Goal: Information Seeking & Learning: Check status

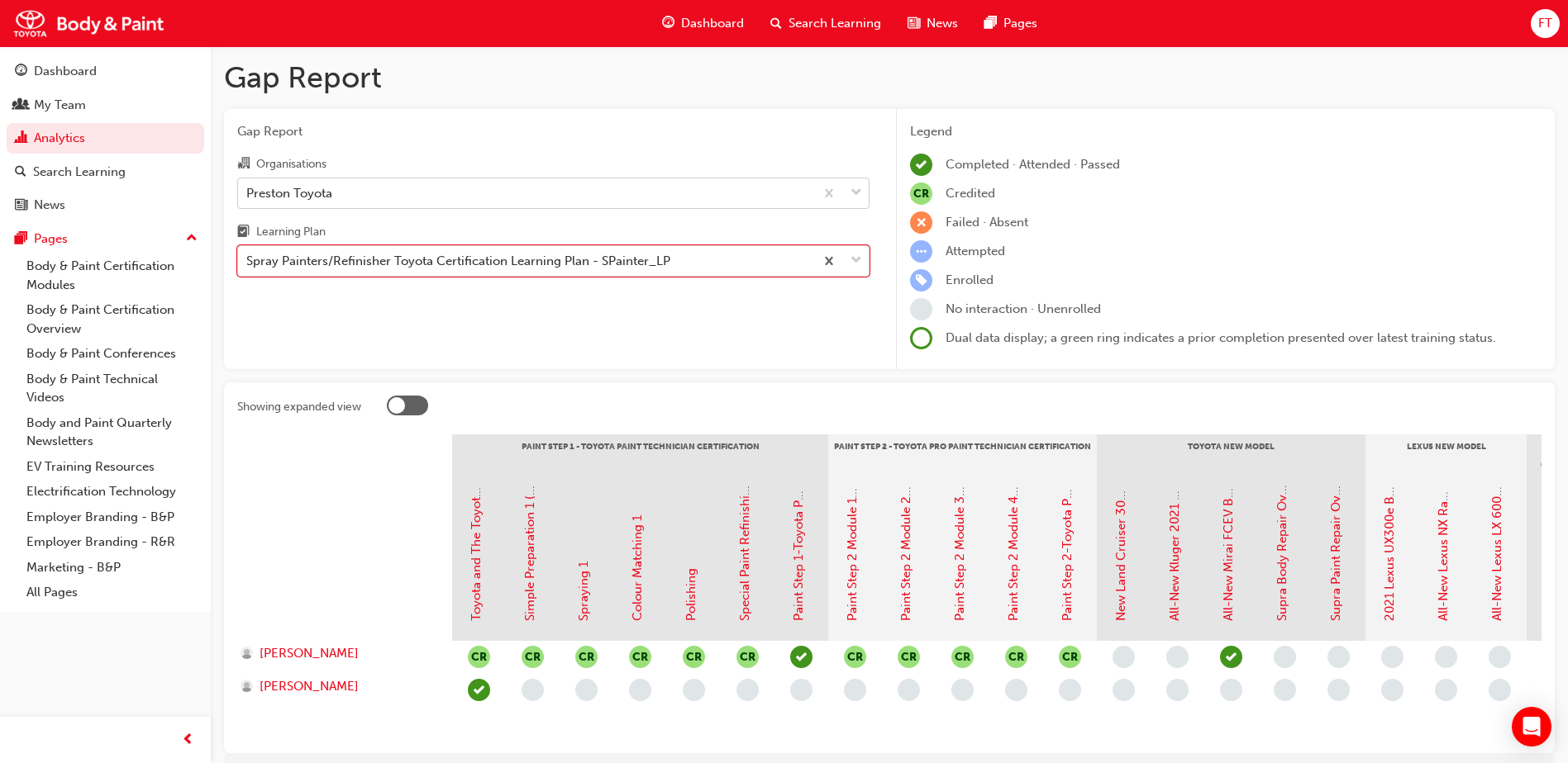
click at [767, 198] on div "Preston Toyota" at bounding box center [526, 192] width 576 height 29
click at [248, 198] on input "Organisations Preston Toyota" at bounding box center [247, 192] width 2 height 14
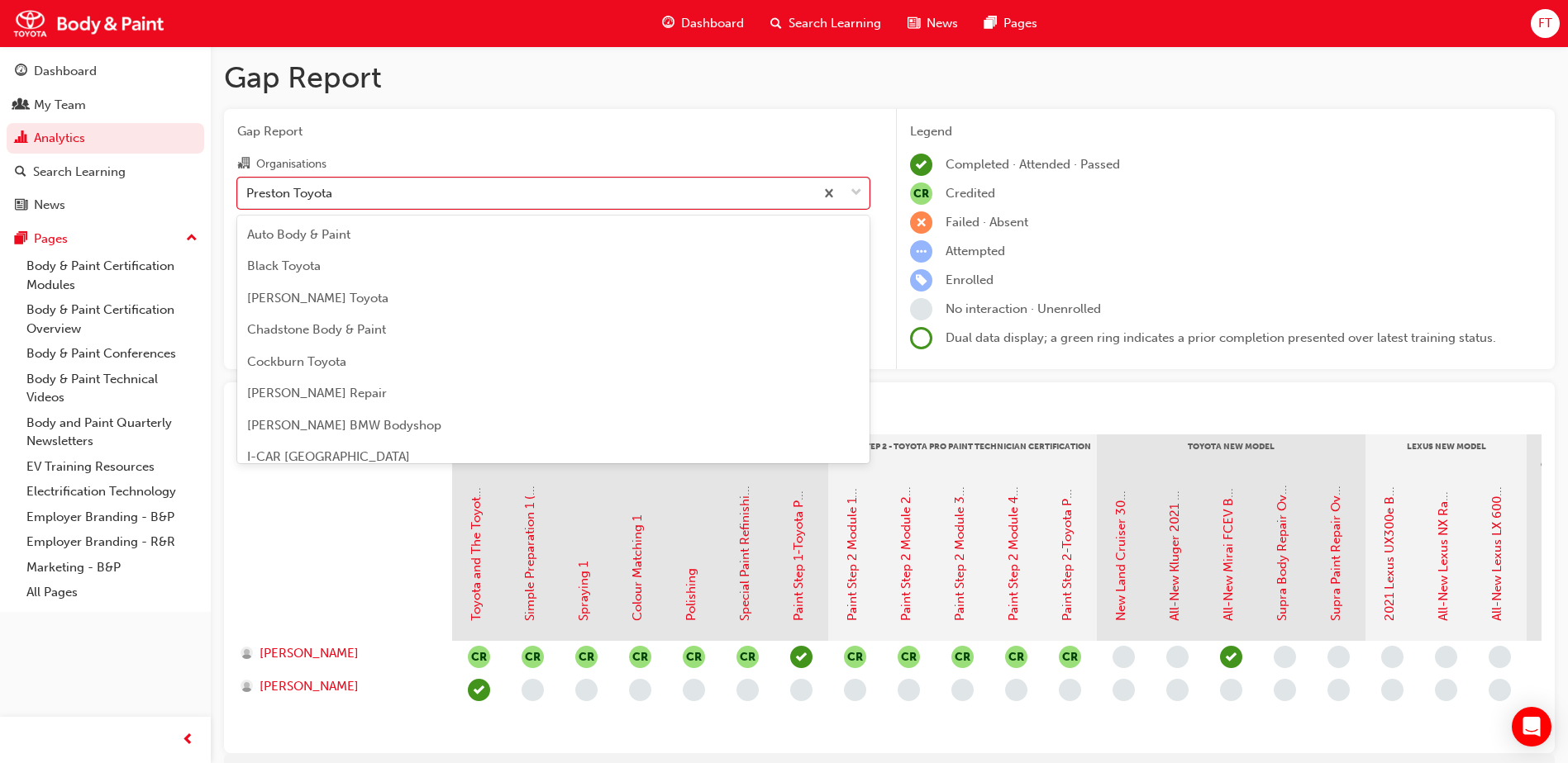
scroll to position [467, 0]
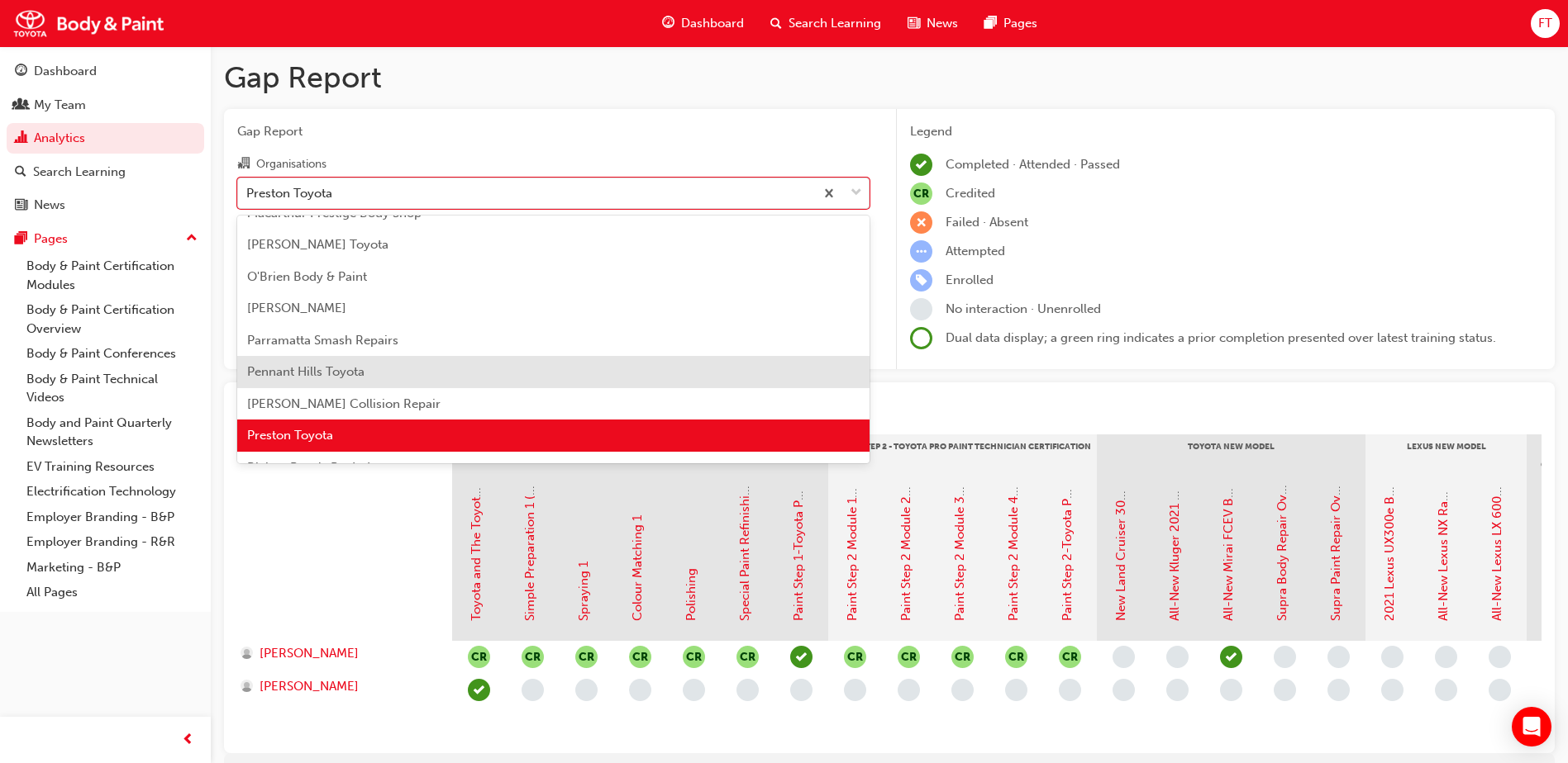
click at [347, 366] on span "Pennant Hills Toyota" at bounding box center [305, 371] width 117 height 15
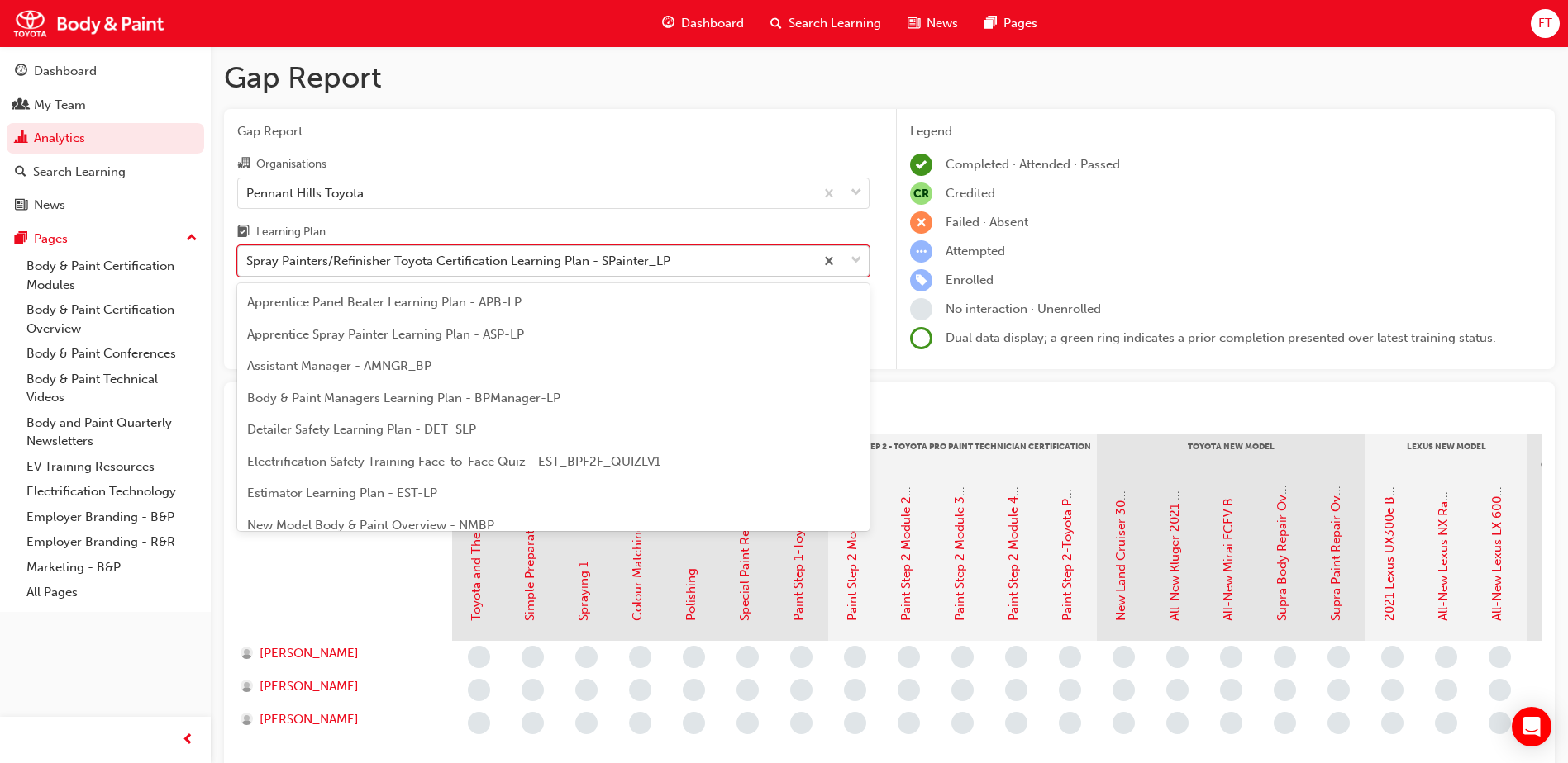
click at [634, 268] on div "Spray Painters/Refinisher Toyota Certification Learning Plan - SPainter_LP" at bounding box center [458, 261] width 424 height 19
click at [248, 268] on input "Learning Plan option Spray Painters/Refinisher Toyota Certification Learning Pl…" at bounding box center [247, 261] width 2 height 14
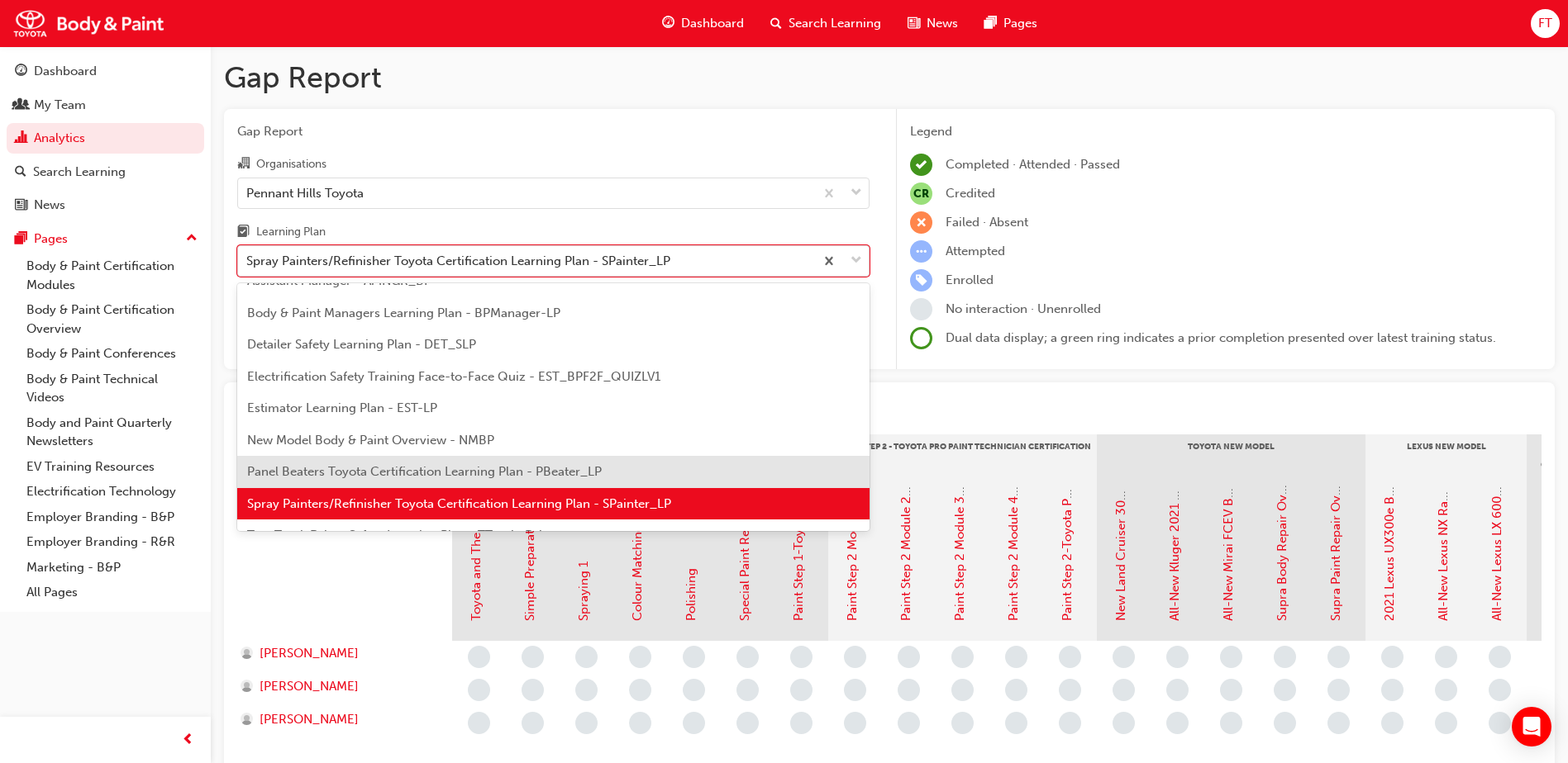
scroll to position [141, 0]
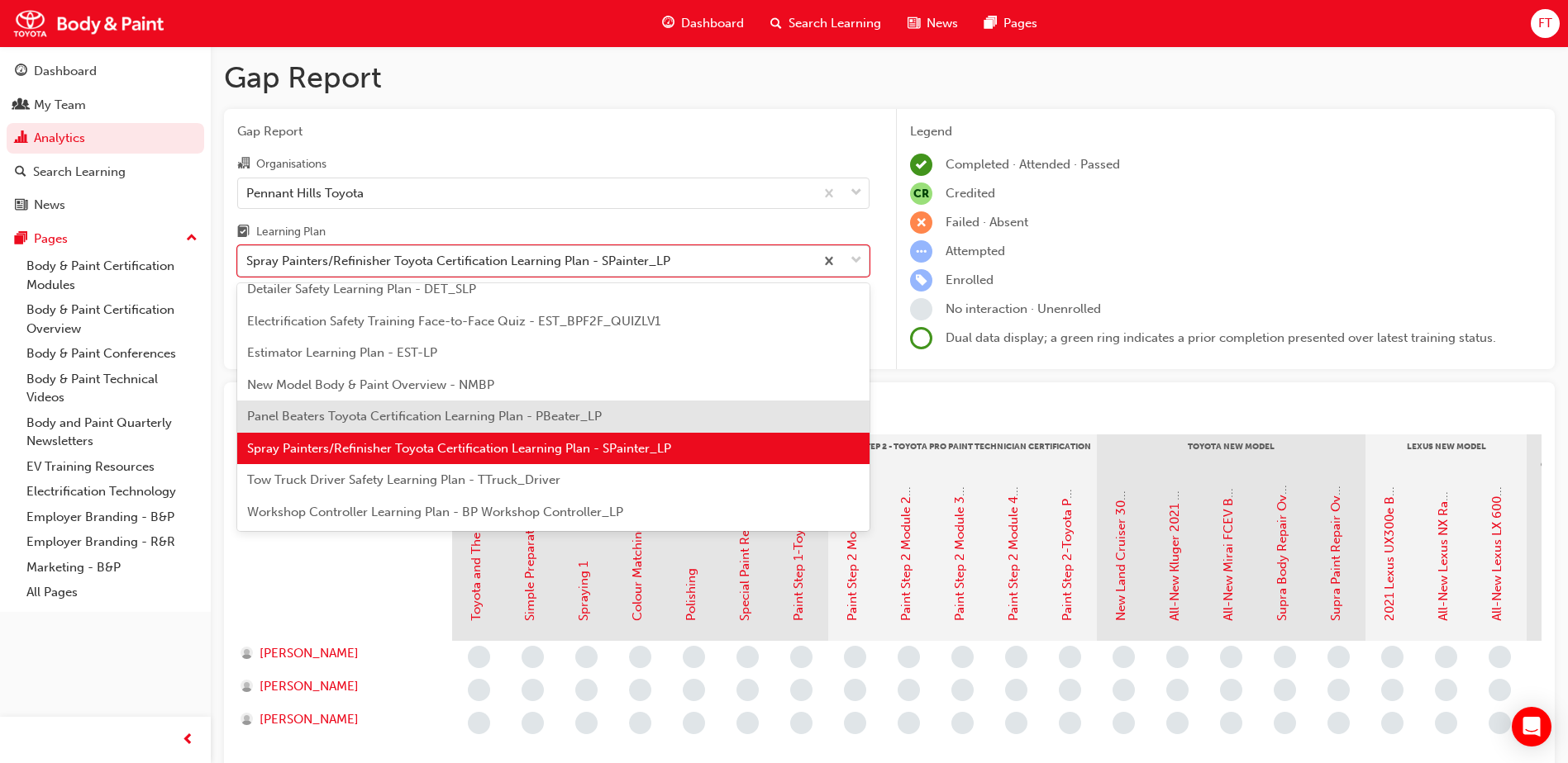
click at [351, 408] on div "Panel Beaters Toyota Certification Learning Plan - PBeater_LP" at bounding box center [554, 416] width 632 height 32
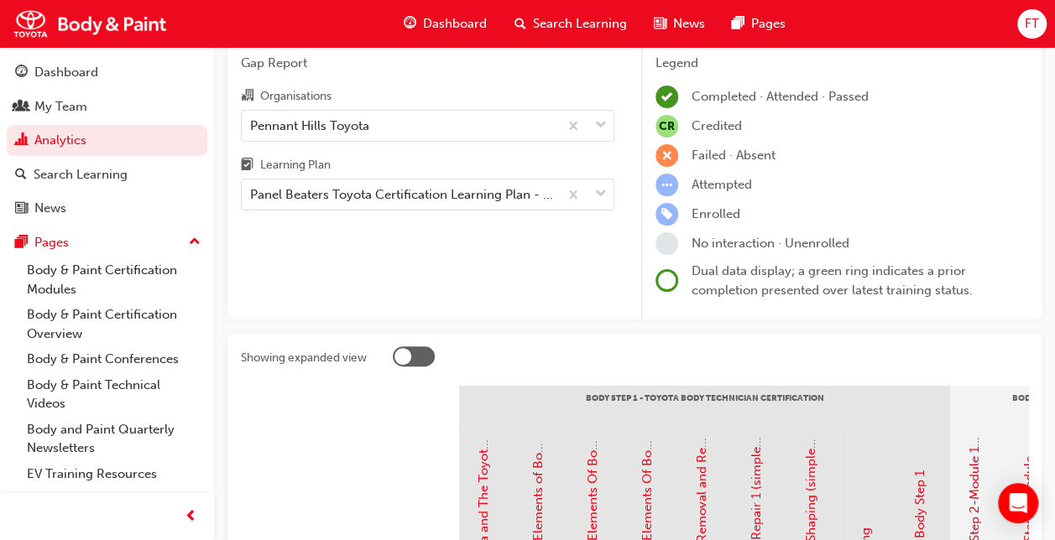
scroll to position [46, 0]
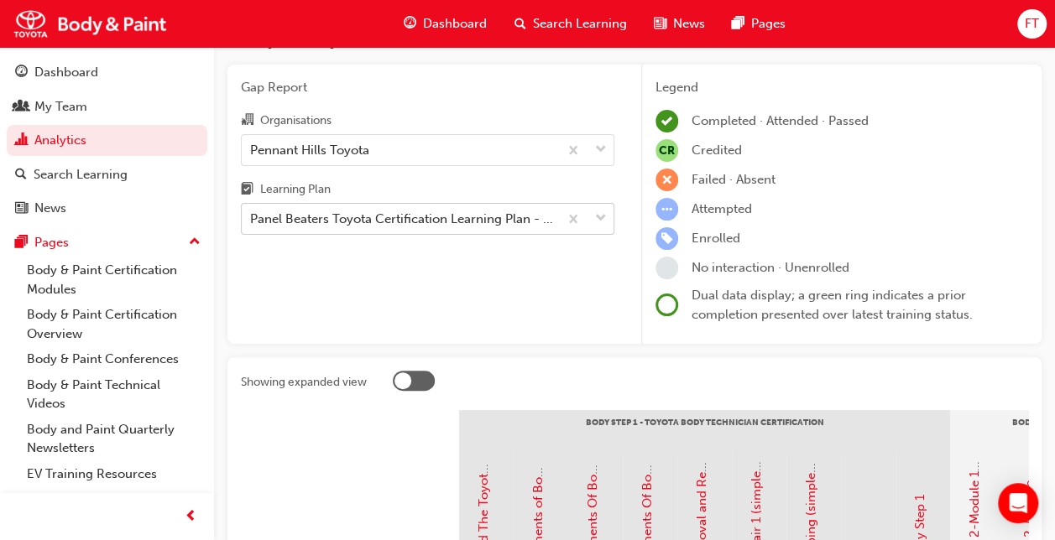
click at [604, 222] on span "down-icon" at bounding box center [601, 219] width 12 height 22
click at [252, 222] on input "Learning Plan Panel Beaters Toyota Certification Learning Plan - PBeater_LP" at bounding box center [251, 218] width 2 height 14
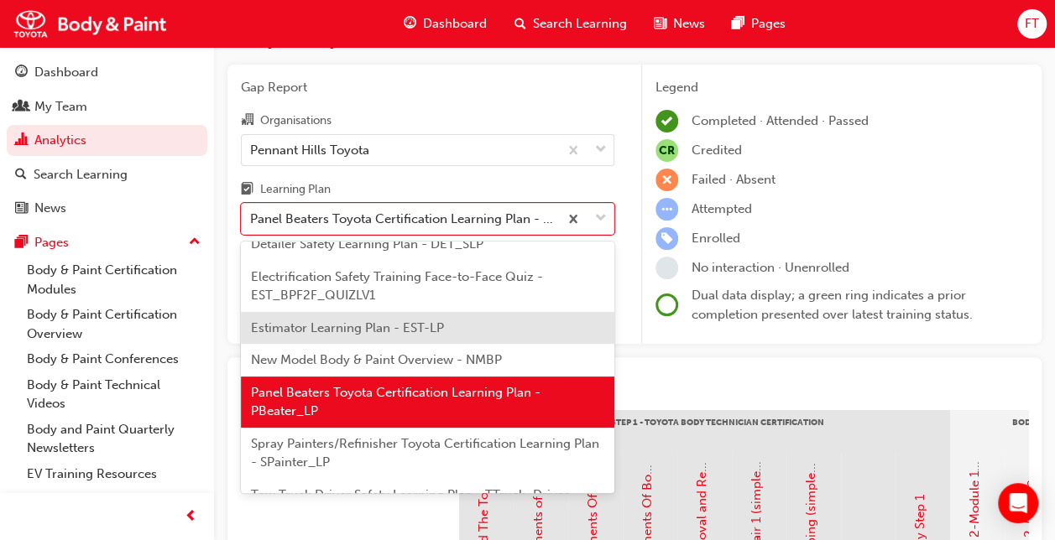
scroll to position [181, 0]
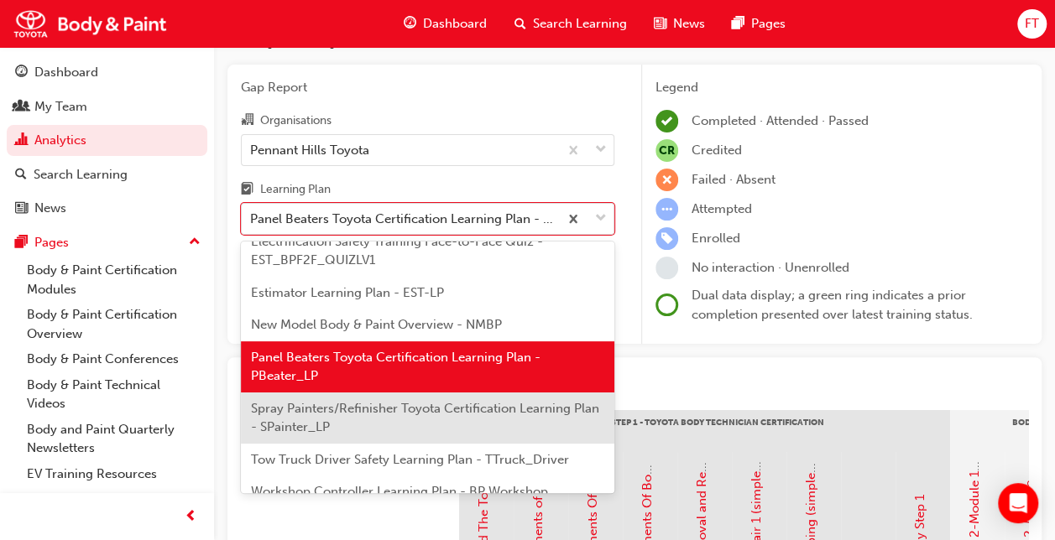
click at [347, 403] on span "Spray Painters/Refinisher Toyota Certification Learning Plan - SPainter_LP" at bounding box center [425, 418] width 348 height 34
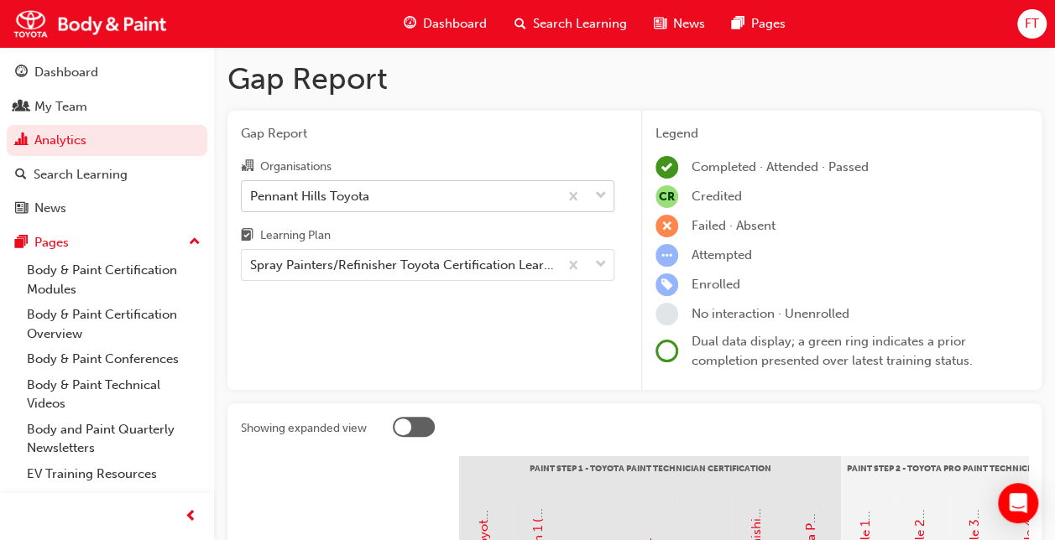
click at [490, 199] on div "Pennant Hills Toyota" at bounding box center [400, 195] width 316 height 29
click at [252, 199] on input "Organisations Pennant Hills Toyota" at bounding box center [251, 195] width 2 height 14
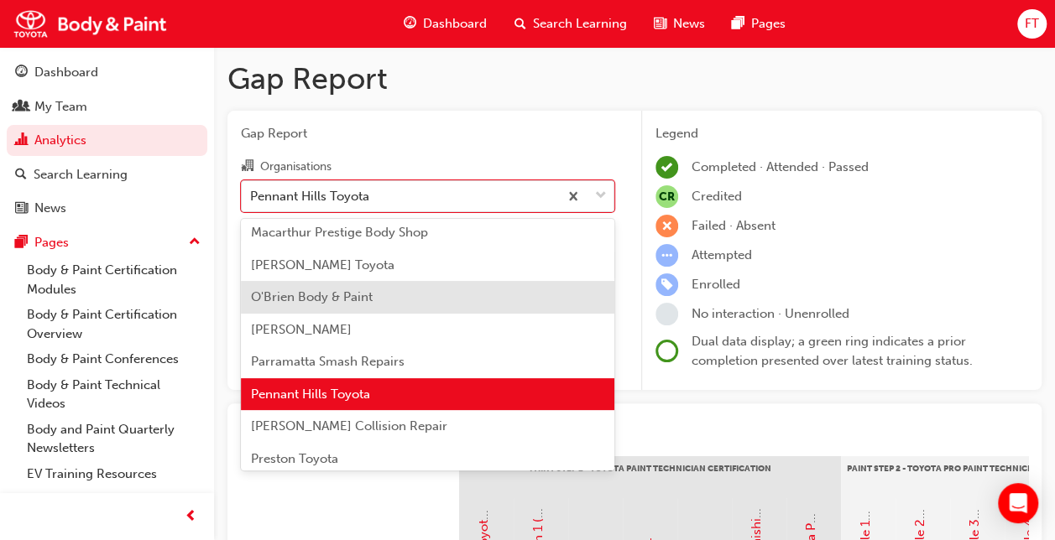
scroll to position [512, 0]
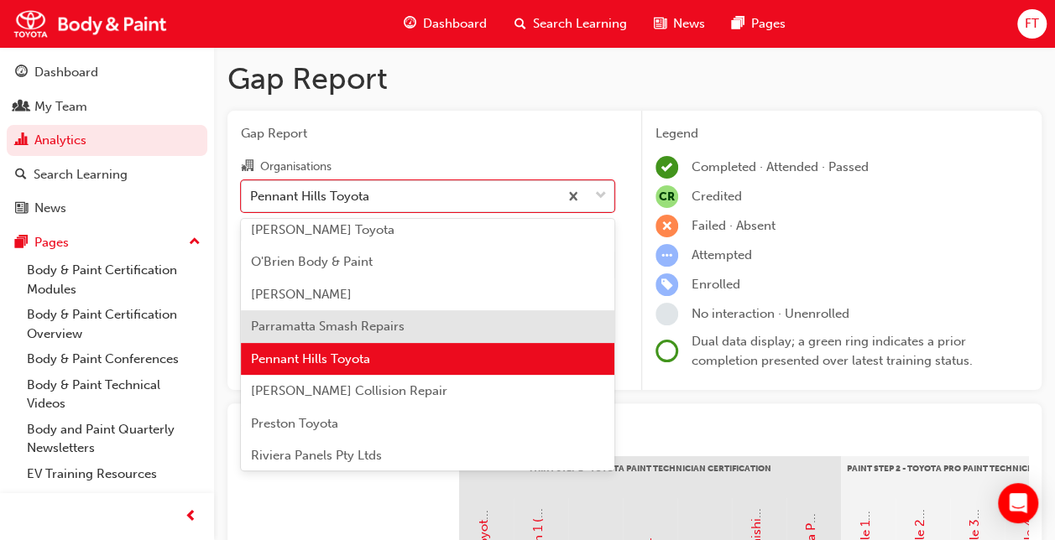
click at [369, 324] on span "Parramatta Smash Repairs" at bounding box center [328, 326] width 154 height 15
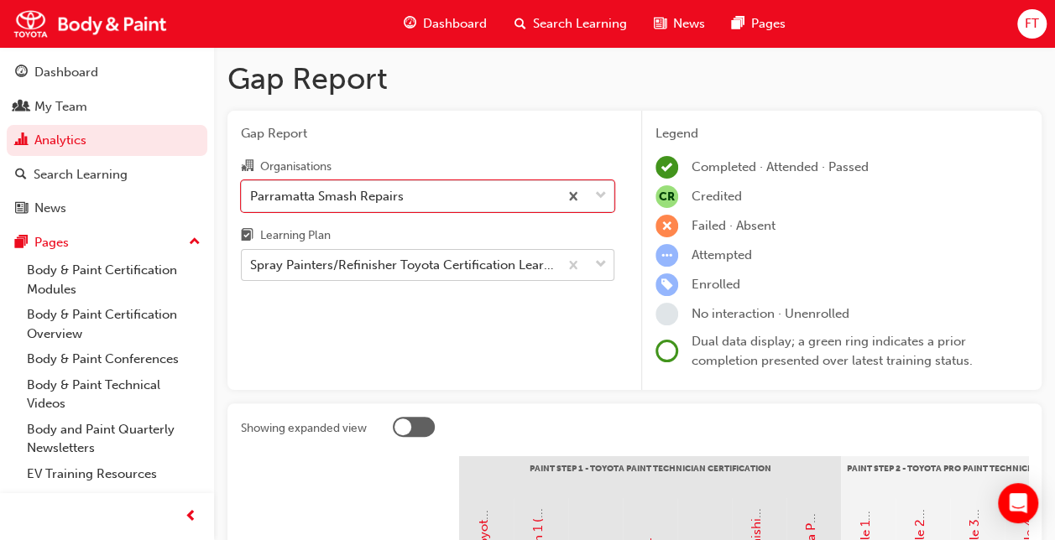
click at [602, 269] on span "down-icon" at bounding box center [601, 265] width 12 height 22
click at [252, 269] on input "Learning Plan Spray Painters/Refinisher Toyota Certification Learning Plan - SP…" at bounding box center [251, 265] width 2 height 14
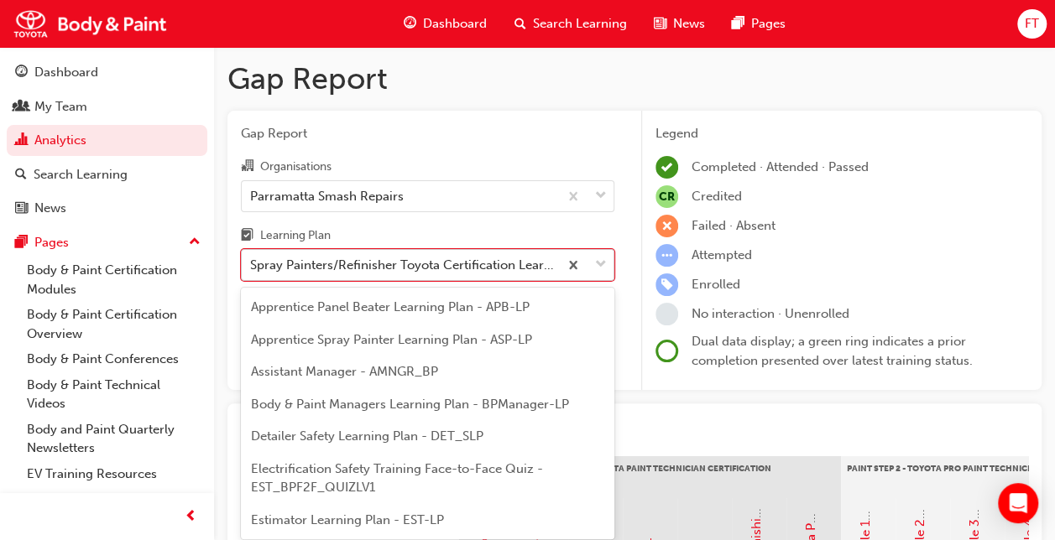
scroll to position [149, 0]
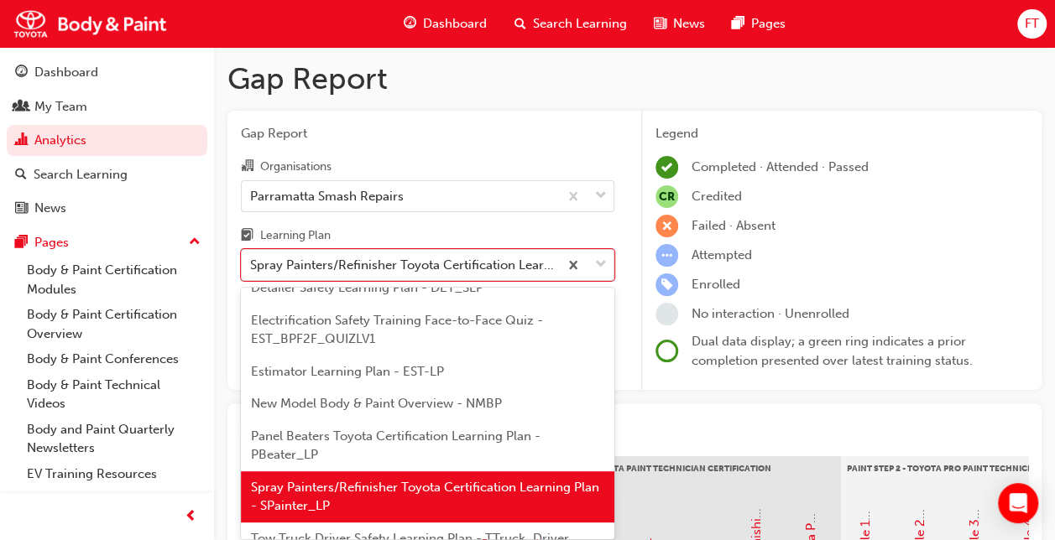
click at [554, 142] on span "Gap Report" at bounding box center [427, 133] width 373 height 19
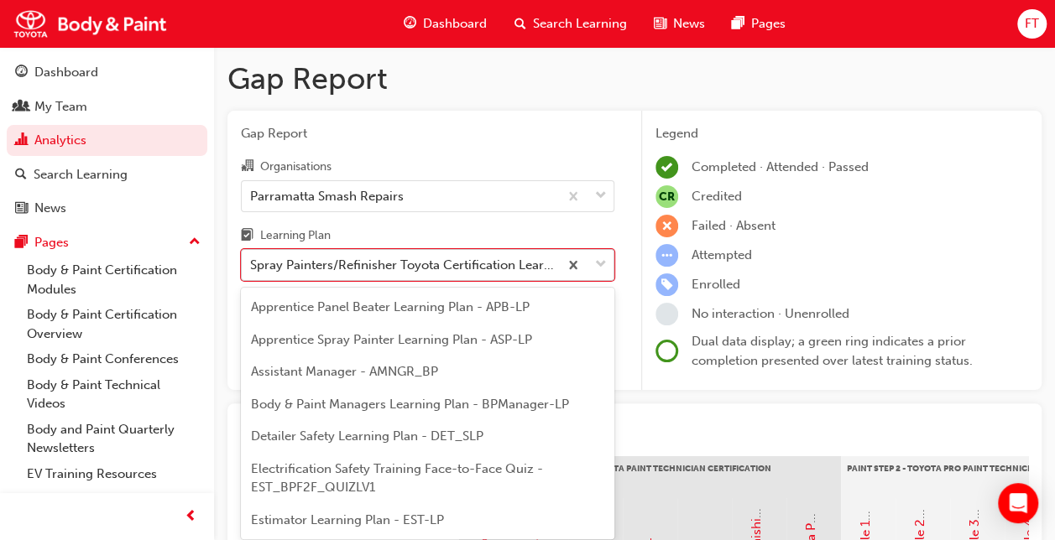
click at [604, 259] on span "down-icon" at bounding box center [601, 265] width 12 height 22
click at [252, 259] on input "Learning Plan option Spray Painters/Refinisher Toyota Certification Learning Pl…" at bounding box center [251, 265] width 2 height 14
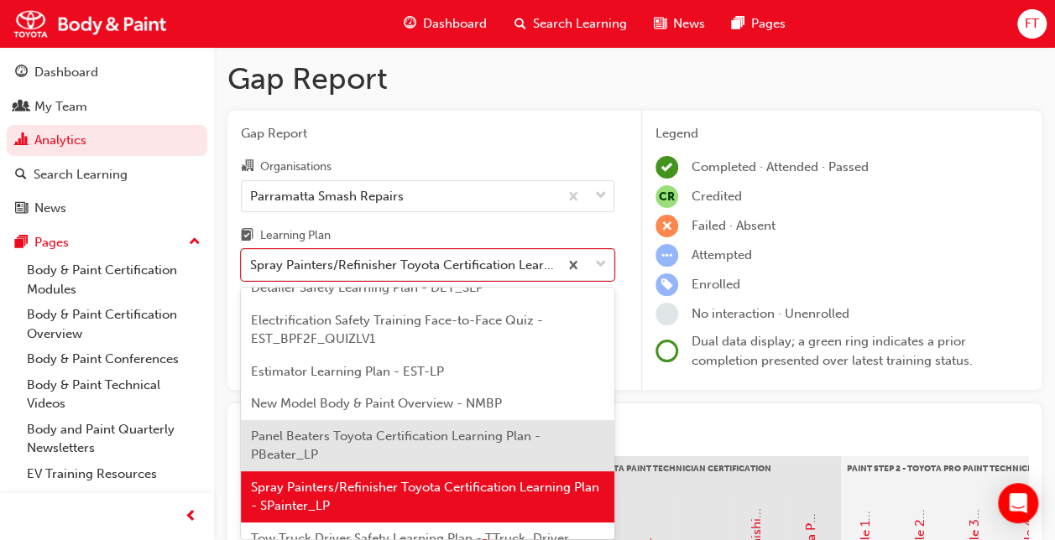
click at [280, 441] on span "Panel Beaters Toyota Certification Learning Plan - PBeater_LP" at bounding box center [395, 446] width 289 height 34
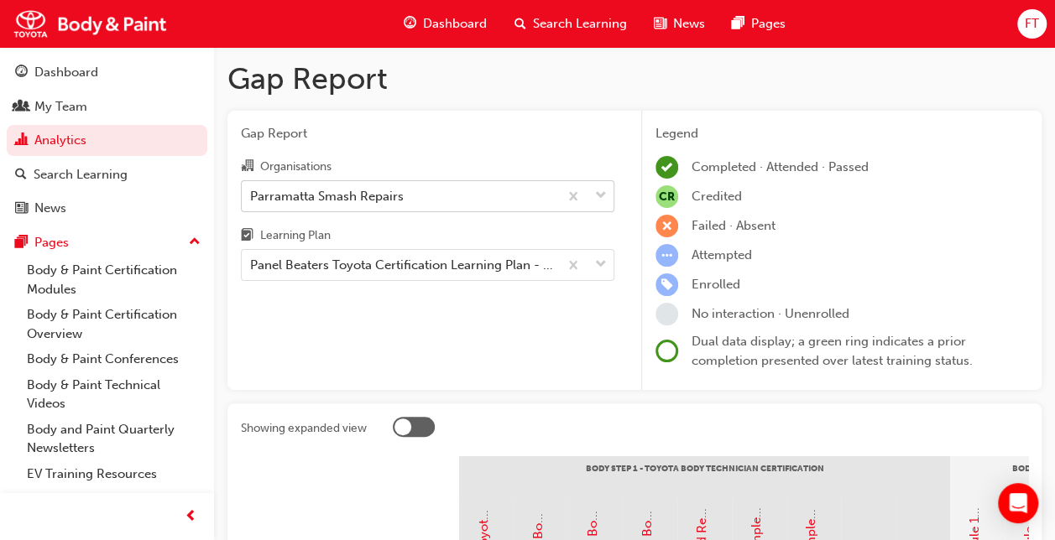
click at [426, 196] on div "Parramatta Smash Repairs" at bounding box center [400, 195] width 316 height 29
click at [252, 196] on input "Organisations Parramatta Smash Repairs" at bounding box center [251, 195] width 2 height 14
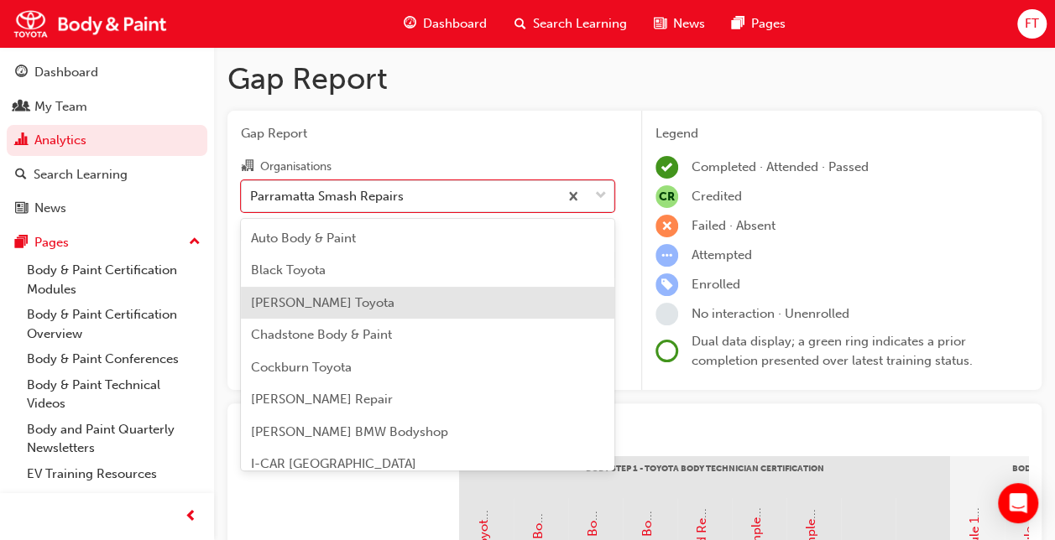
click at [335, 295] on span "[PERSON_NAME] Toyota" at bounding box center [322, 302] width 143 height 15
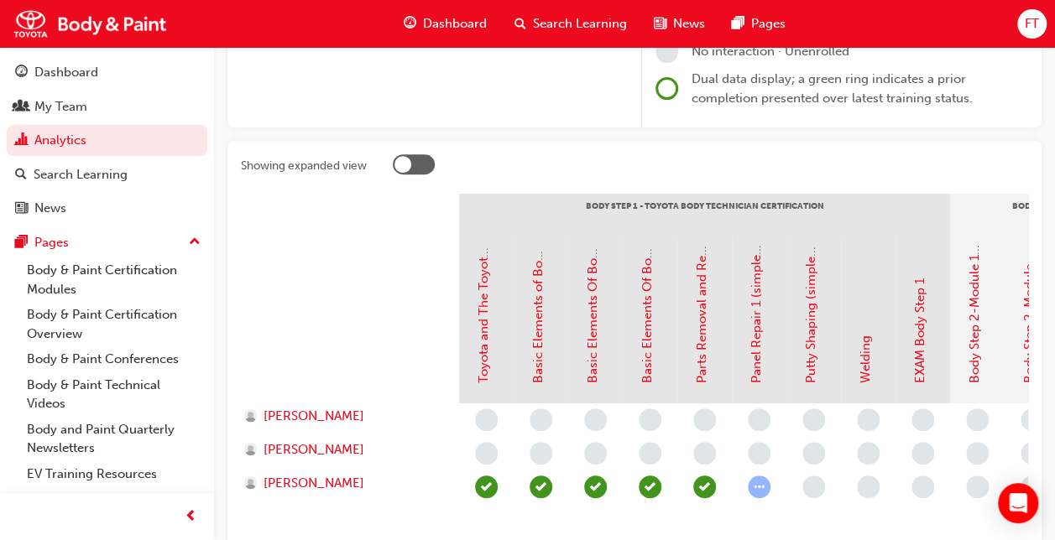
scroll to position [147, 0]
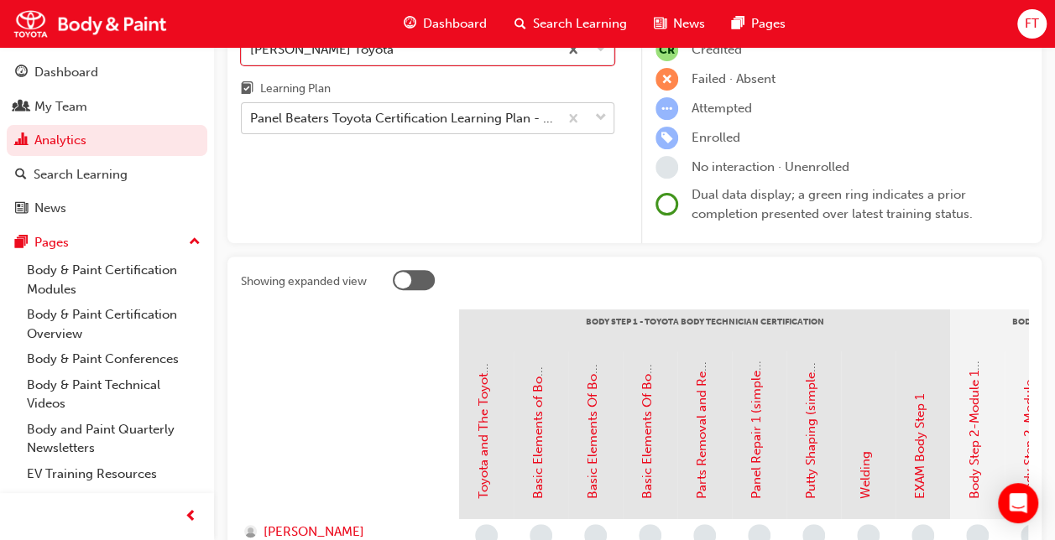
click at [603, 122] on span "down-icon" at bounding box center [601, 118] width 12 height 22
click at [252, 122] on input "Learning Plan Panel Beaters Toyota Certification Learning Plan - PBeater_LP" at bounding box center [251, 118] width 2 height 14
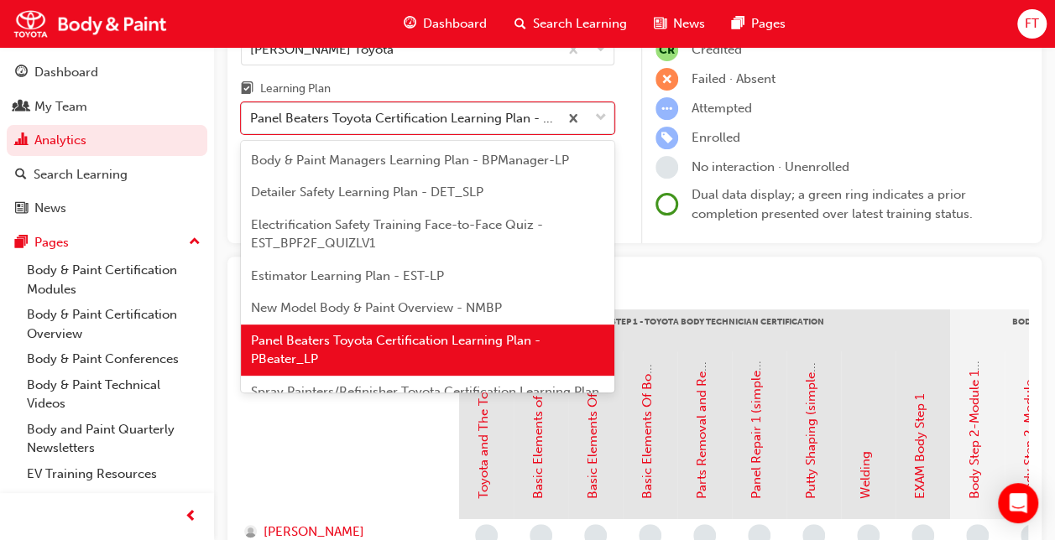
scroll to position [181, 0]
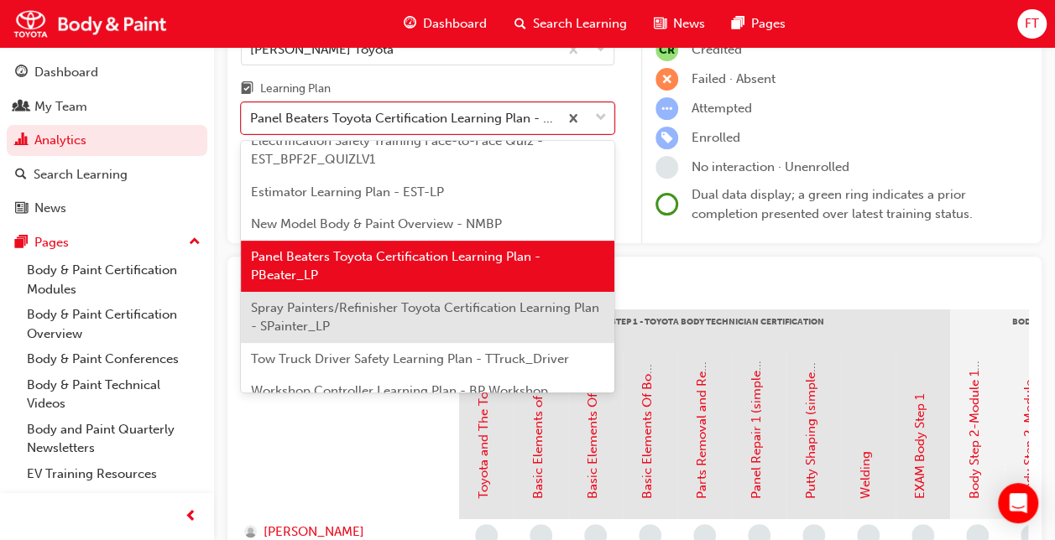
click at [331, 315] on div "Spray Painters/Refinisher Toyota Certification Learning Plan - SPainter_LP" at bounding box center [427, 317] width 373 height 51
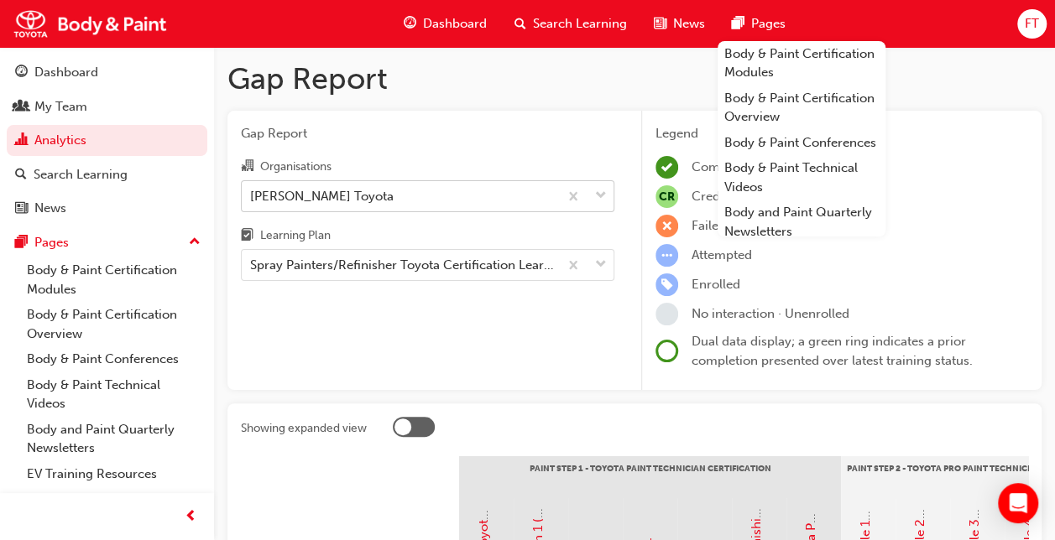
click at [404, 200] on div "[PERSON_NAME] Toyota" at bounding box center [400, 195] width 316 height 29
click at [252, 200] on input "Organisations [PERSON_NAME] Toyota" at bounding box center [251, 195] width 2 height 14
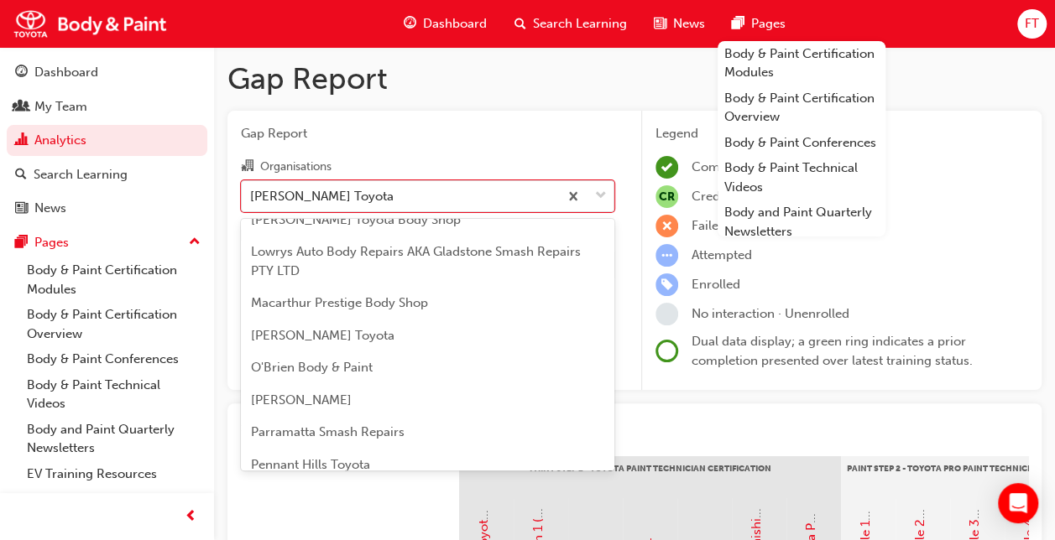
scroll to position [420, 0]
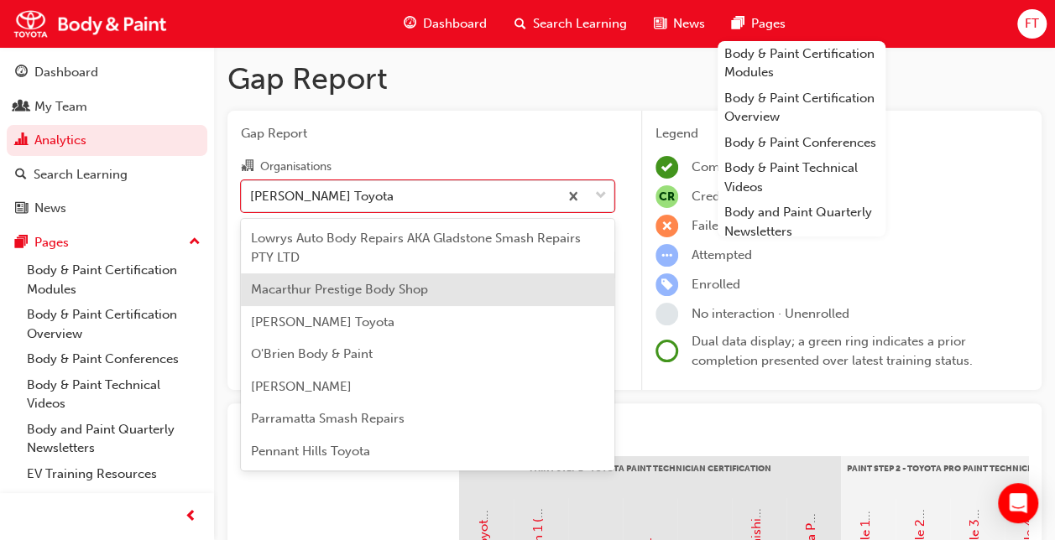
click at [338, 293] on span "Macarthur Prestige Body Shop" at bounding box center [339, 289] width 177 height 15
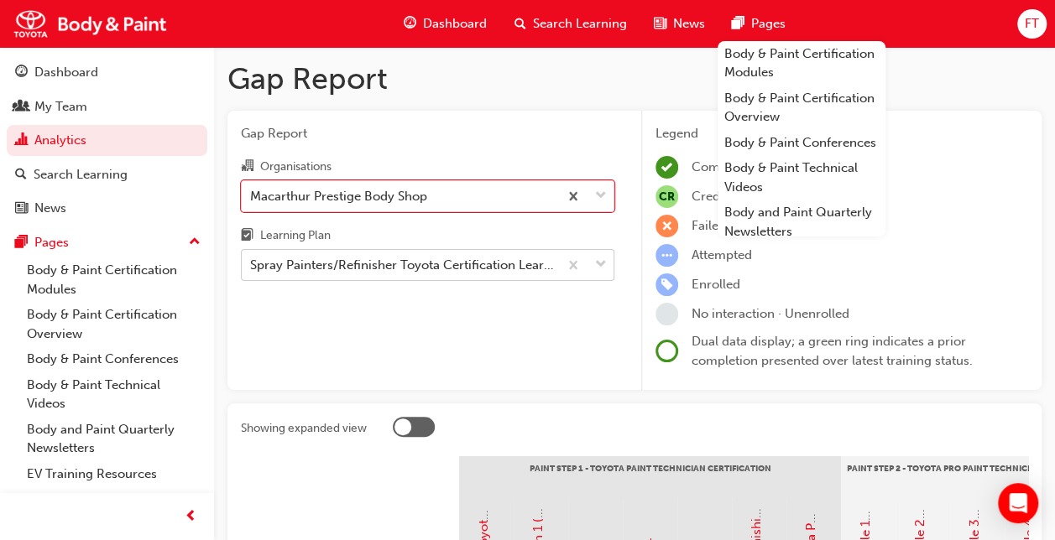
click at [598, 260] on span "down-icon" at bounding box center [601, 265] width 12 height 22
click at [252, 260] on input "Learning Plan Spray Painters/Refinisher Toyota Certification Learning Plan - SP…" at bounding box center [251, 265] width 2 height 14
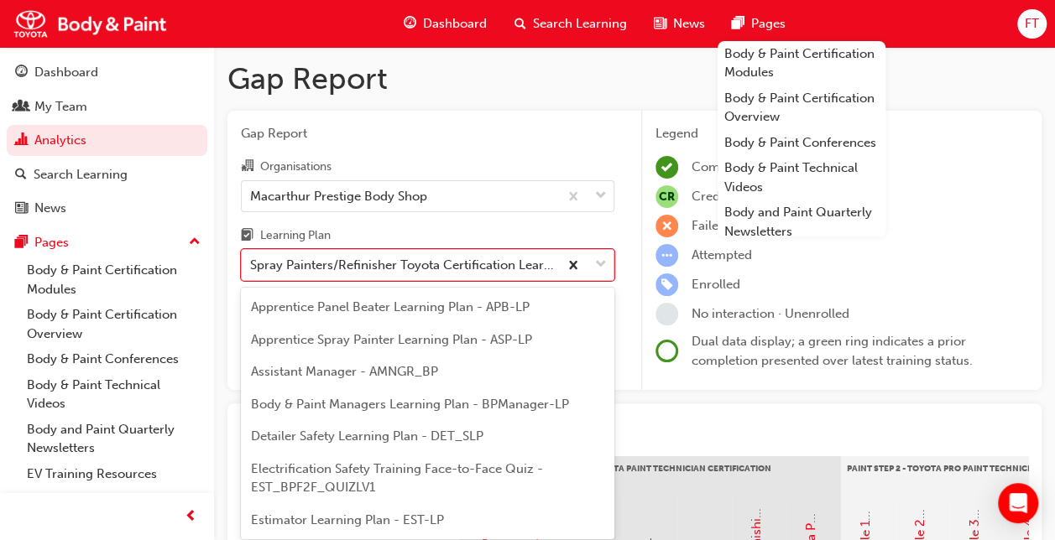
scroll to position [149, 0]
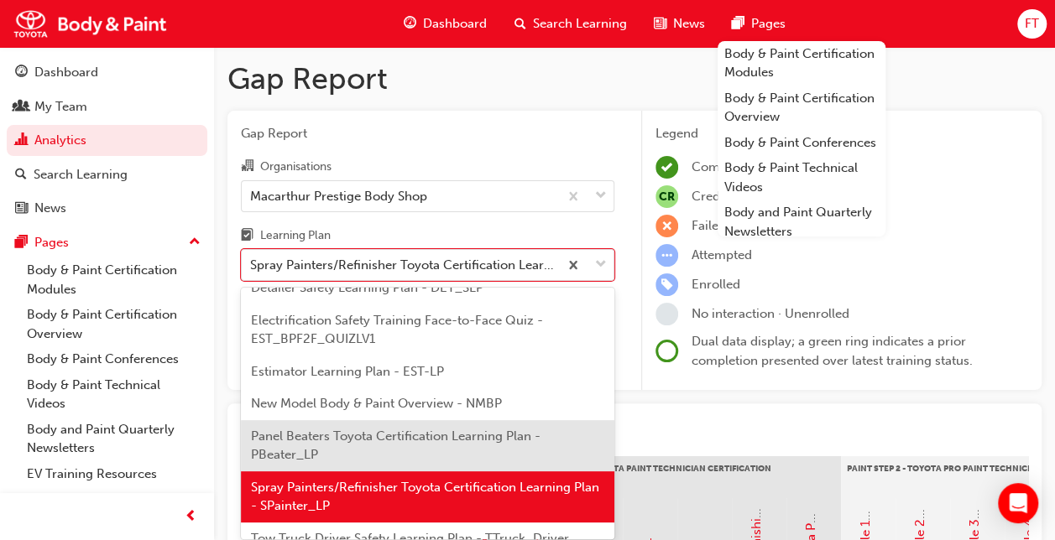
click at [371, 444] on div "Panel Beaters Toyota Certification Learning Plan - PBeater_LP" at bounding box center [427, 445] width 373 height 51
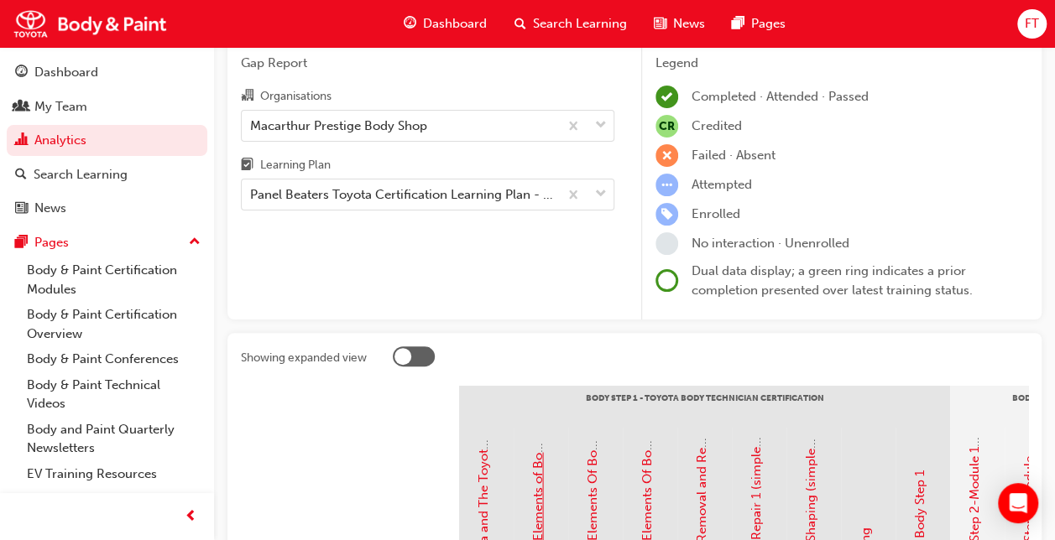
scroll to position [63, 0]
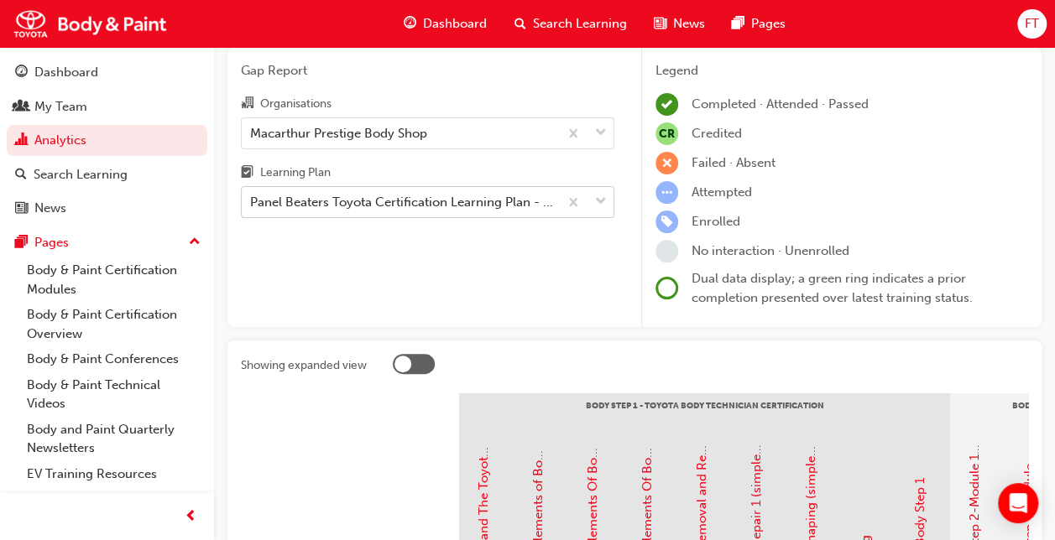
click at [593, 206] on div at bounding box center [585, 202] width 55 height 30
click at [252, 206] on input "Learning Plan Panel Beaters Toyota Certification Learning Plan - PBeater_LP" at bounding box center [251, 202] width 2 height 14
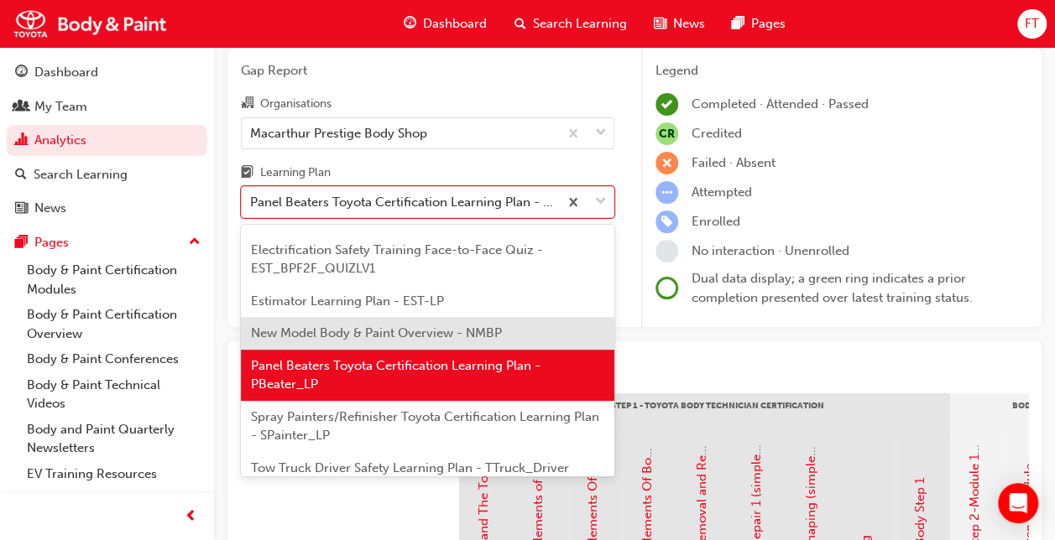
scroll to position [181, 0]
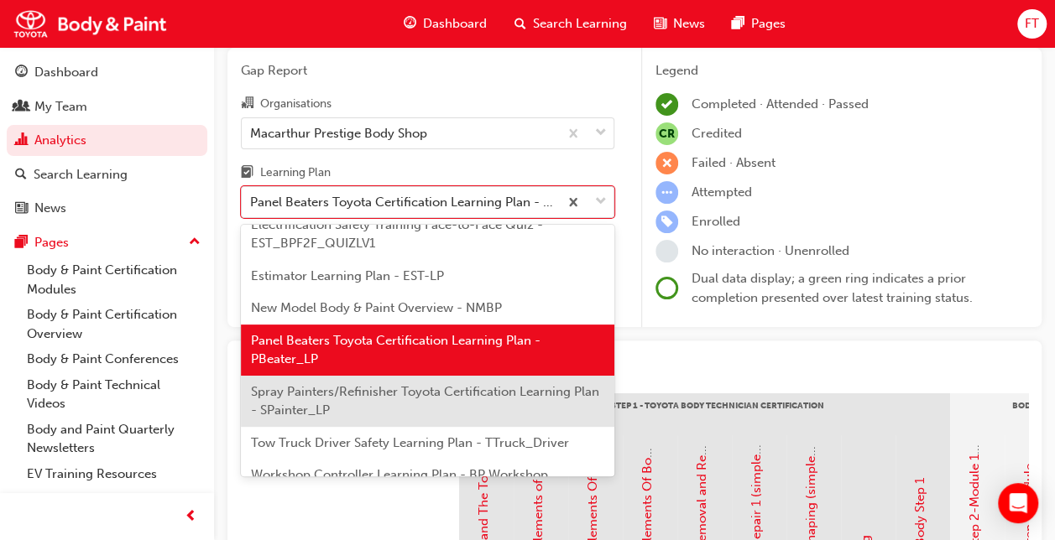
click at [307, 393] on span "Spray Painters/Refinisher Toyota Certification Learning Plan - SPainter_LP" at bounding box center [425, 401] width 348 height 34
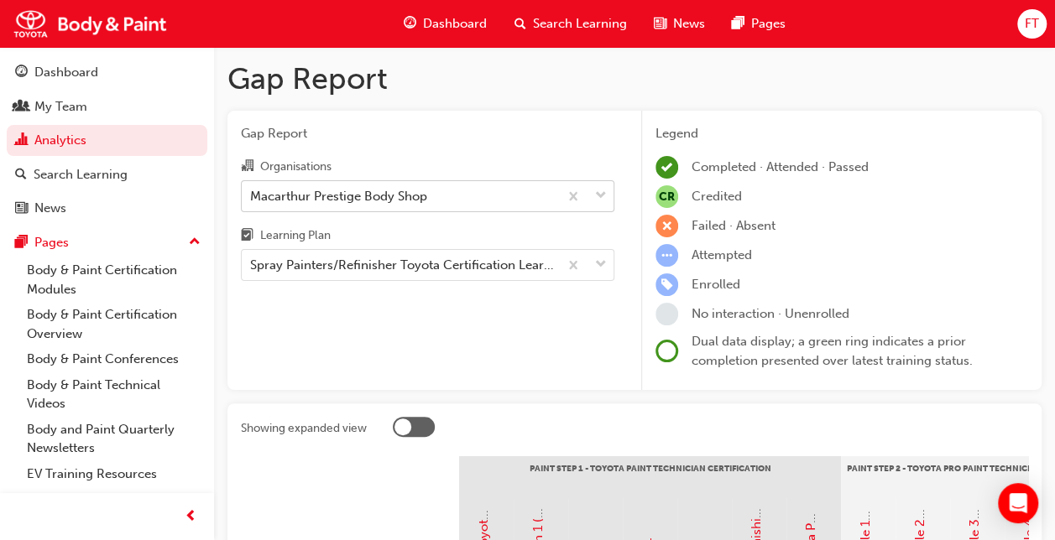
click at [526, 193] on div "Macarthur Prestige Body Shop" at bounding box center [400, 195] width 316 height 29
click at [252, 193] on input "Organisations Macarthur Prestige Body Shop" at bounding box center [251, 195] width 2 height 14
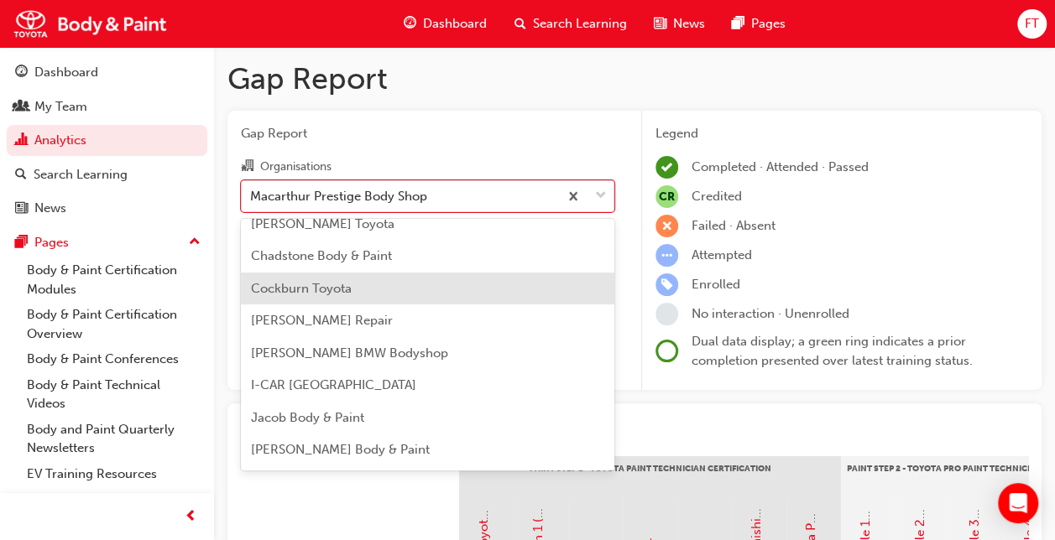
scroll to position [168, 0]
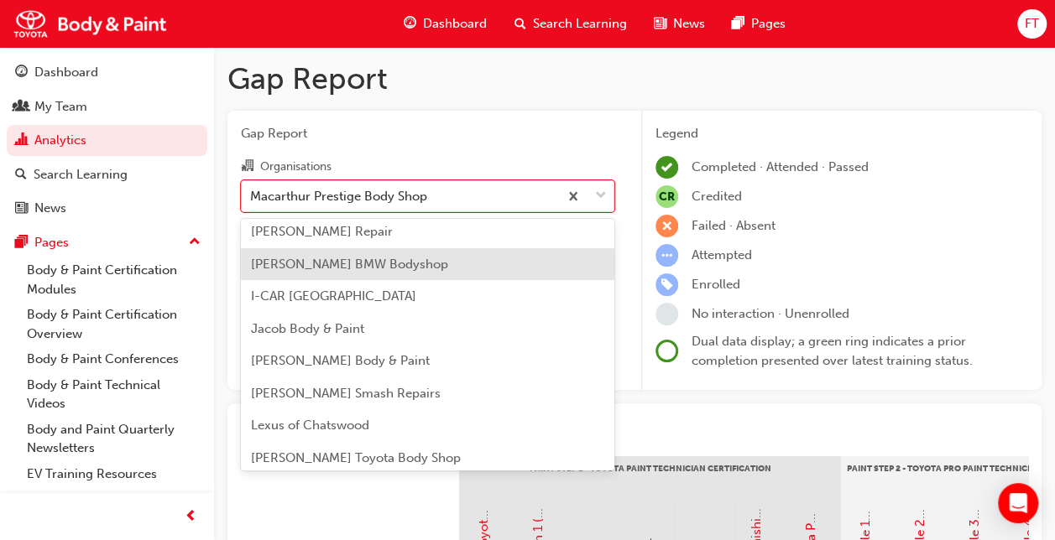
click at [333, 267] on span "[PERSON_NAME] BMW Bodyshop" at bounding box center [349, 264] width 197 height 15
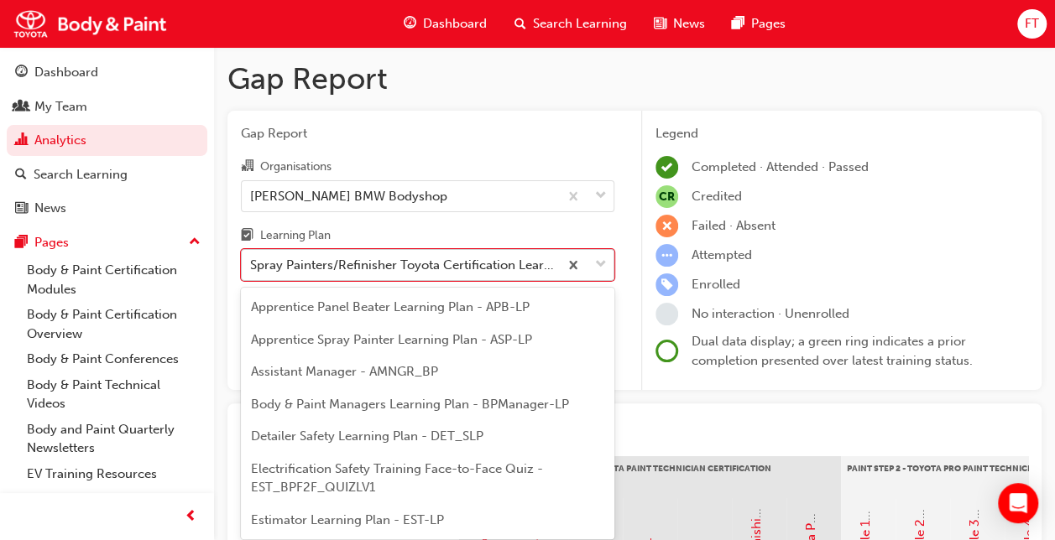
click at [601, 263] on span "down-icon" at bounding box center [601, 265] width 12 height 22
click at [252, 263] on input "Learning Plan option Spray Painters/Refinisher Toyota Certification Learning Pl…" at bounding box center [251, 265] width 2 height 14
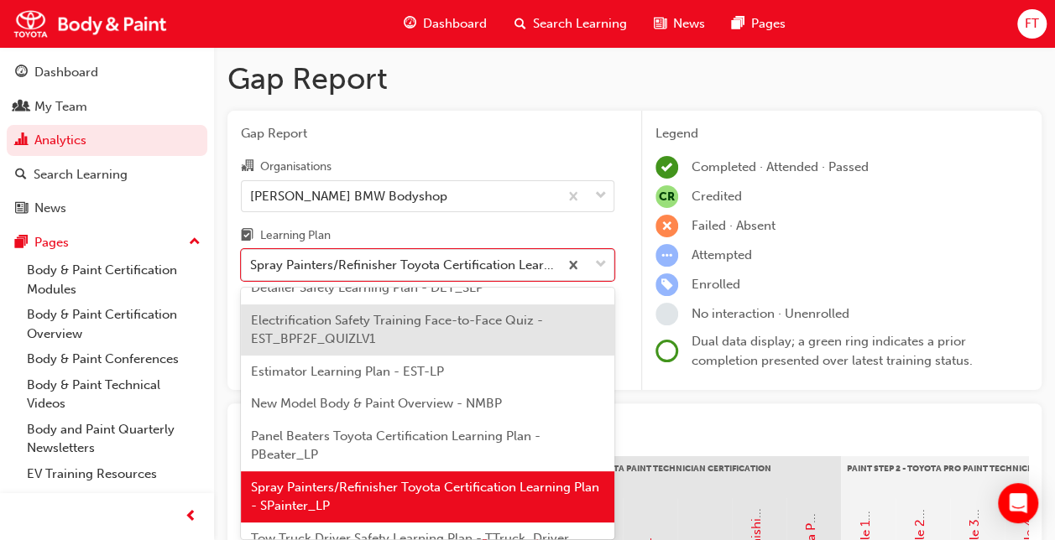
scroll to position [218, 0]
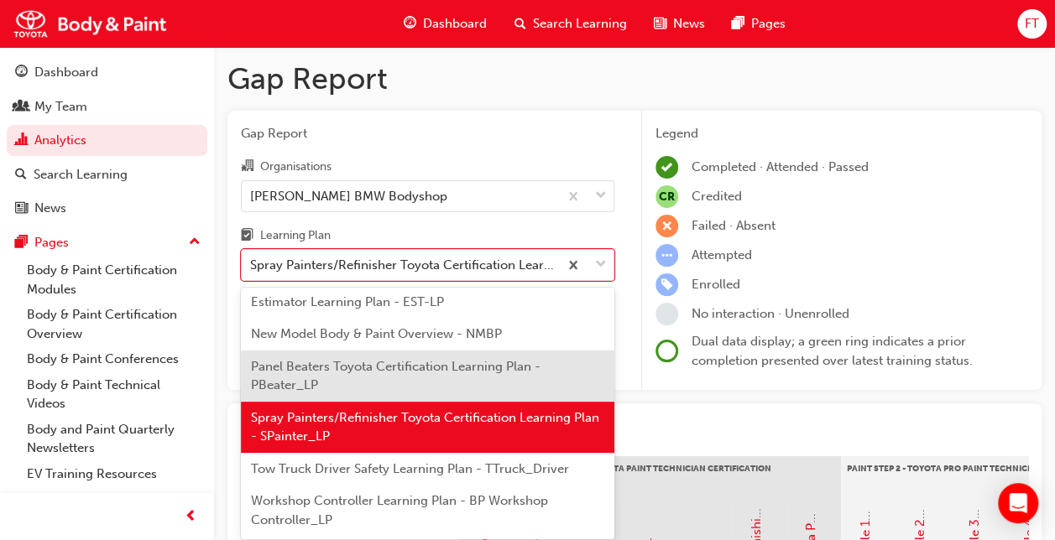
click at [368, 364] on span "Panel Beaters Toyota Certification Learning Plan - PBeater_LP" at bounding box center [395, 376] width 289 height 34
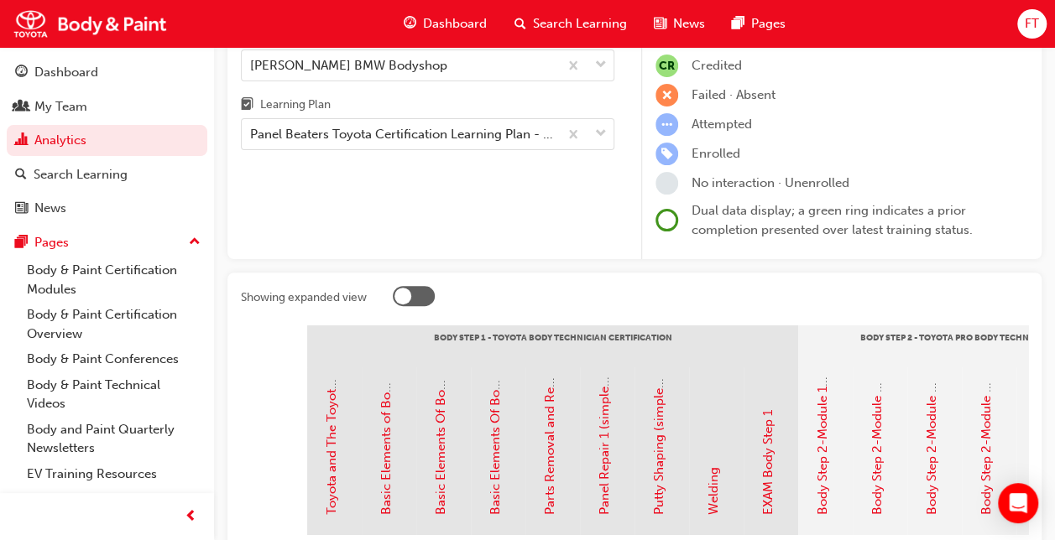
scroll to position [46, 0]
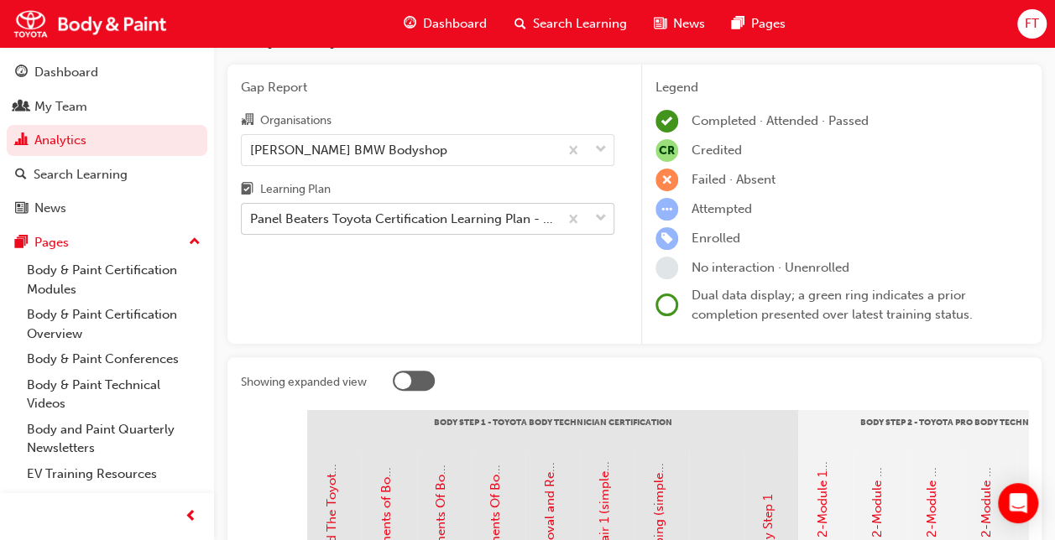
click at [600, 215] on span "down-icon" at bounding box center [601, 219] width 12 height 22
click at [252, 215] on input "Learning Plan Panel Beaters Toyota Certification Learning Plan - PBeater_LP" at bounding box center [251, 218] width 2 height 14
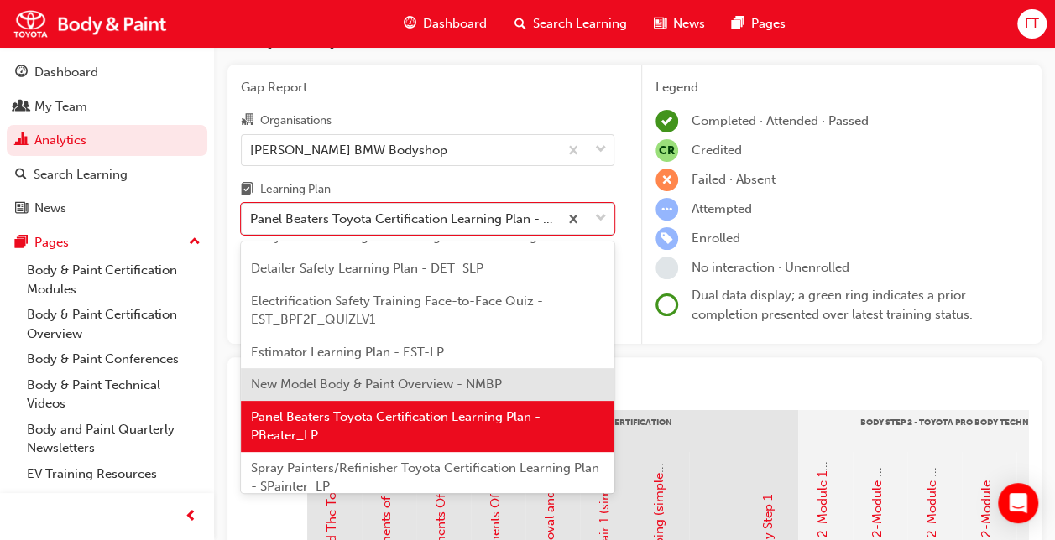
scroll to position [181, 0]
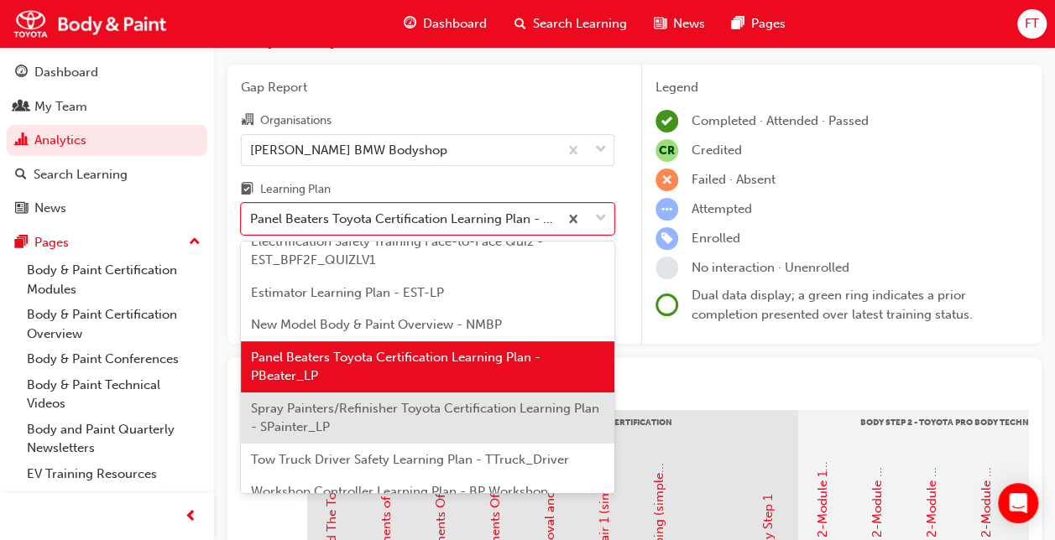
click at [294, 418] on div "Spray Painters/Refinisher Toyota Certification Learning Plan - SPainter_LP" at bounding box center [427, 418] width 373 height 51
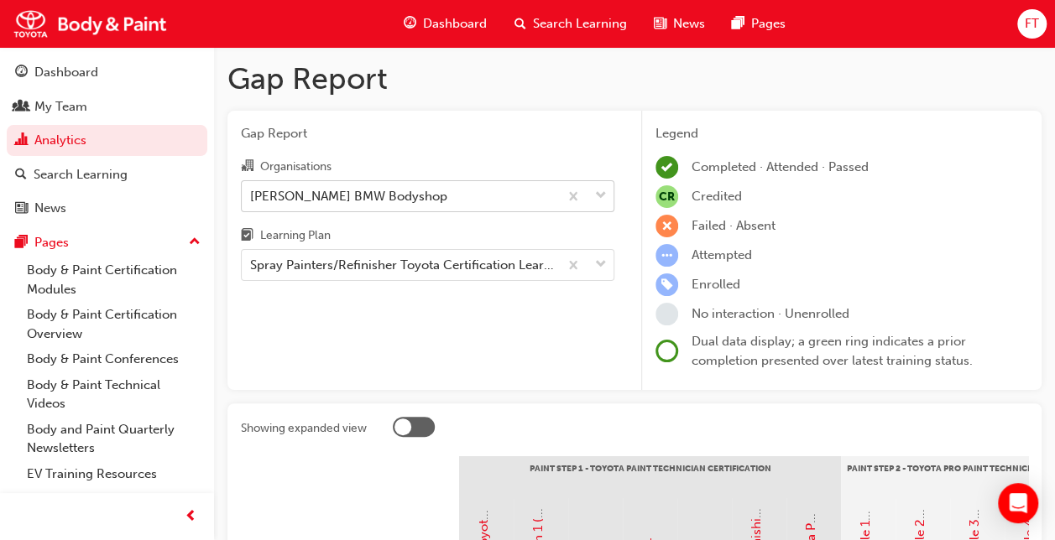
click at [597, 196] on span "down-icon" at bounding box center [601, 196] width 12 height 22
click at [252, 196] on input "Organisations [PERSON_NAME] BMW Bodyshop" at bounding box center [251, 195] width 2 height 14
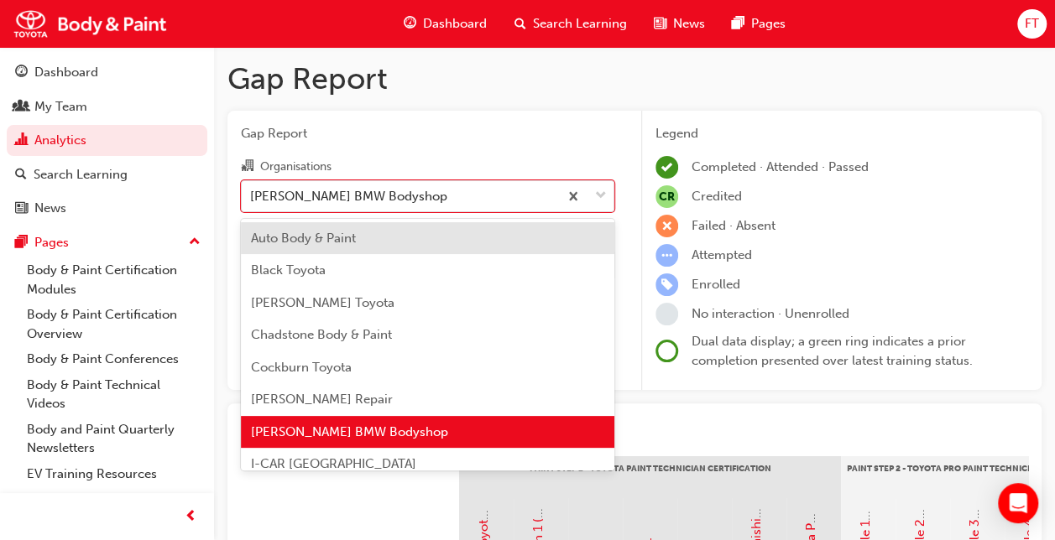
click at [373, 234] on div "Auto Body & Paint" at bounding box center [427, 238] width 373 height 33
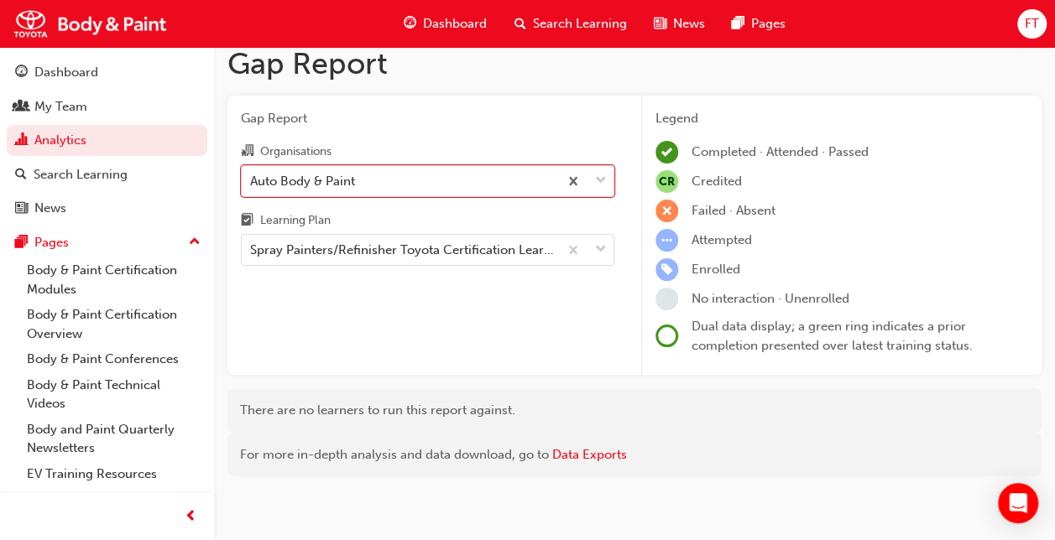
scroll to position [20, 0]
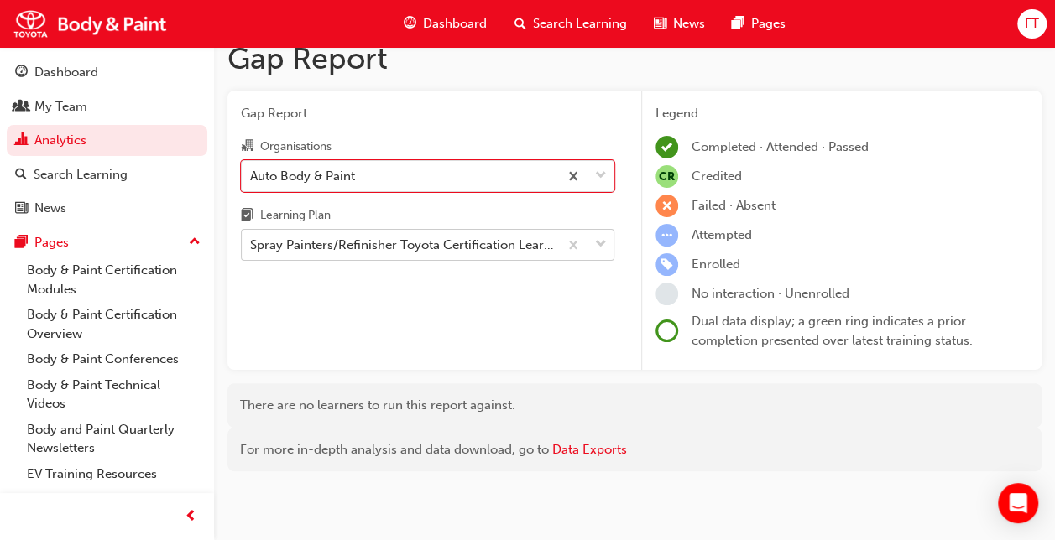
click at [597, 245] on span "down-icon" at bounding box center [601, 245] width 12 height 22
click at [252, 245] on input "Learning Plan Spray Painters/Refinisher Toyota Certification Learning Plan - SP…" at bounding box center [251, 244] width 2 height 14
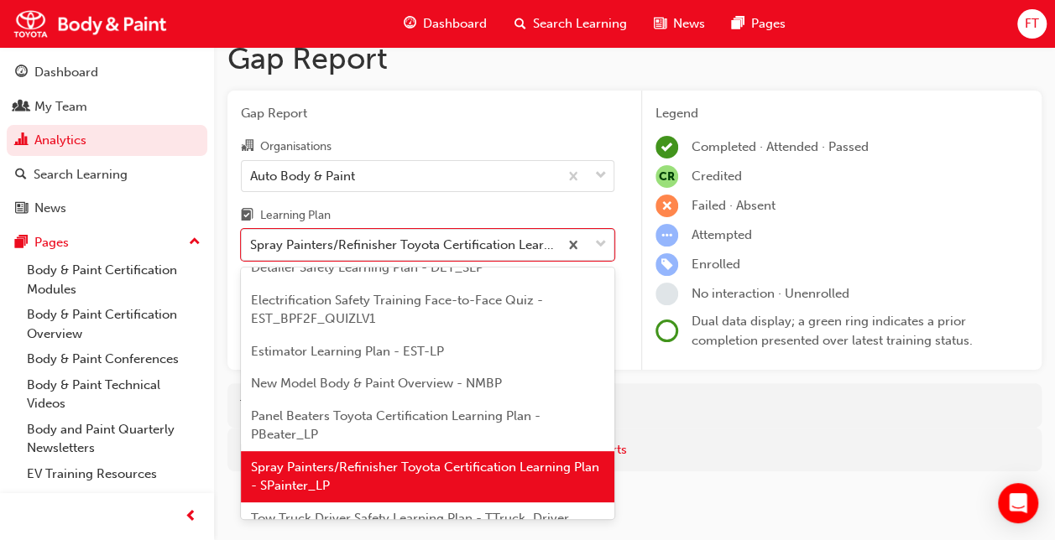
scroll to position [218, 0]
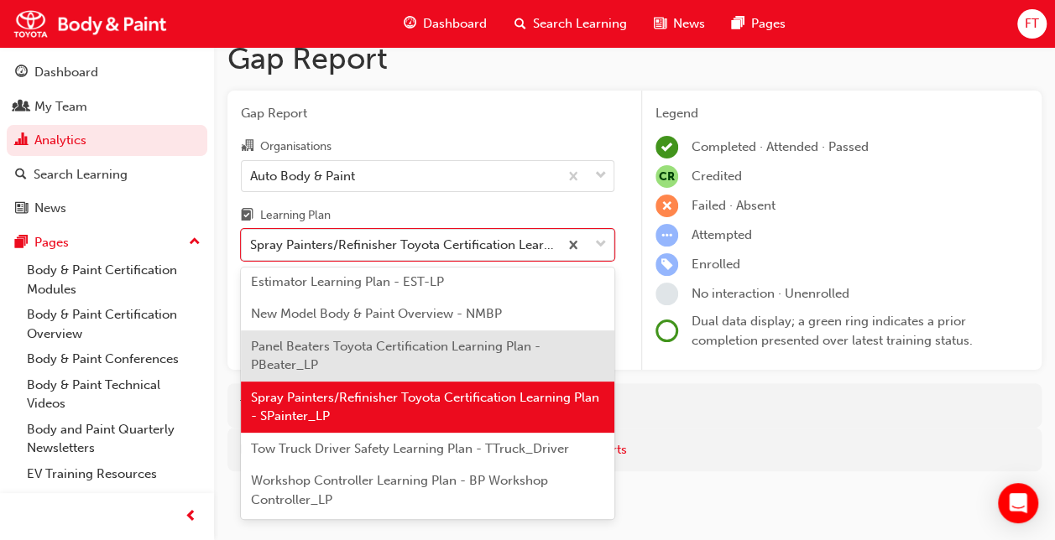
click at [373, 366] on div "Panel Beaters Toyota Certification Learning Plan - PBeater_LP" at bounding box center [427, 356] width 373 height 51
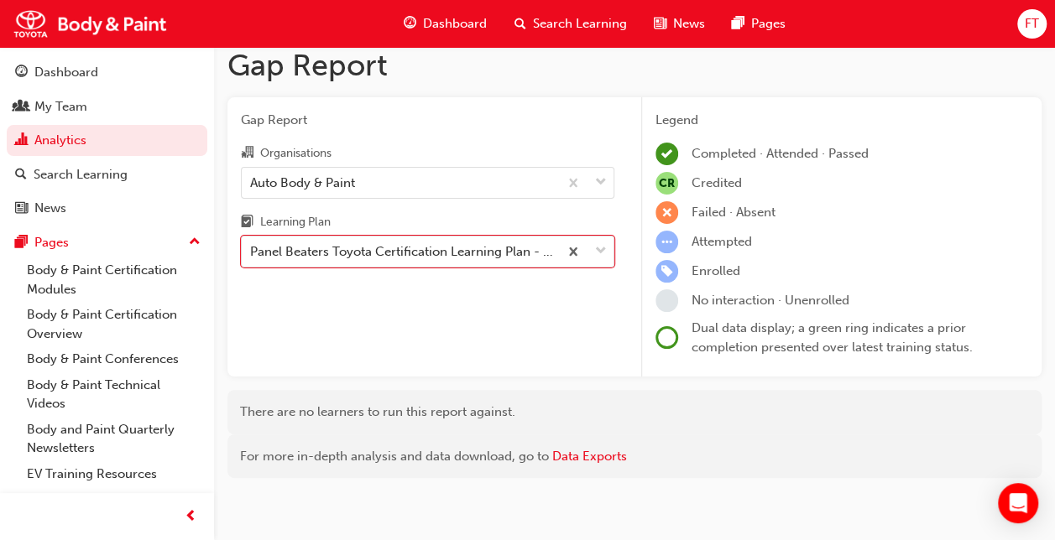
scroll to position [20, 0]
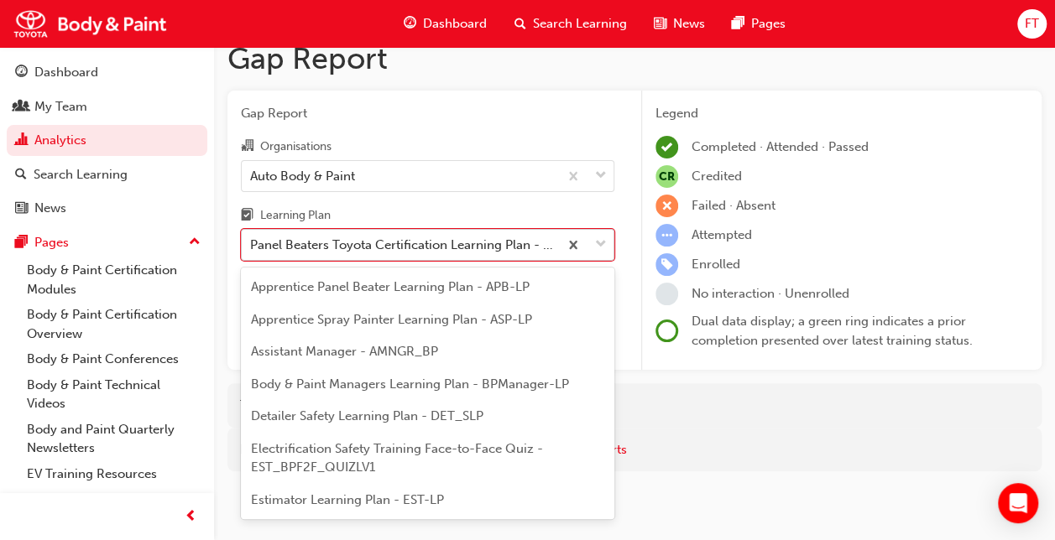
click at [599, 249] on span "down-icon" at bounding box center [601, 245] width 12 height 22
click at [252, 249] on input "Learning Plan option Panel Beaters Toyota Certification Learning Plan - PBeater…" at bounding box center [251, 244] width 2 height 14
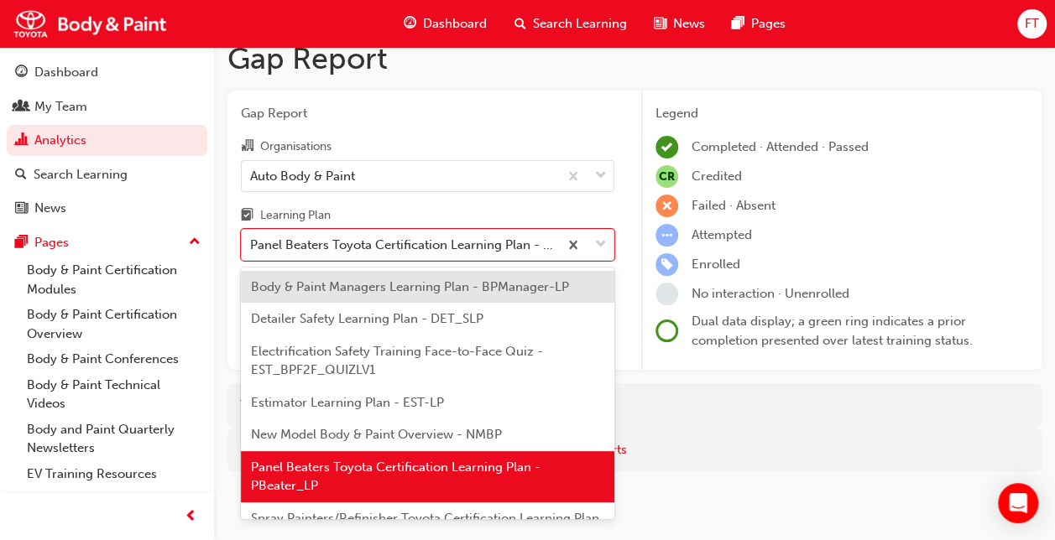
click at [447, 294] on div "Body & Paint Managers Learning Plan - BPManager-LP" at bounding box center [427, 287] width 373 height 33
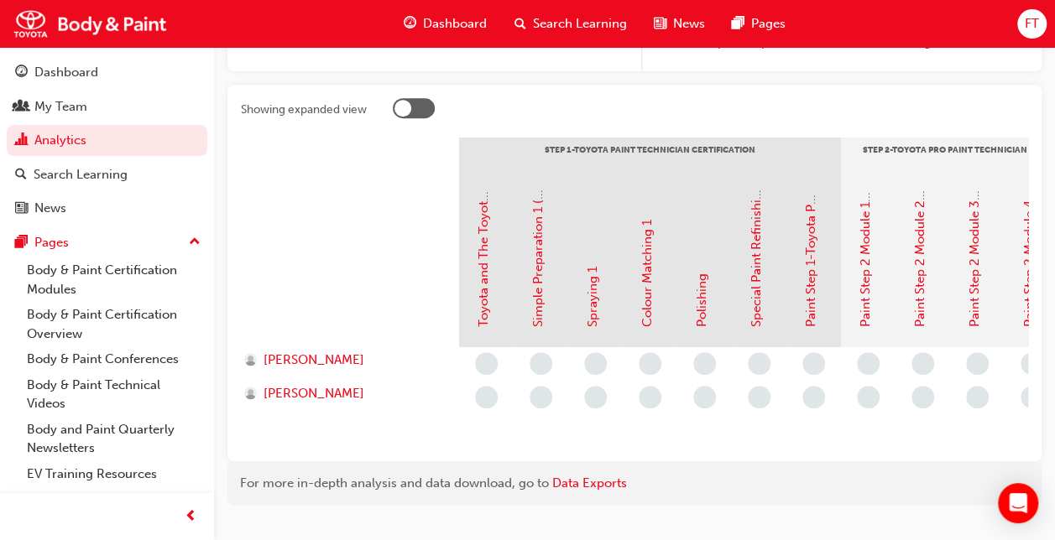
scroll to position [336, 0]
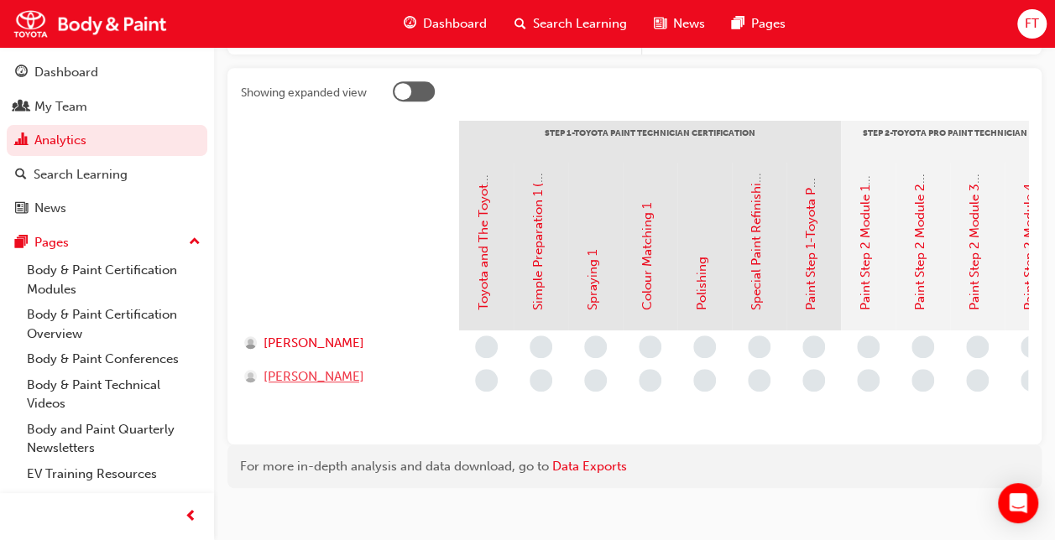
click at [318, 380] on span "[PERSON_NAME]" at bounding box center [313, 377] width 101 height 19
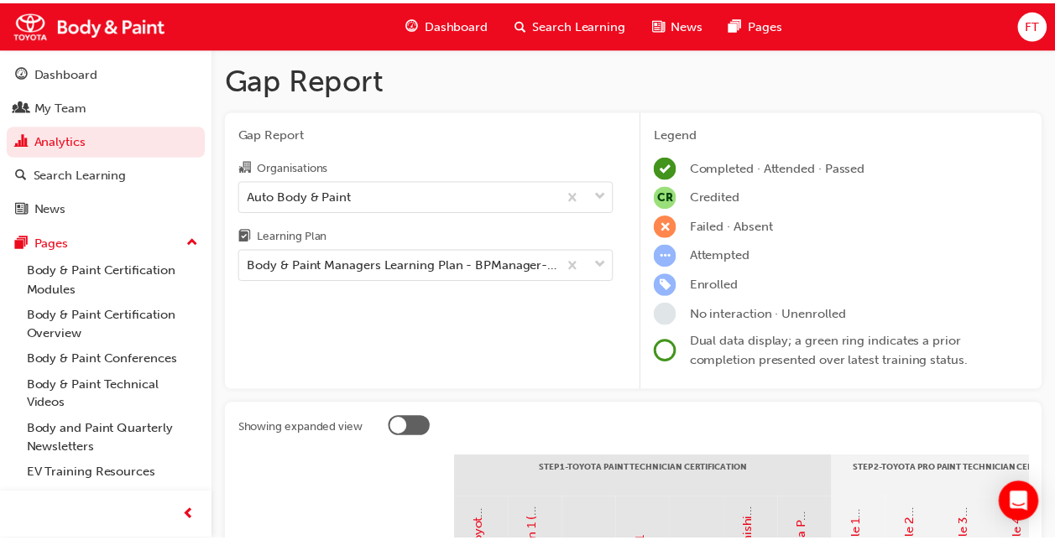
scroll to position [336, 0]
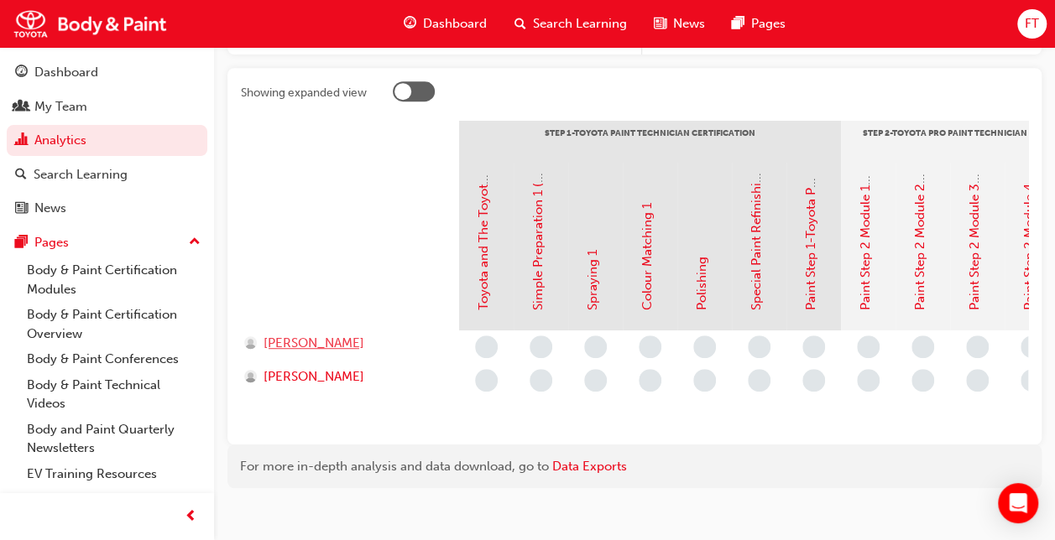
click at [321, 336] on span "[PERSON_NAME]" at bounding box center [313, 343] width 101 height 19
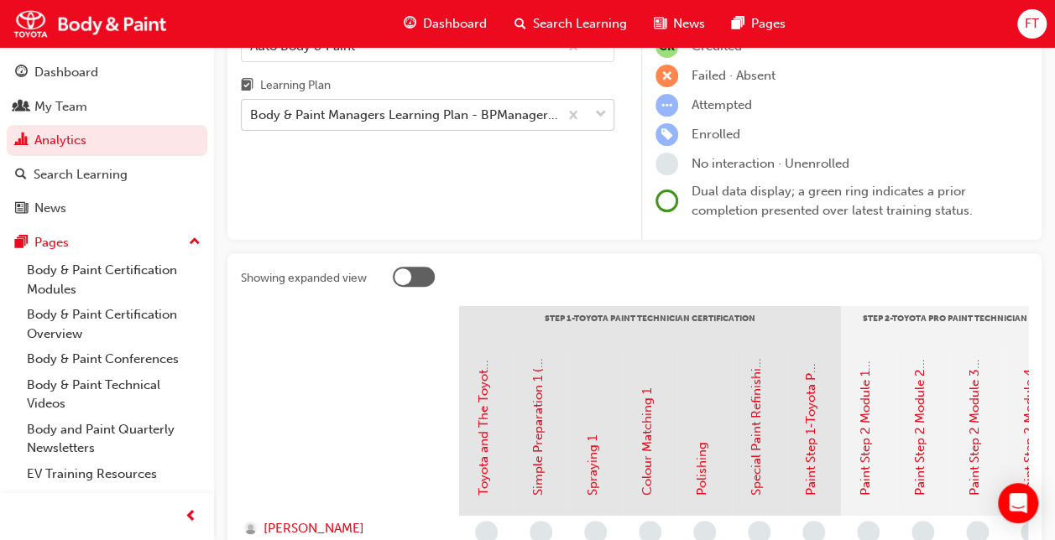
scroll to position [84, 0]
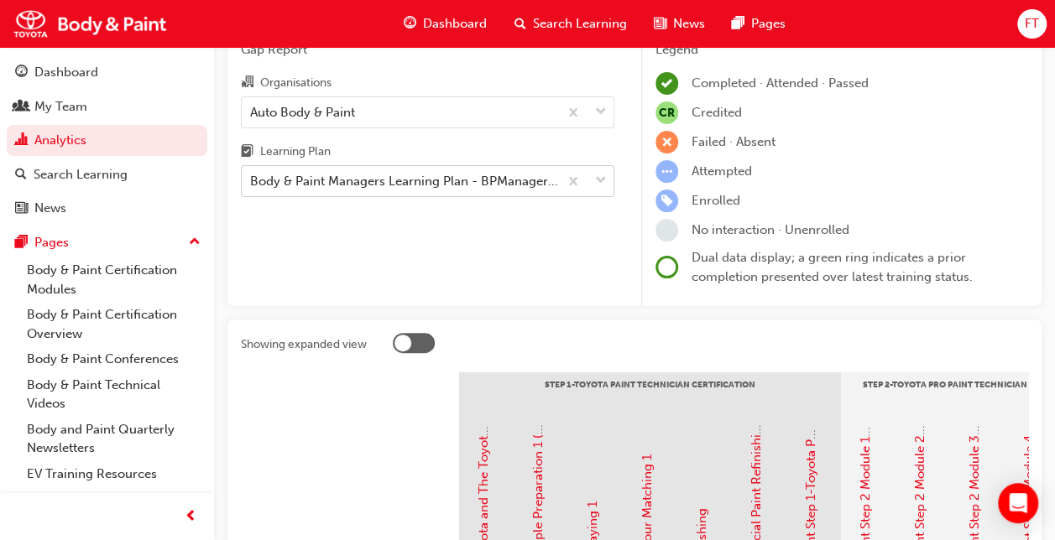
click at [431, 180] on div "Body & Paint Managers Learning Plan - BPManager-LP" at bounding box center [405, 181] width 310 height 19
click at [252, 180] on input "Learning Plan Body & Paint Managers Learning Plan - BPManager-LP" at bounding box center [251, 181] width 2 height 14
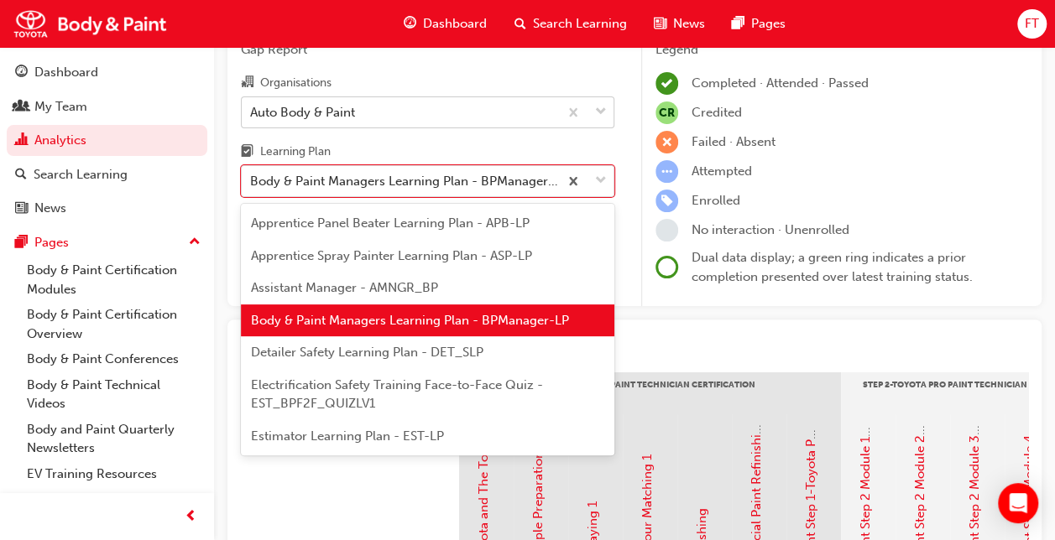
click at [446, 117] on div "Auto Body & Paint" at bounding box center [400, 111] width 316 height 29
click at [252, 117] on input "Organisations Auto Body & Paint" at bounding box center [251, 111] width 2 height 14
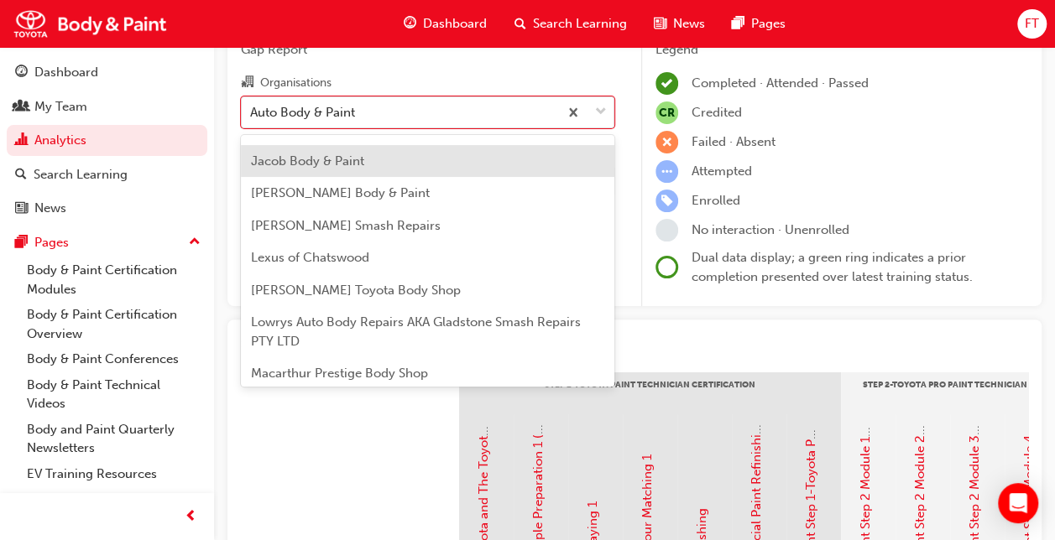
scroll to position [503, 0]
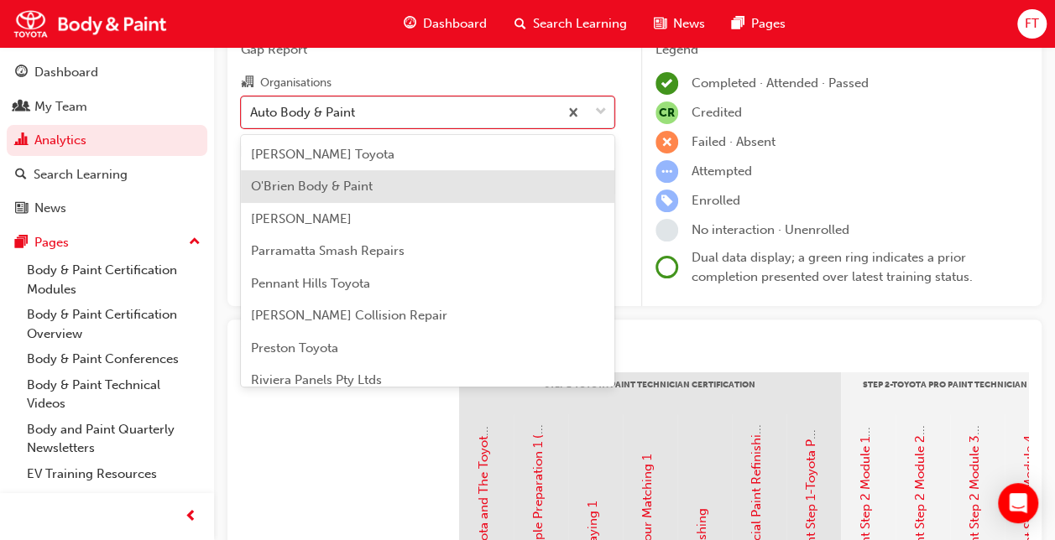
click at [326, 190] on span "O'Brien Body & Paint" at bounding box center [312, 186] width 122 height 15
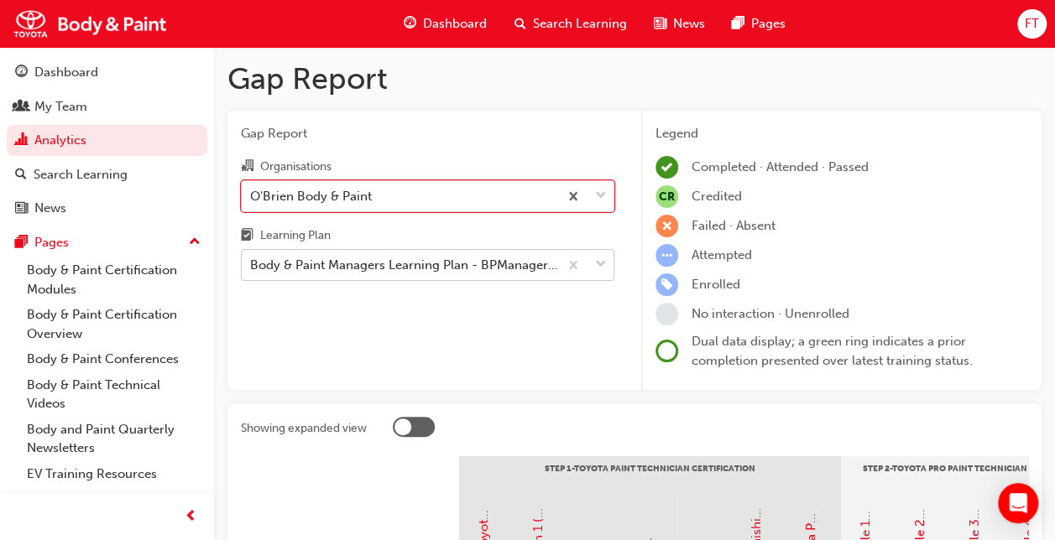
click at [589, 269] on div at bounding box center [585, 265] width 55 height 30
click at [252, 269] on input "Learning Plan Body & Paint Managers Learning Plan - BPManager-LP" at bounding box center [251, 265] width 2 height 14
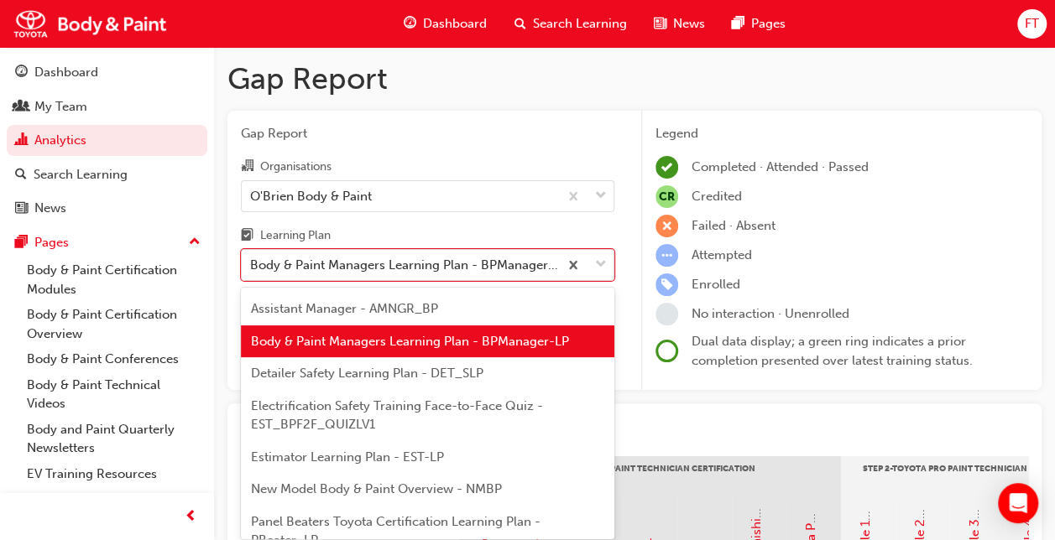
scroll to position [84, 0]
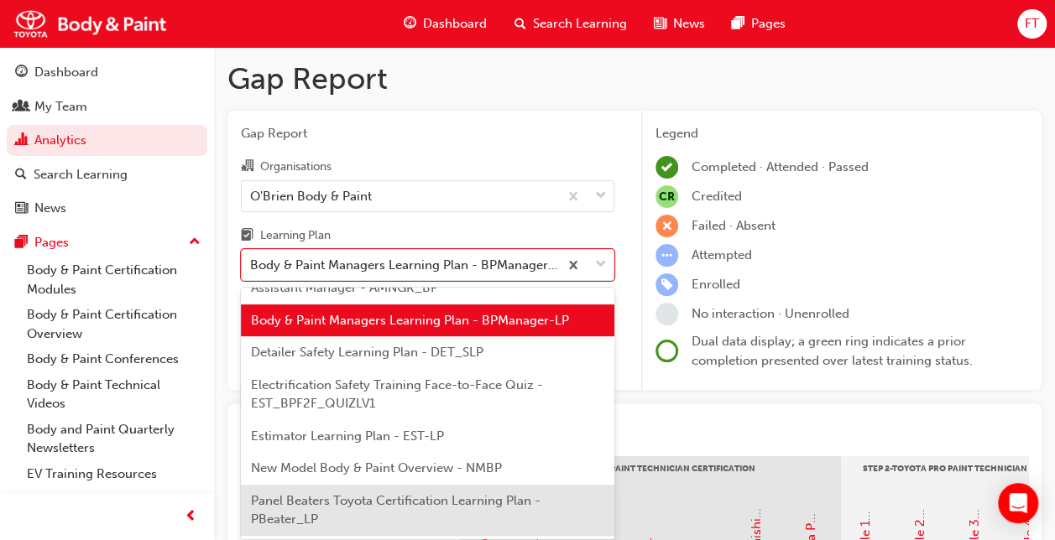
click at [357, 505] on span "Panel Beaters Toyota Certification Learning Plan - PBeater_LP" at bounding box center [395, 510] width 289 height 34
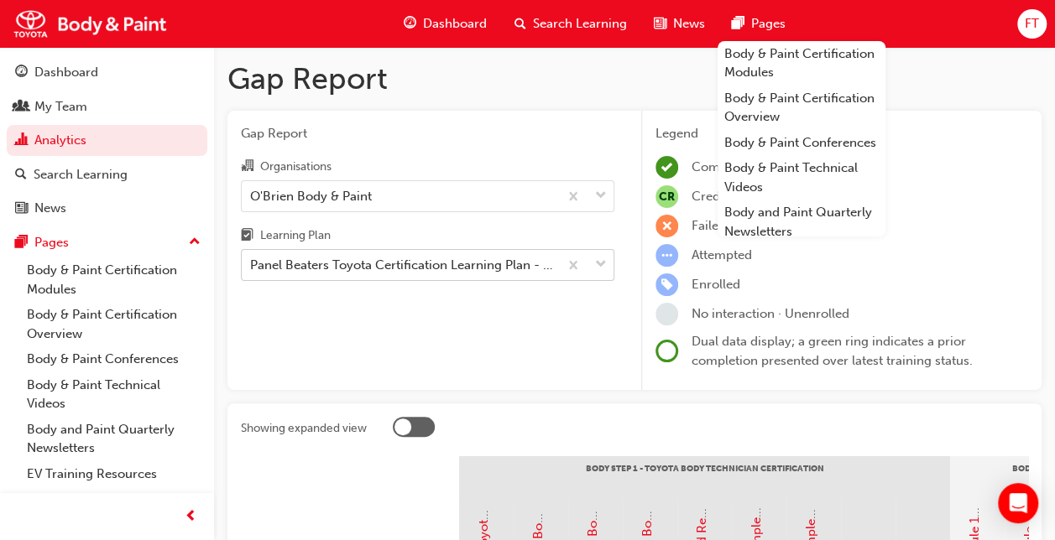
click at [597, 263] on span "down-icon" at bounding box center [601, 265] width 12 height 22
click at [252, 263] on input "Learning Plan Panel Beaters Toyota Certification Learning Plan - PBeater_LP" at bounding box center [251, 265] width 2 height 14
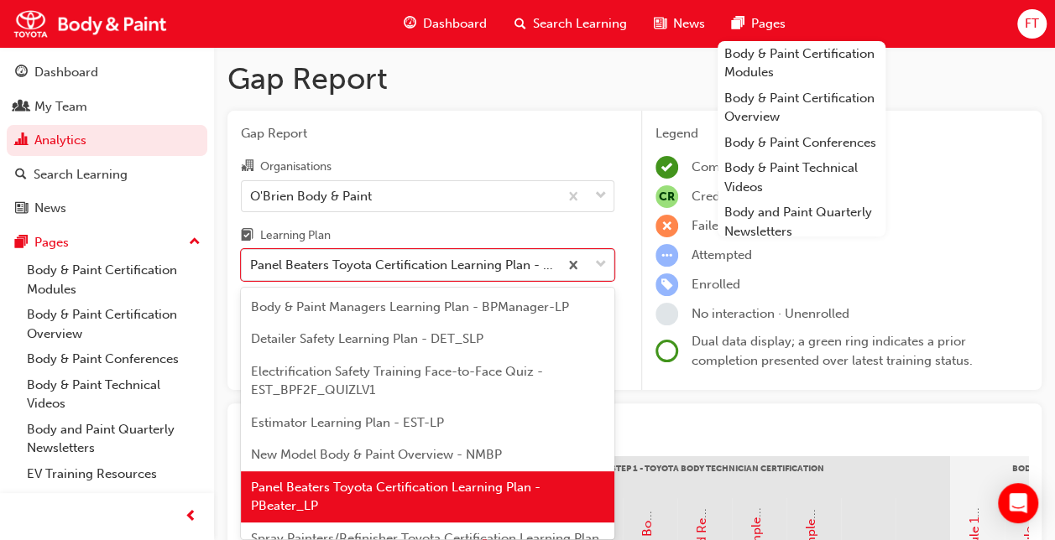
scroll to position [181, 0]
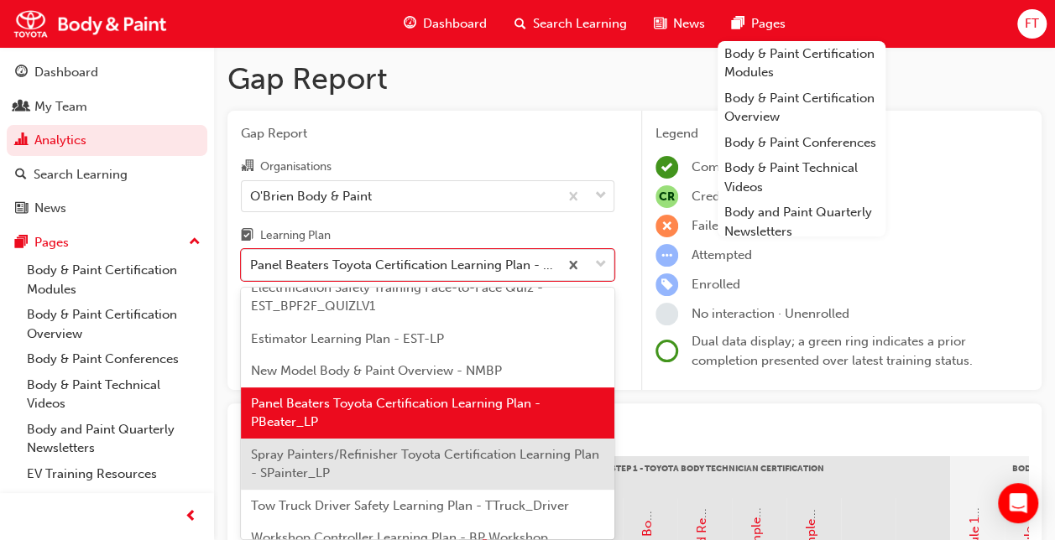
click at [327, 455] on span "Spray Painters/Refinisher Toyota Certification Learning Plan - SPainter_LP" at bounding box center [425, 464] width 348 height 34
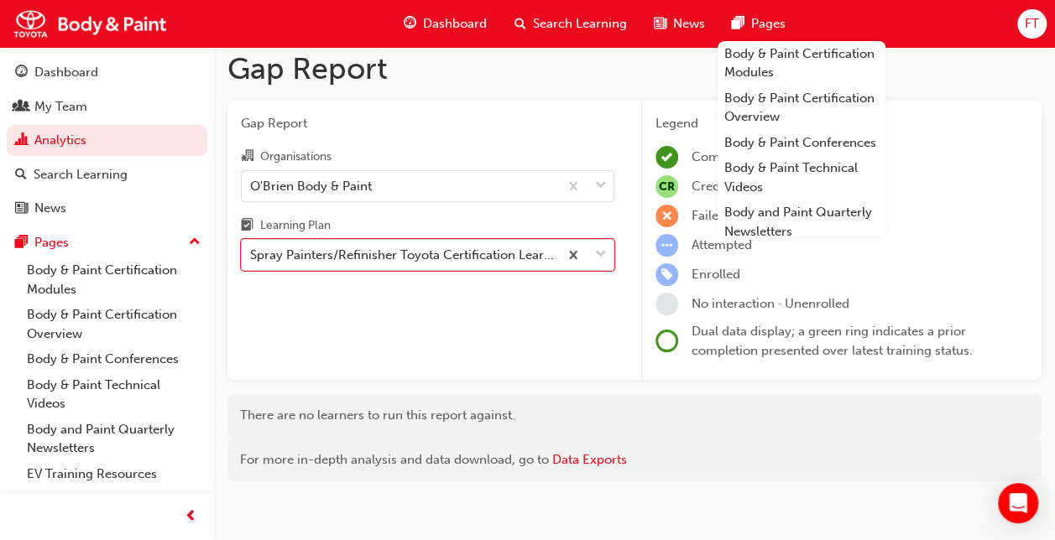
scroll to position [20, 0]
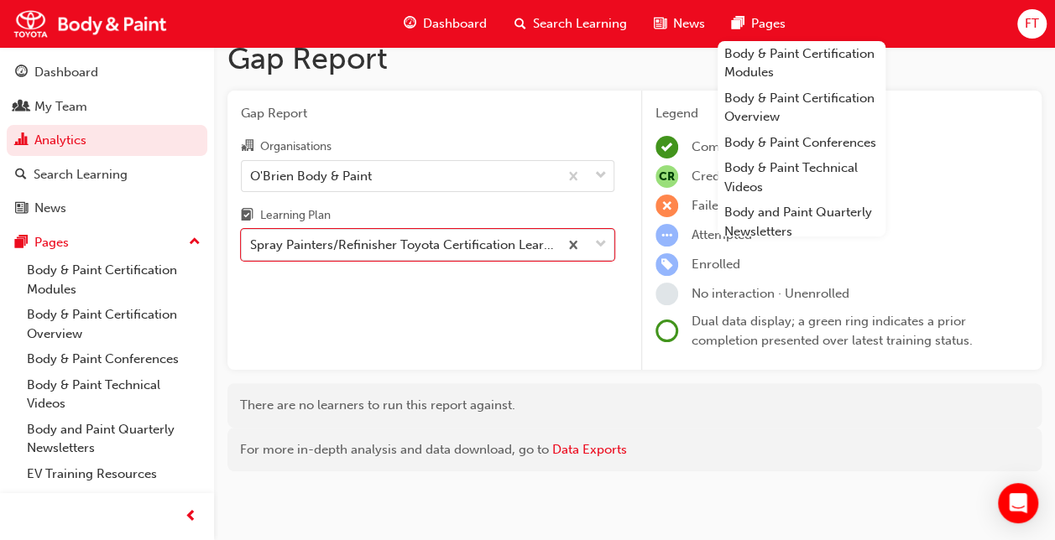
click at [503, 314] on div "Gap Report Organisations O'Brien Body & Paint Learning Plan option Spray Painte…" at bounding box center [427, 231] width 400 height 280
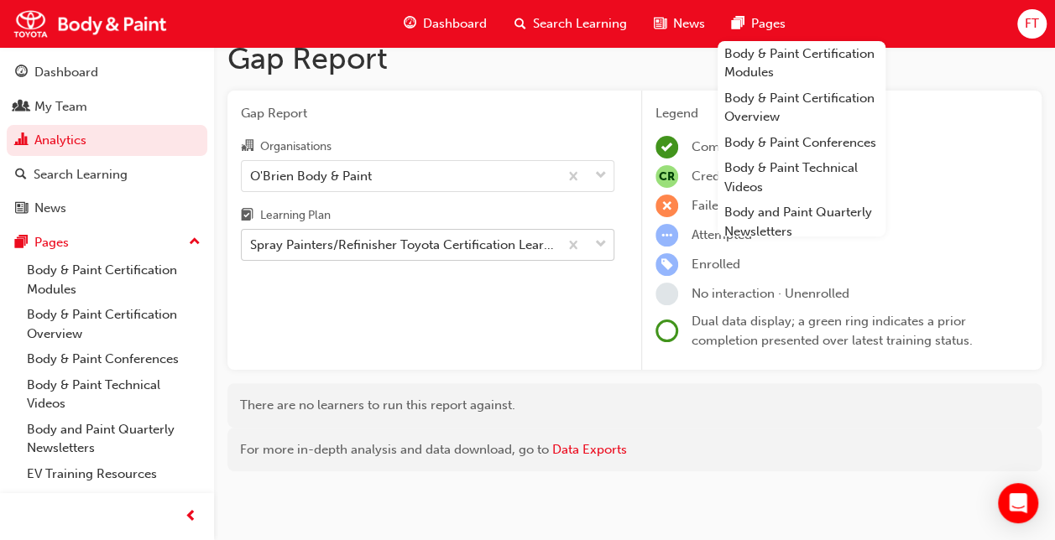
click at [599, 245] on span "down-icon" at bounding box center [601, 245] width 12 height 22
click at [252, 245] on input "Learning Plan Spray Painters/Refinisher Toyota Certification Learning Plan - SP…" at bounding box center [251, 244] width 2 height 14
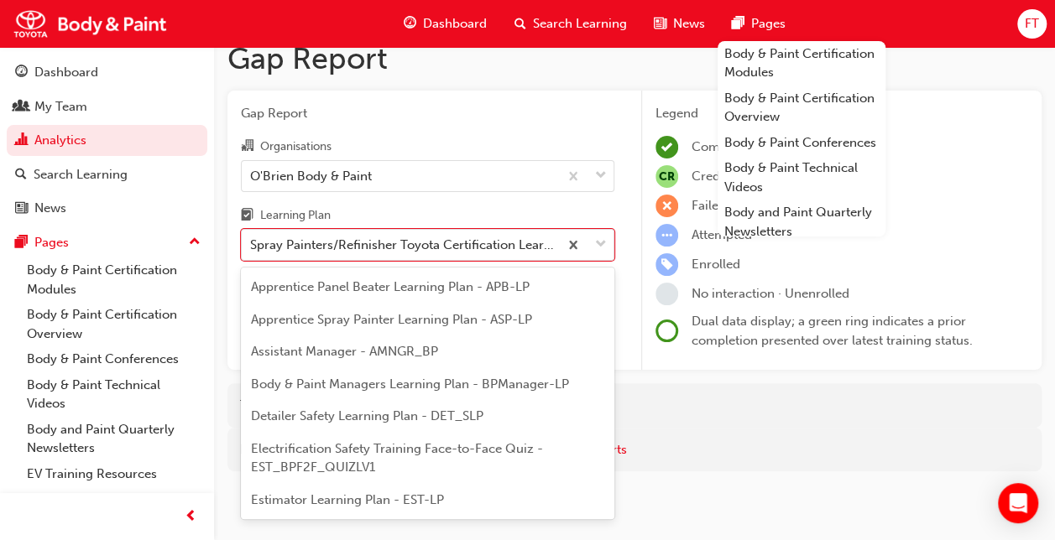
scroll to position [149, 0]
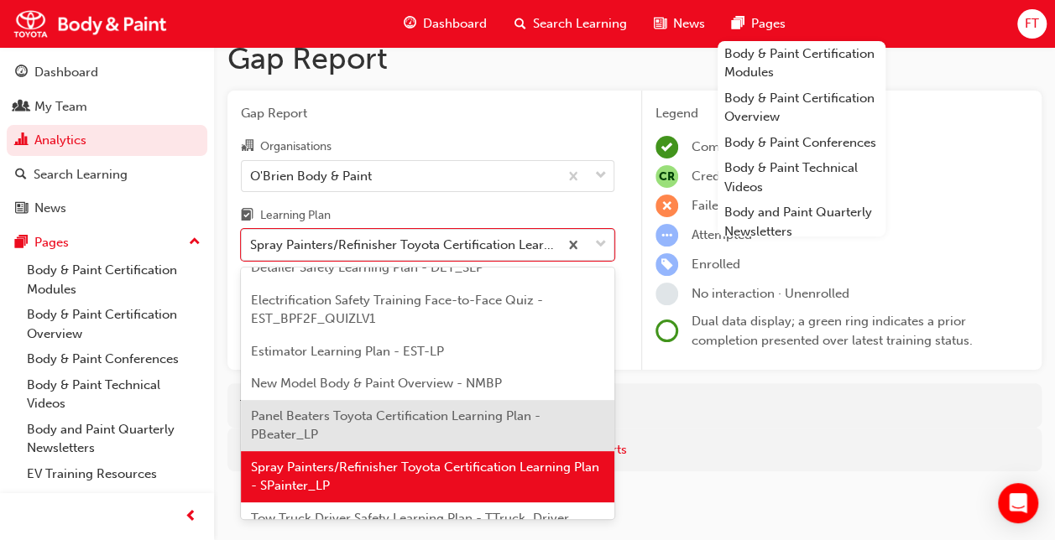
click at [376, 414] on span "Panel Beaters Toyota Certification Learning Plan - PBeater_LP" at bounding box center [395, 426] width 289 height 34
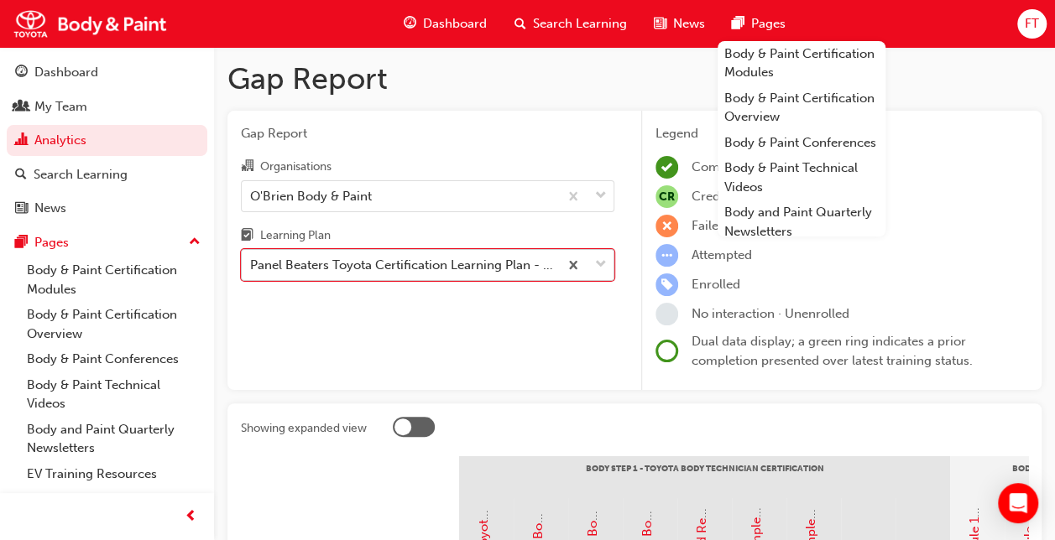
click at [604, 262] on span "down-icon" at bounding box center [601, 265] width 12 height 22
click at [252, 262] on input "Learning Plan option Panel Beaters Toyota Certification Learning Plan - PBeater…" at bounding box center [251, 265] width 2 height 14
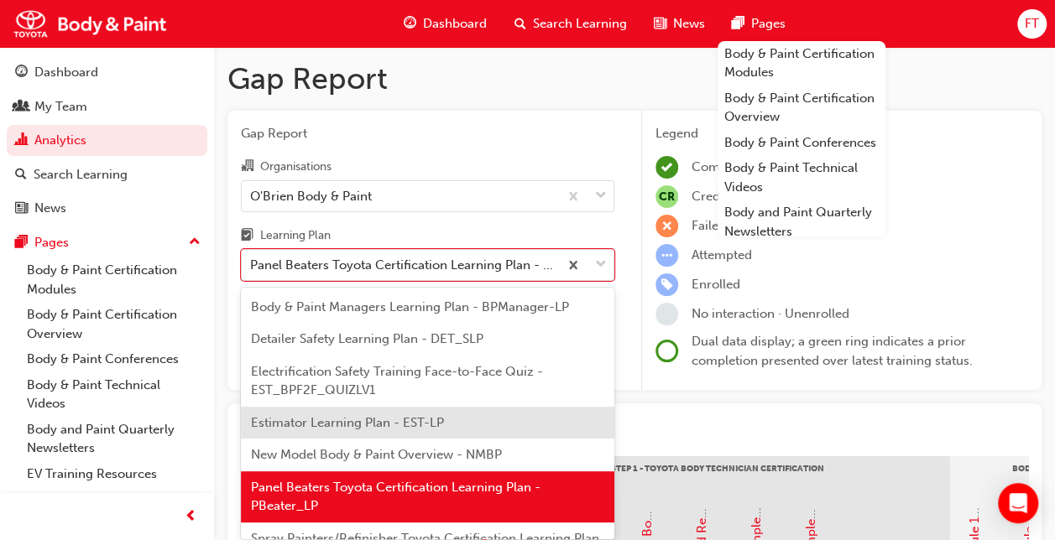
scroll to position [218, 0]
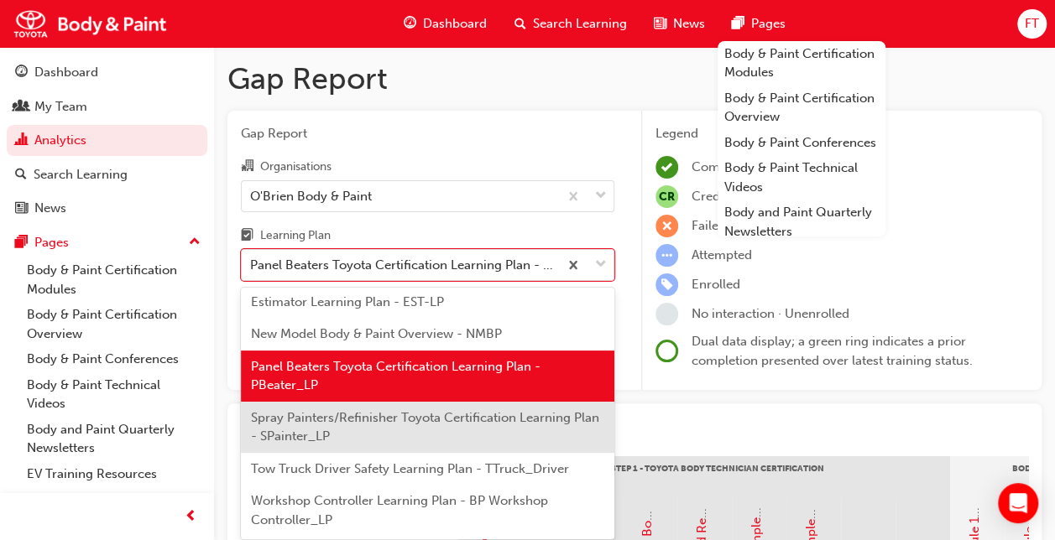
click at [384, 421] on span "Spray Painters/Refinisher Toyota Certification Learning Plan - SPainter_LP" at bounding box center [425, 427] width 348 height 34
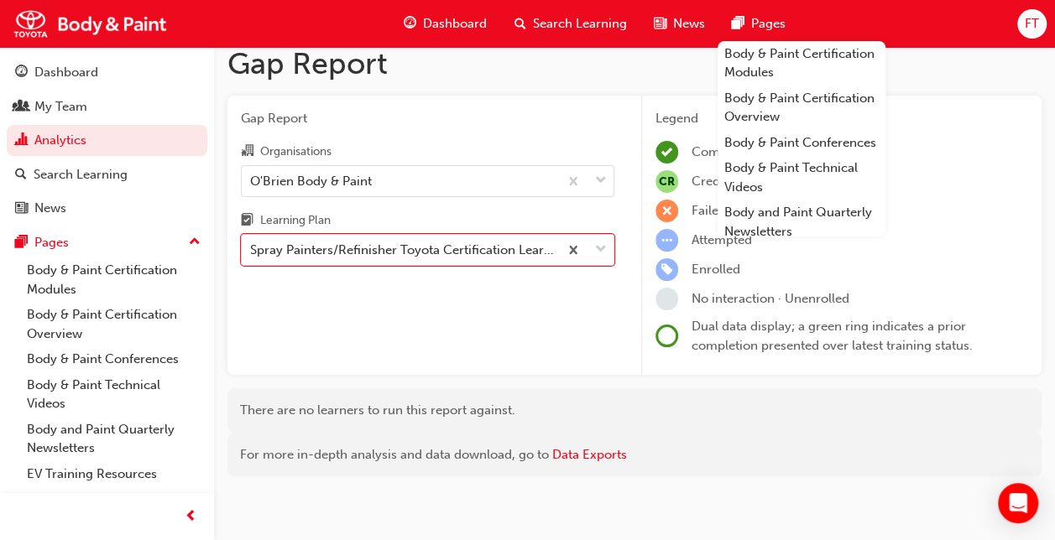
scroll to position [20, 0]
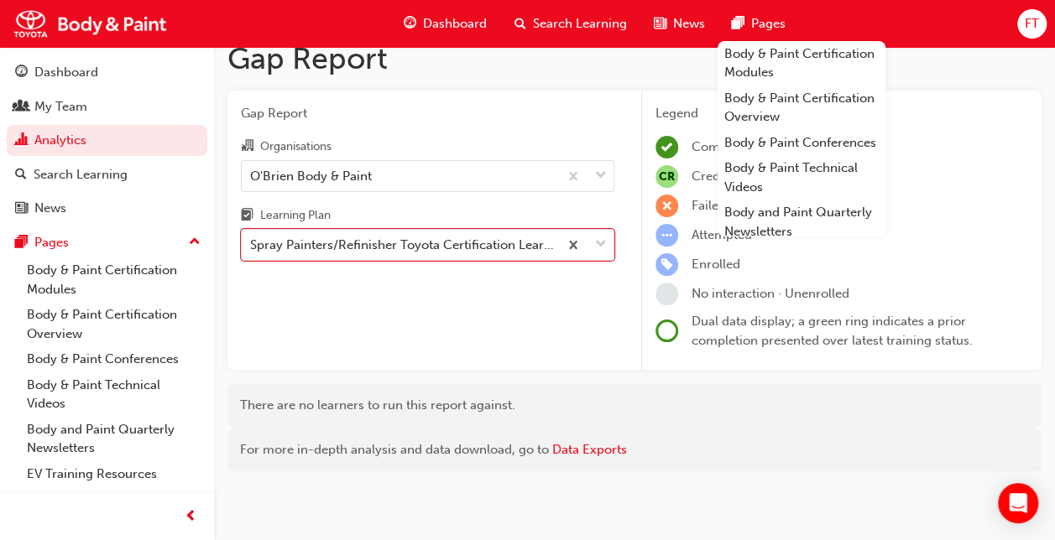
click at [516, 316] on div "Gap Report Organisations O'Brien Body & Paint Learning Plan option Spray Painte…" at bounding box center [427, 231] width 400 height 280
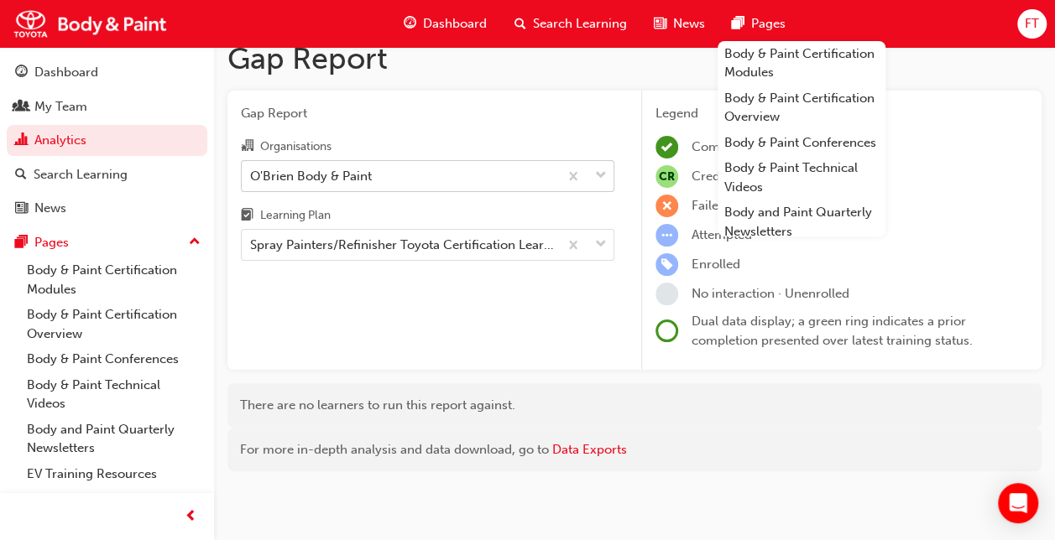
click at [420, 182] on div "O'Brien Body & Paint" at bounding box center [400, 175] width 316 height 29
click at [252, 182] on input "Organisations O'Brien Body & Paint" at bounding box center [251, 175] width 2 height 14
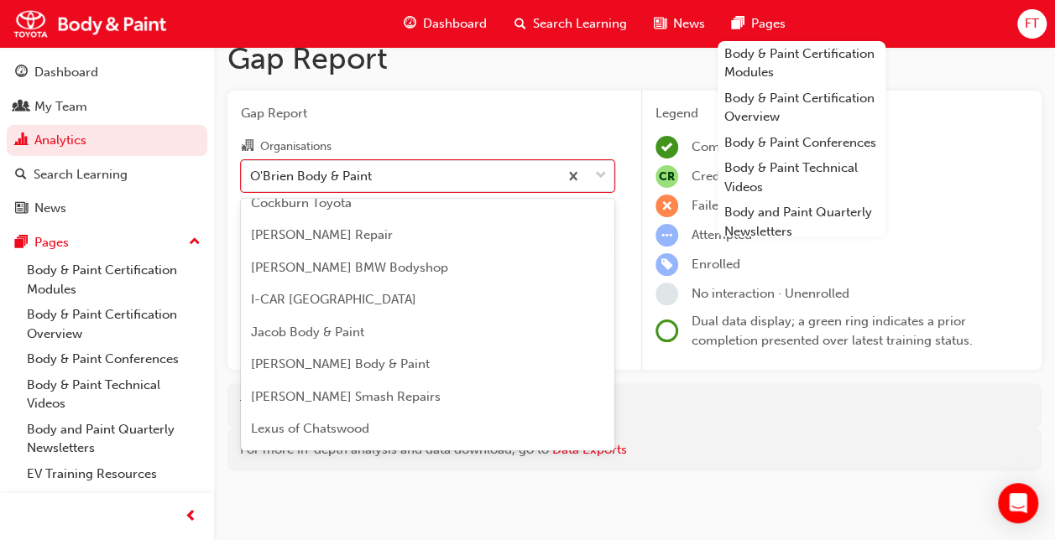
scroll to position [143, 0]
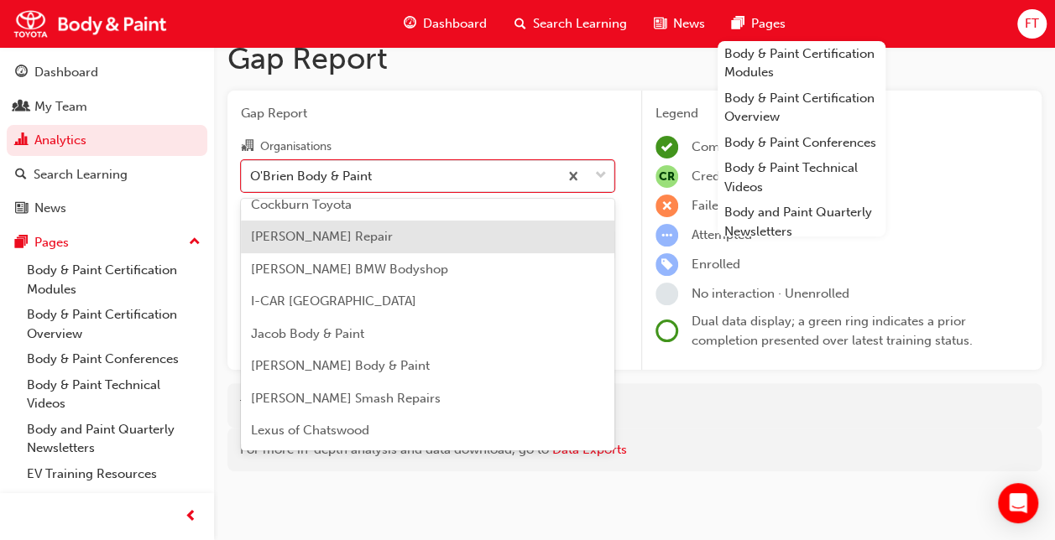
click at [336, 241] on span "[PERSON_NAME] Repair" at bounding box center [322, 236] width 142 height 15
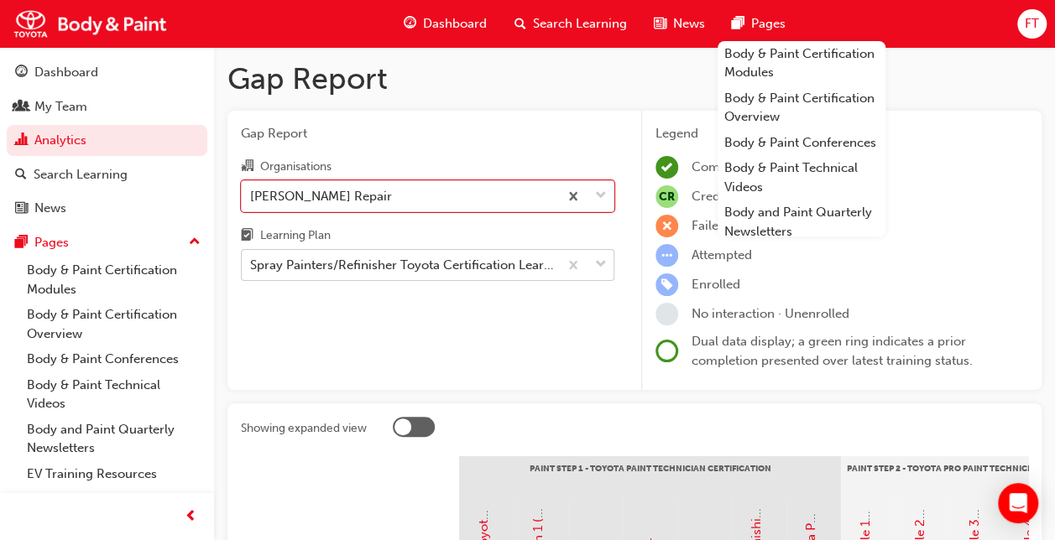
click at [506, 273] on div "Spray Painters/Refinisher Toyota Certification Learning Plan - SPainter_LP" at bounding box center [405, 265] width 310 height 19
click at [252, 272] on input "Learning Plan Spray Painters/Refinisher Toyota Certification Learning Plan - SP…" at bounding box center [251, 265] width 2 height 14
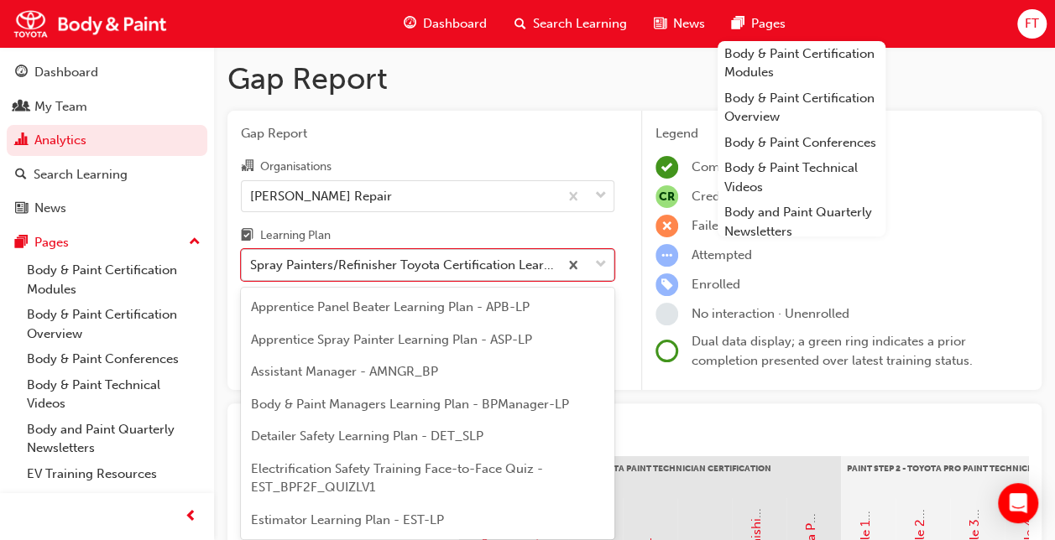
scroll to position [149, 0]
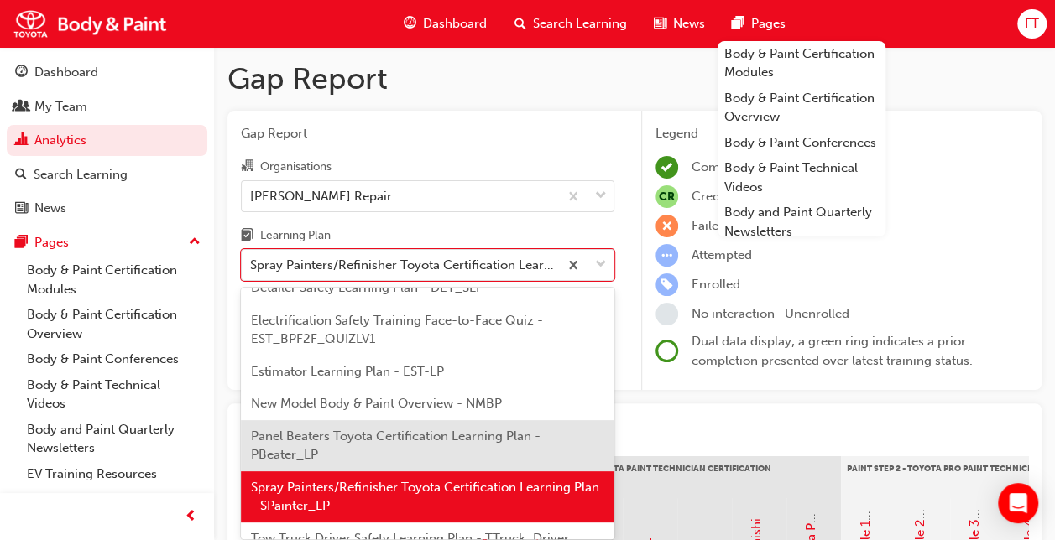
click at [344, 444] on div "Panel Beaters Toyota Certification Learning Plan - PBeater_LP" at bounding box center [427, 445] width 373 height 51
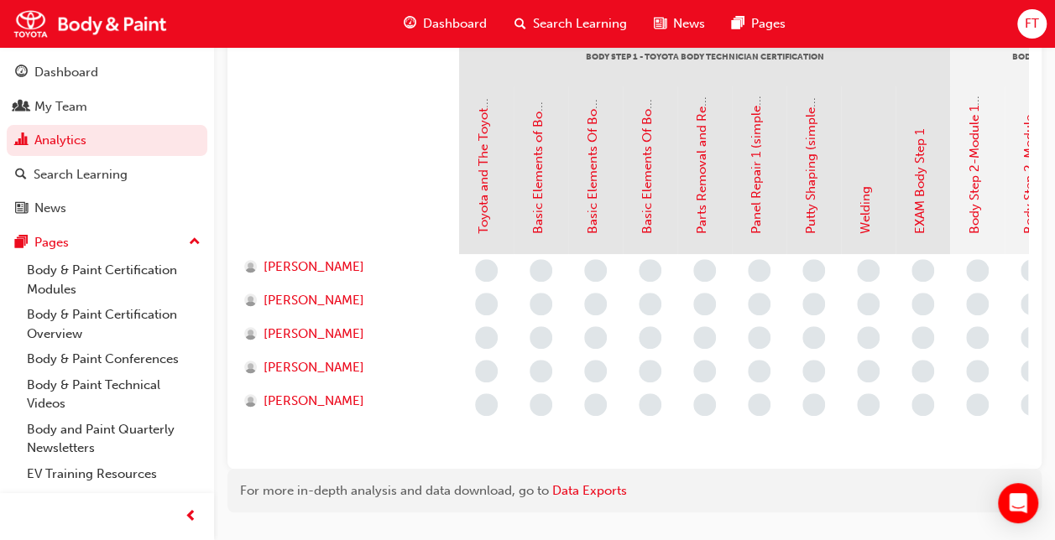
scroll to position [160, 0]
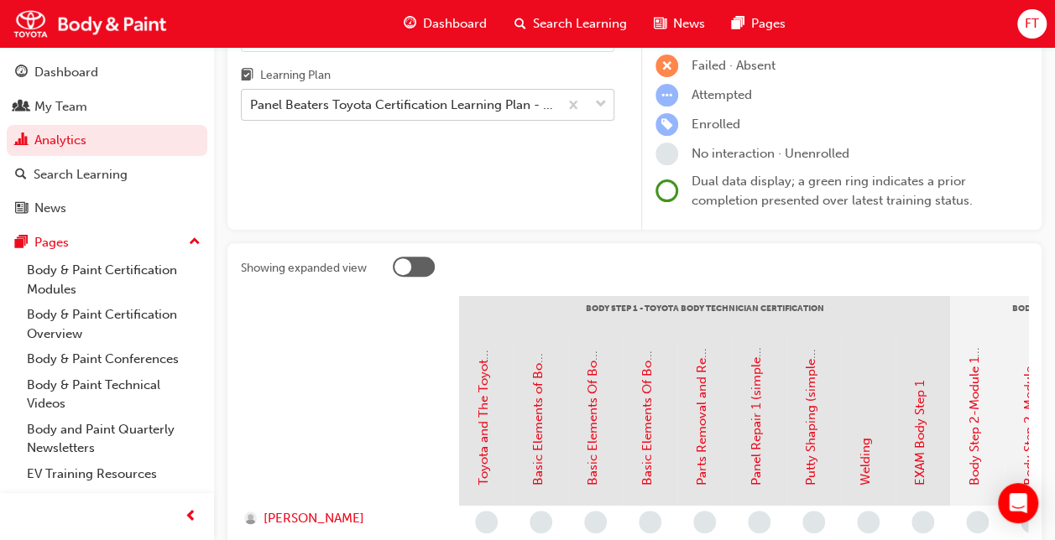
click at [602, 106] on span "down-icon" at bounding box center [601, 105] width 12 height 22
click at [252, 106] on input "Learning Plan Panel Beaters Toyota Certification Learning Plan - PBeater_LP" at bounding box center [251, 104] width 2 height 14
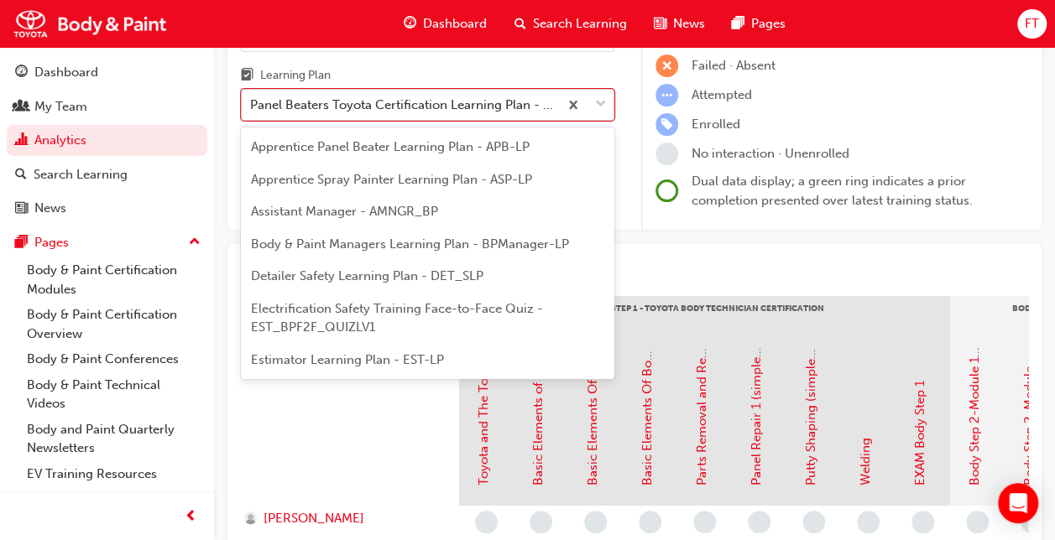
scroll to position [97, 0]
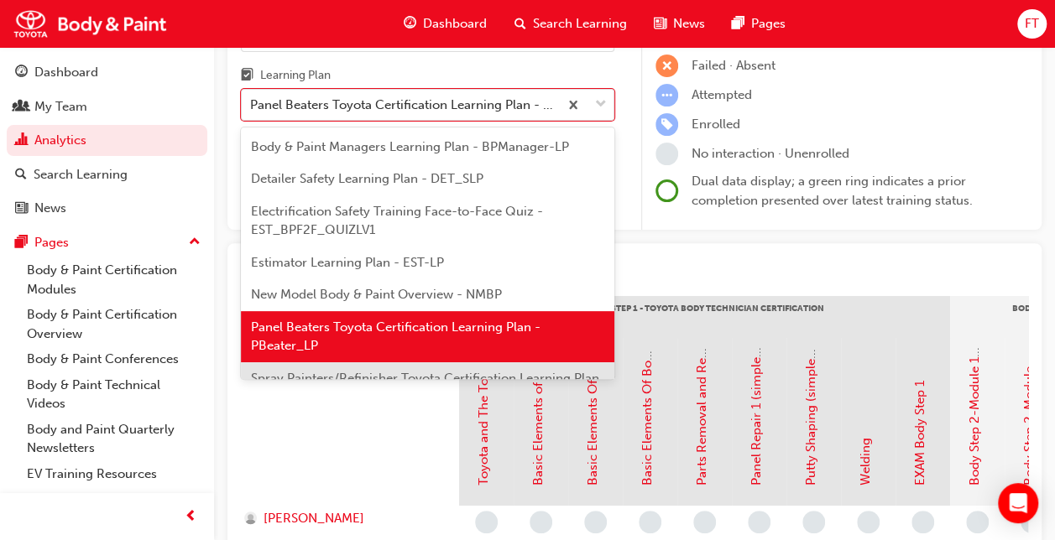
click at [312, 371] on span "Spray Painters/Refinisher Toyota Certification Learning Plan - SPainter_LP" at bounding box center [425, 388] width 348 height 34
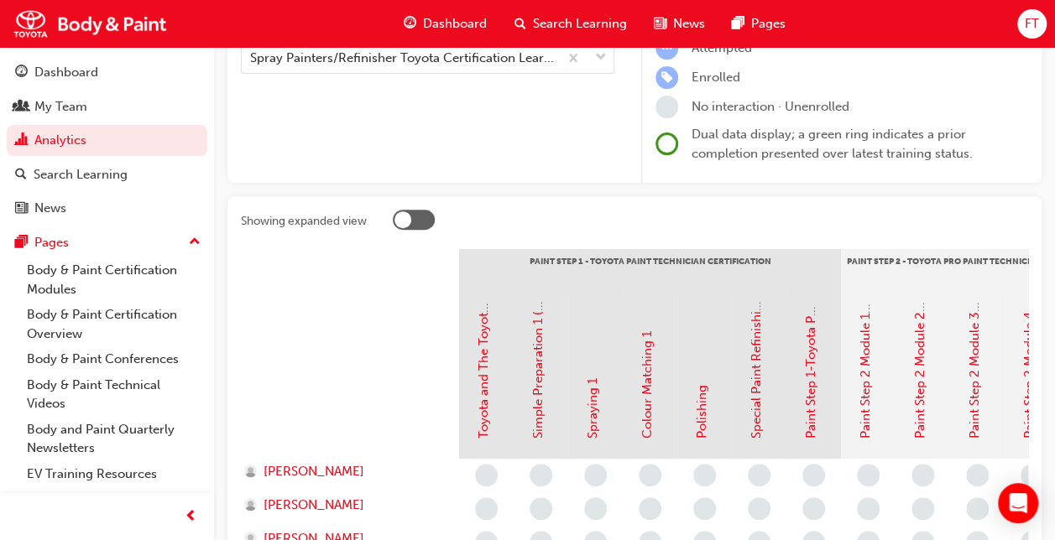
scroll to position [84, 0]
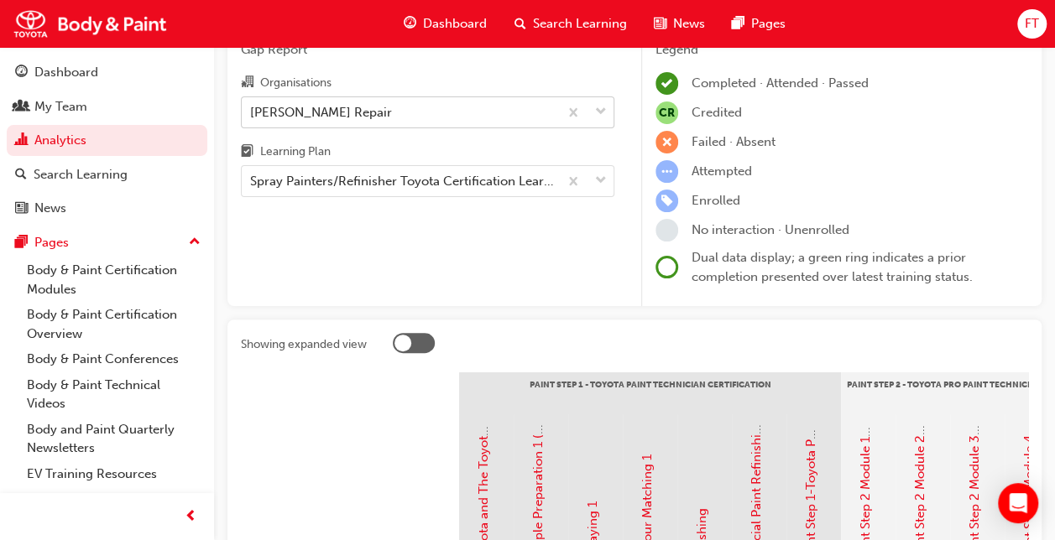
click at [488, 113] on div "[PERSON_NAME] Repair" at bounding box center [400, 111] width 316 height 29
click at [252, 113] on input "Organisations [PERSON_NAME] Crash Repair" at bounding box center [251, 111] width 2 height 14
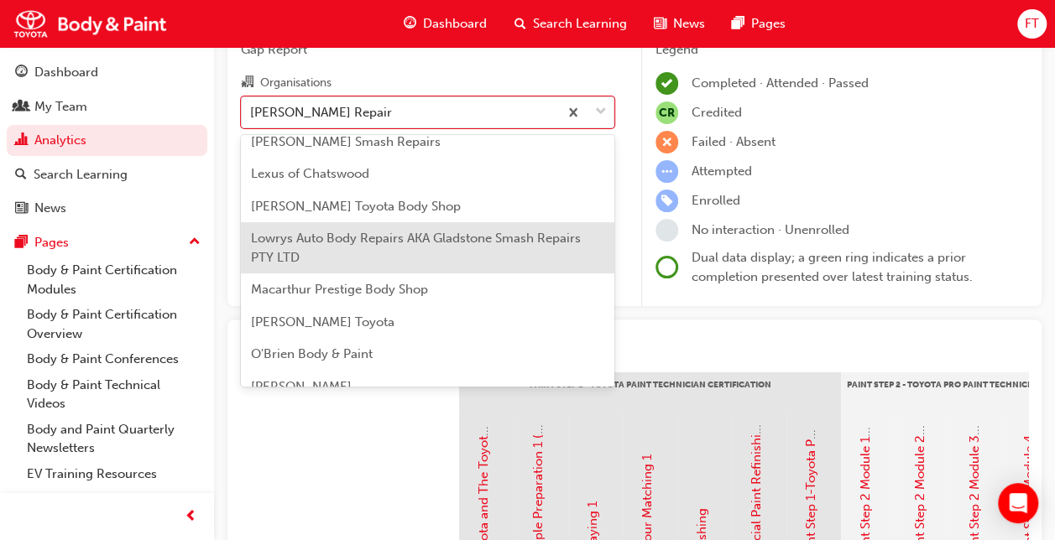
scroll to position [420, 0]
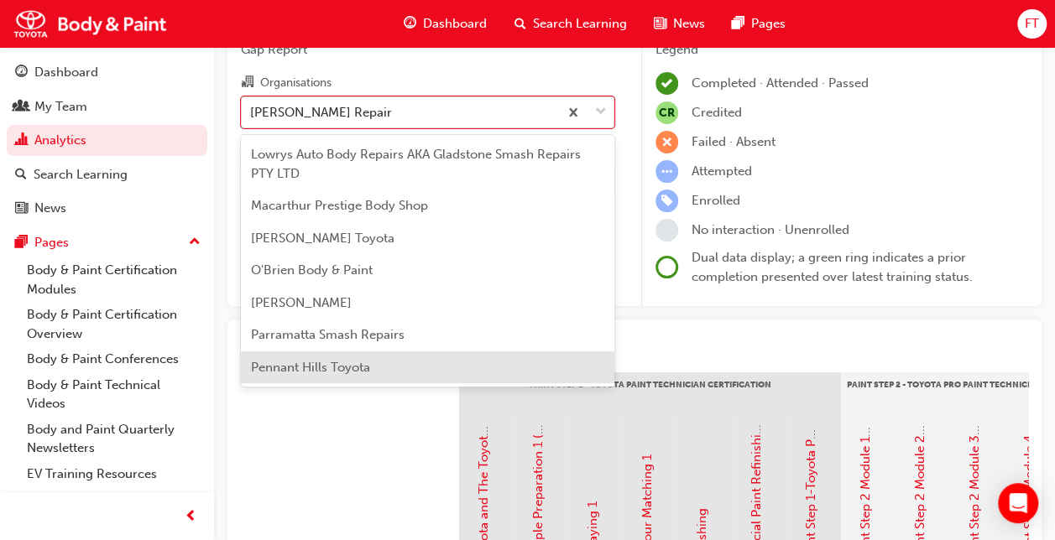
click at [331, 364] on span "Pennant Hills Toyota" at bounding box center [310, 367] width 119 height 15
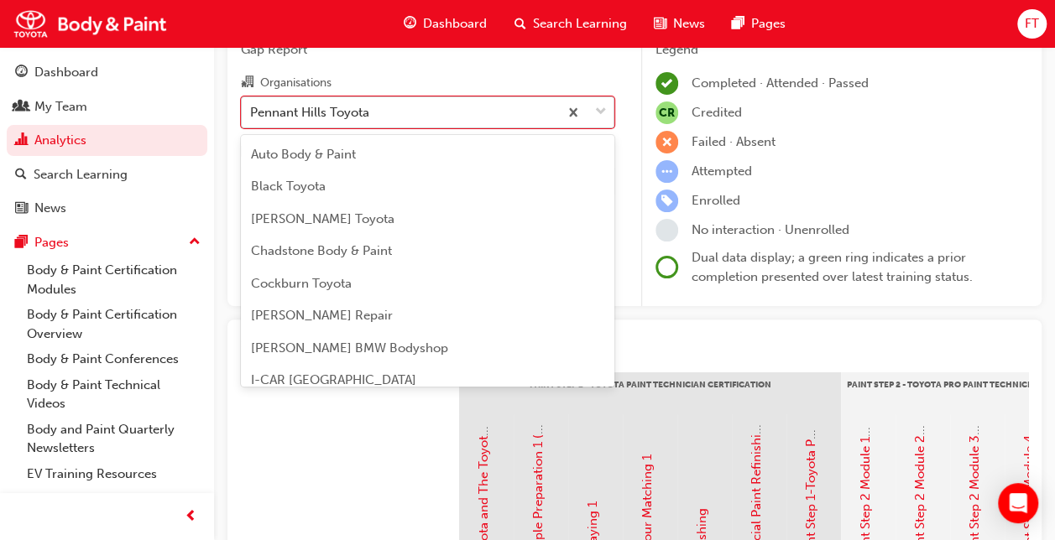
click at [379, 121] on div "Pennant Hills Toyota" at bounding box center [400, 111] width 316 height 29
click at [252, 118] on input "Organisations option Pennant Hills Toyota, selected. option Pennant Hills Toyot…" at bounding box center [251, 111] width 2 height 14
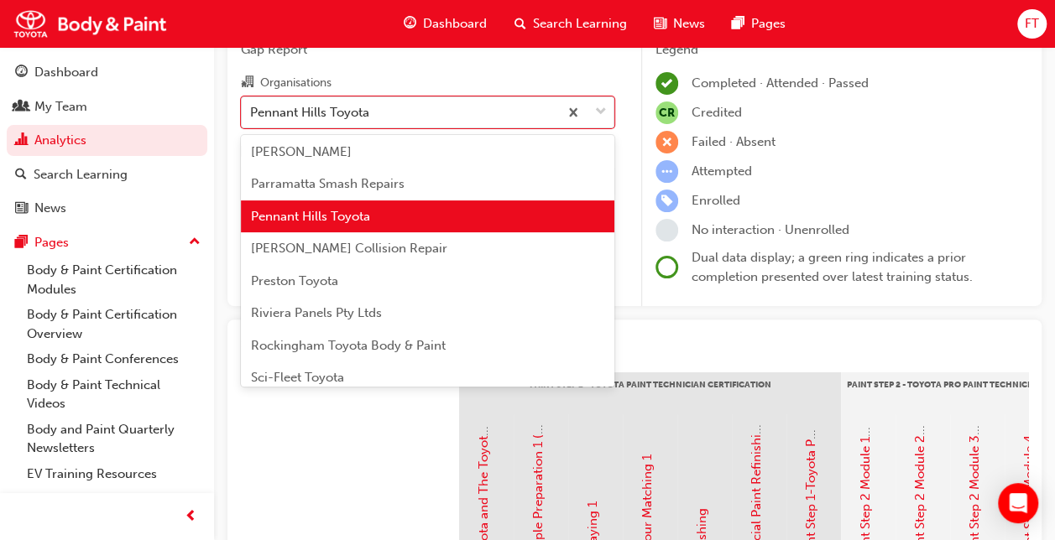
scroll to position [596, 0]
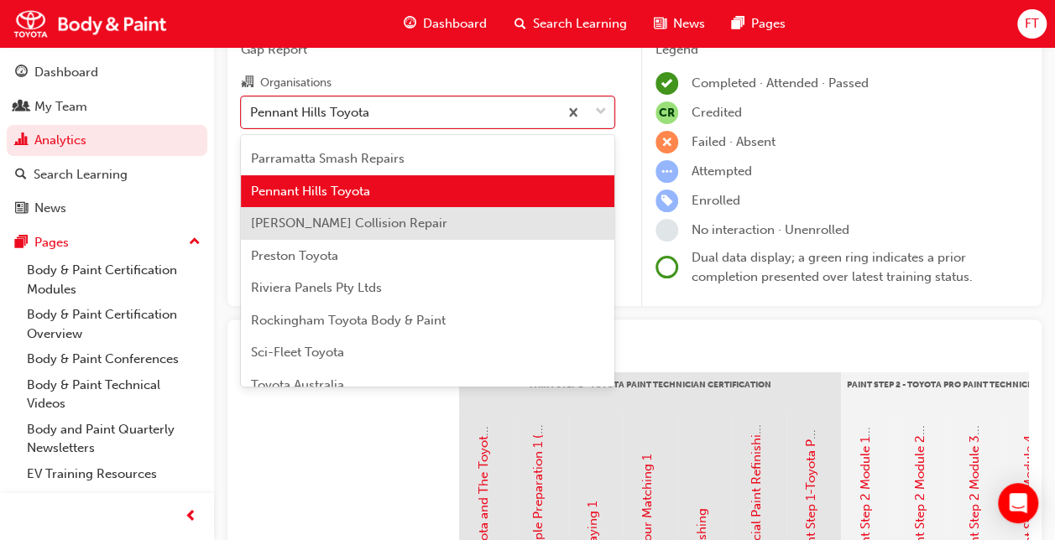
click at [340, 230] on span "[PERSON_NAME] Collision Repair" at bounding box center [349, 223] width 196 height 15
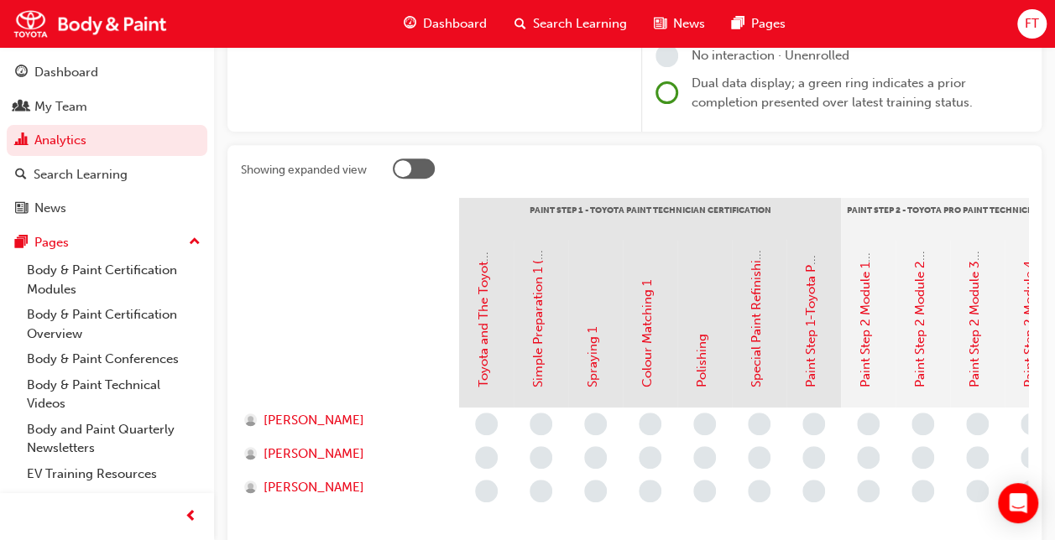
scroll to position [147, 0]
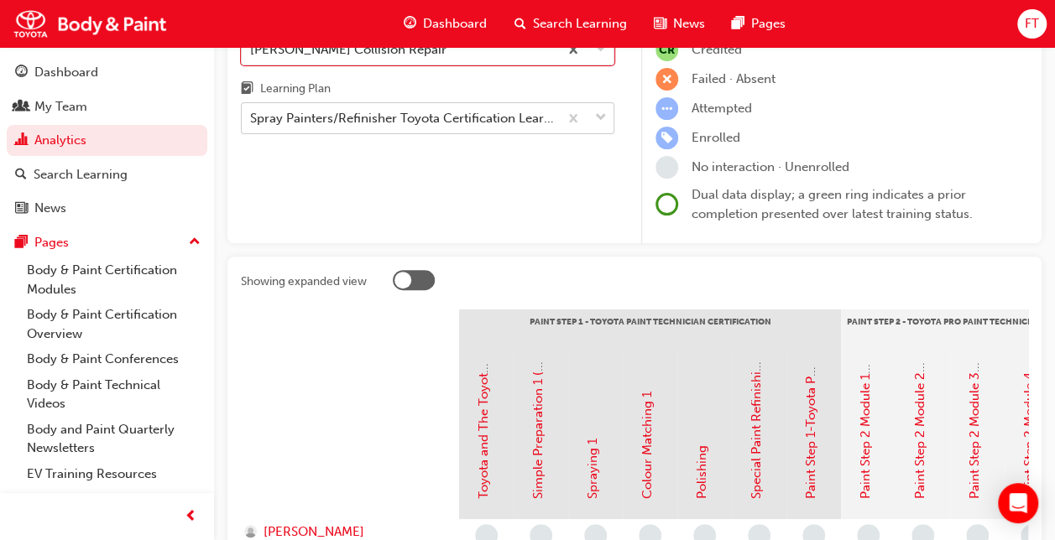
click at [438, 119] on div "Spray Painters/Refinisher Toyota Certification Learning Plan - SPainter_LP" at bounding box center [405, 118] width 310 height 19
click at [252, 119] on input "Learning Plan Spray Painters/Refinisher Toyota Certification Learning Plan - SP…" at bounding box center [251, 118] width 2 height 14
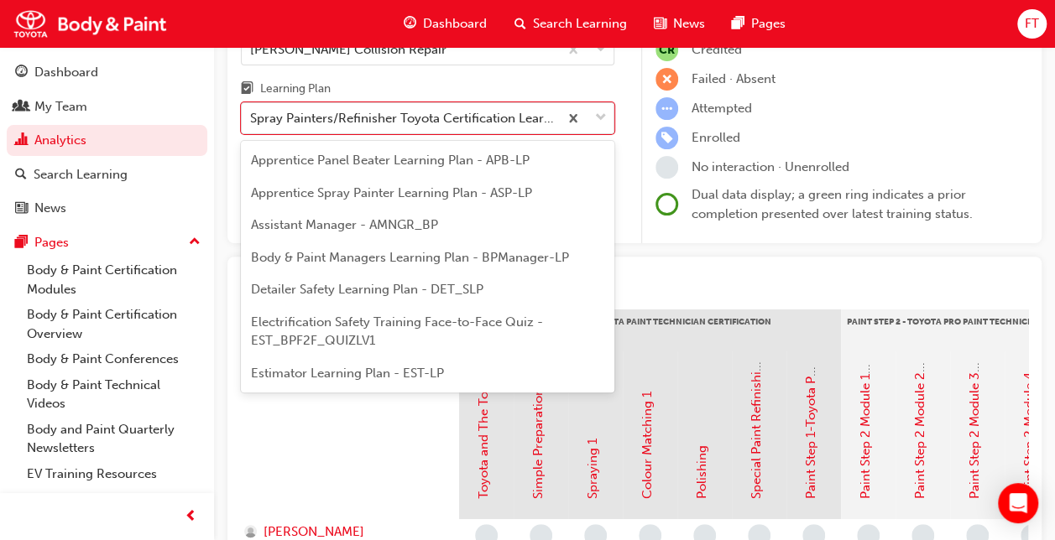
scroll to position [149, 0]
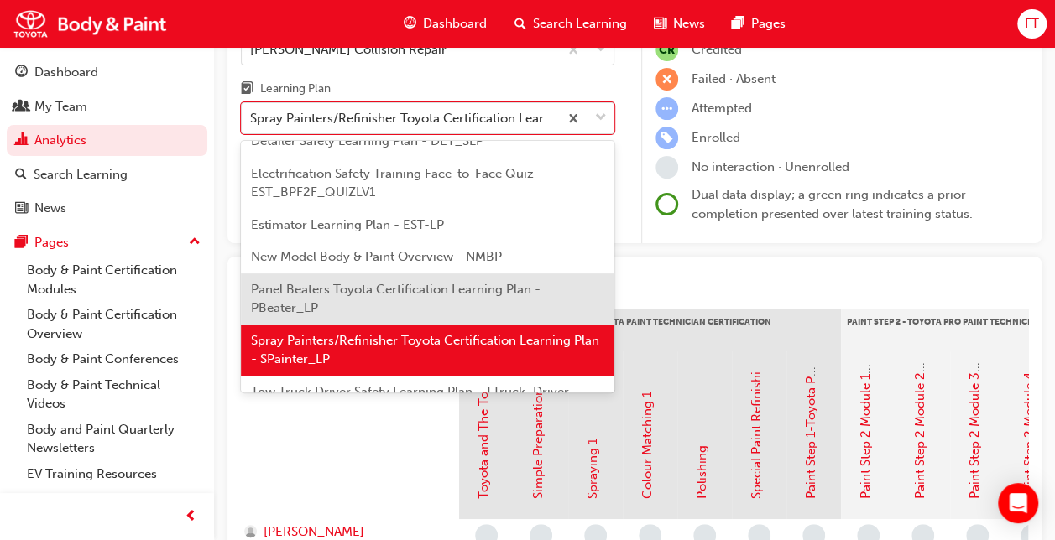
click at [326, 290] on span "Panel Beaters Toyota Certification Learning Plan - PBeater_LP" at bounding box center [395, 299] width 289 height 34
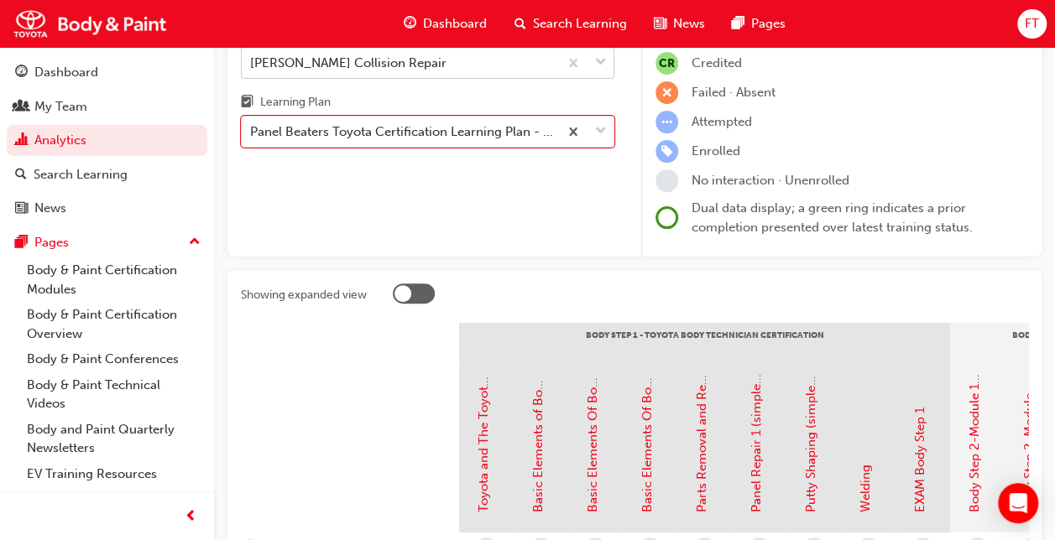
scroll to position [46, 0]
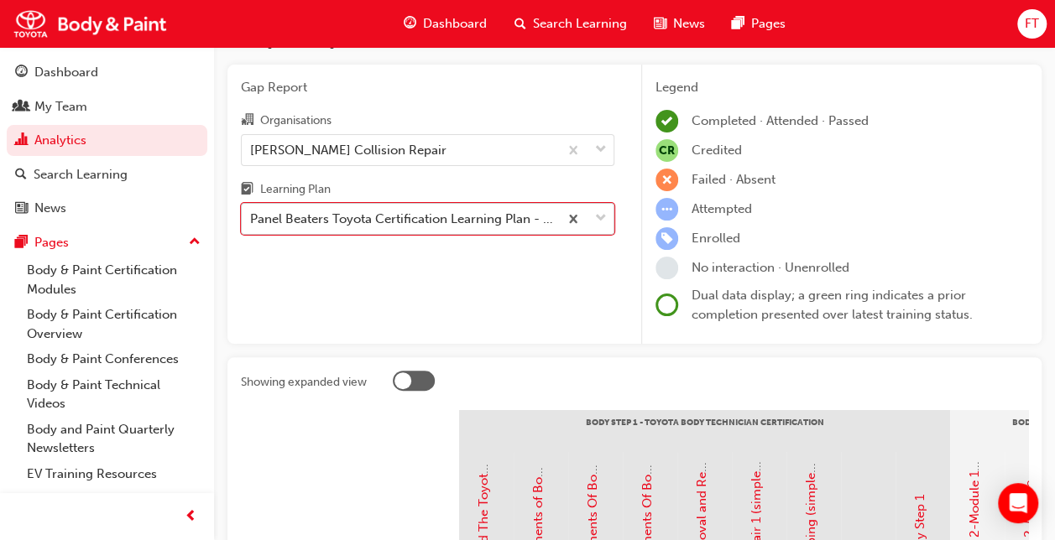
click at [524, 216] on div "Panel Beaters Toyota Certification Learning Plan - PBeater_LP" at bounding box center [405, 219] width 310 height 19
click at [252, 216] on input "Learning Plan option Panel Beaters Toyota Certification Learning Plan - PBeater…" at bounding box center [251, 218] width 2 height 14
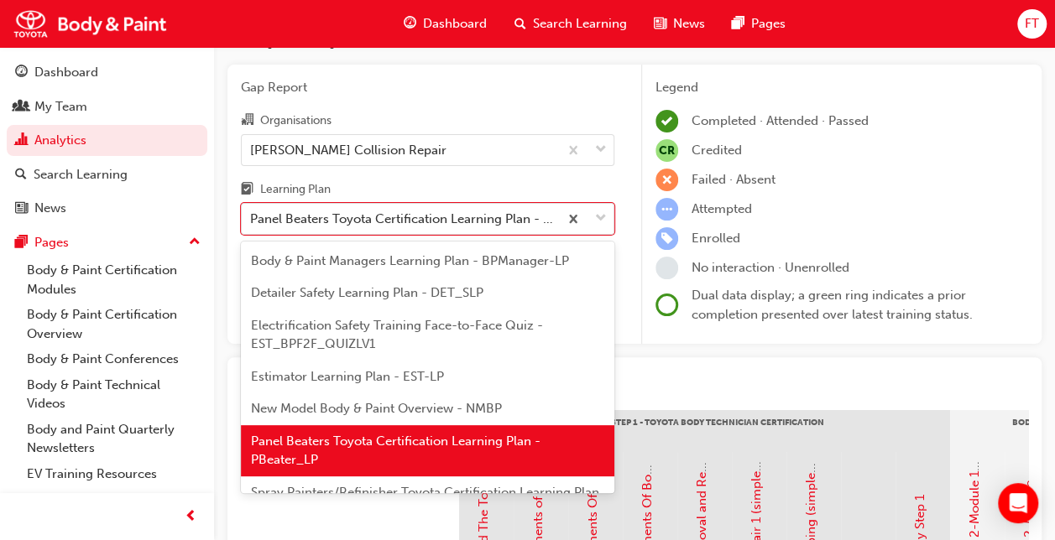
scroll to position [181, 0]
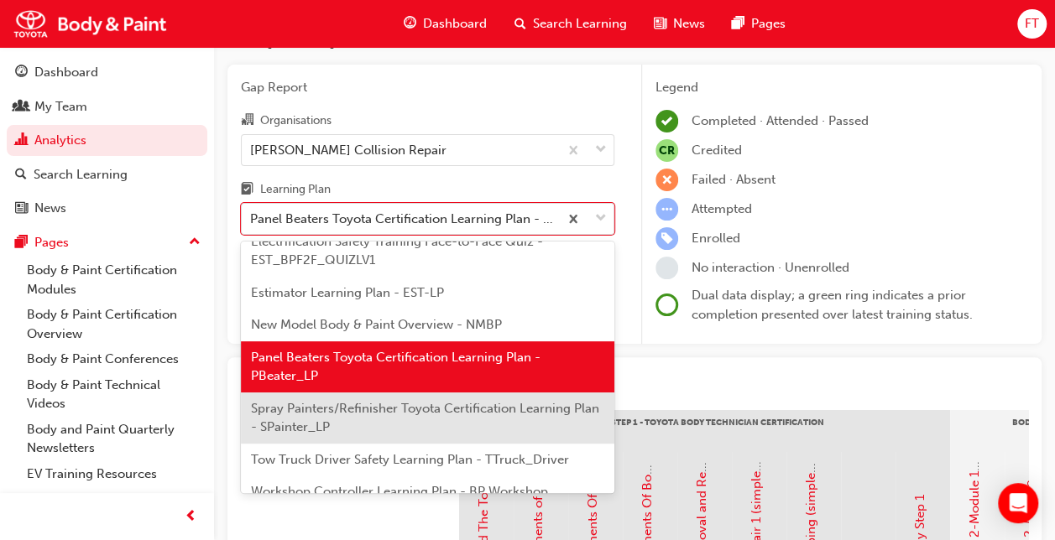
click at [347, 412] on span "Spray Painters/Refinisher Toyota Certification Learning Plan - SPainter_LP" at bounding box center [425, 418] width 348 height 34
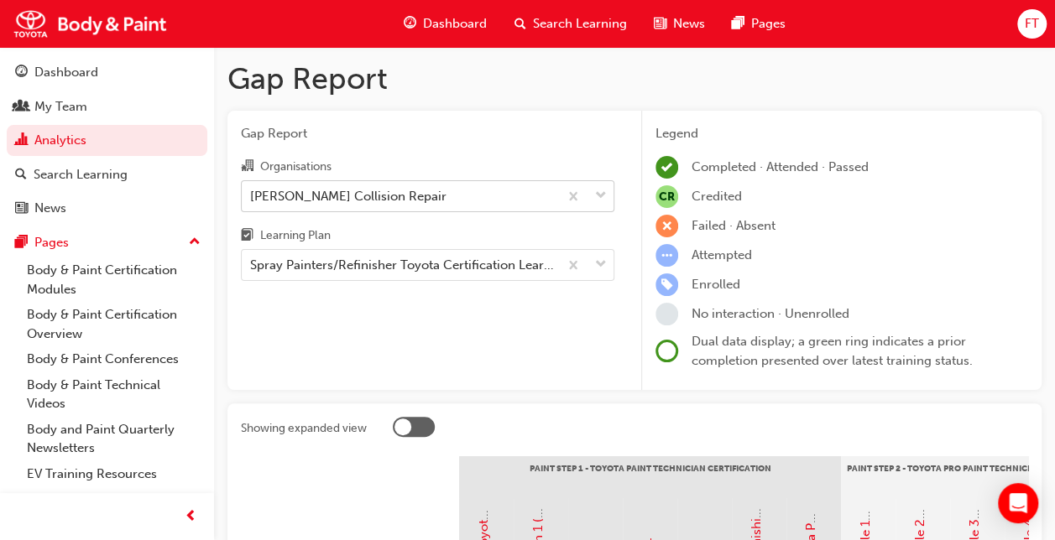
click at [457, 196] on div "[PERSON_NAME] Collision Repair" at bounding box center [400, 195] width 316 height 29
click at [252, 196] on input "Organisations [PERSON_NAME] Collision Repair" at bounding box center [251, 195] width 2 height 14
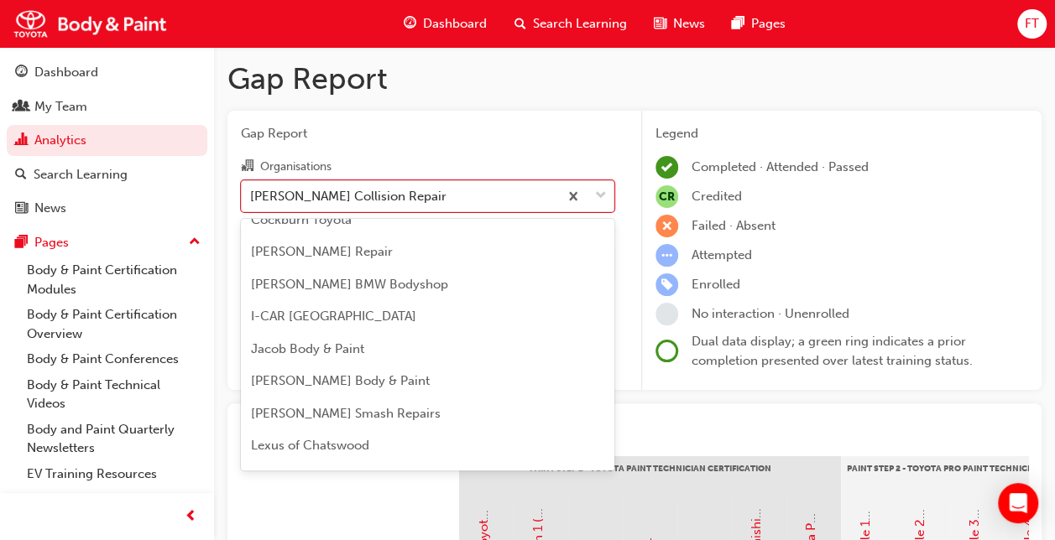
scroll to position [143, 0]
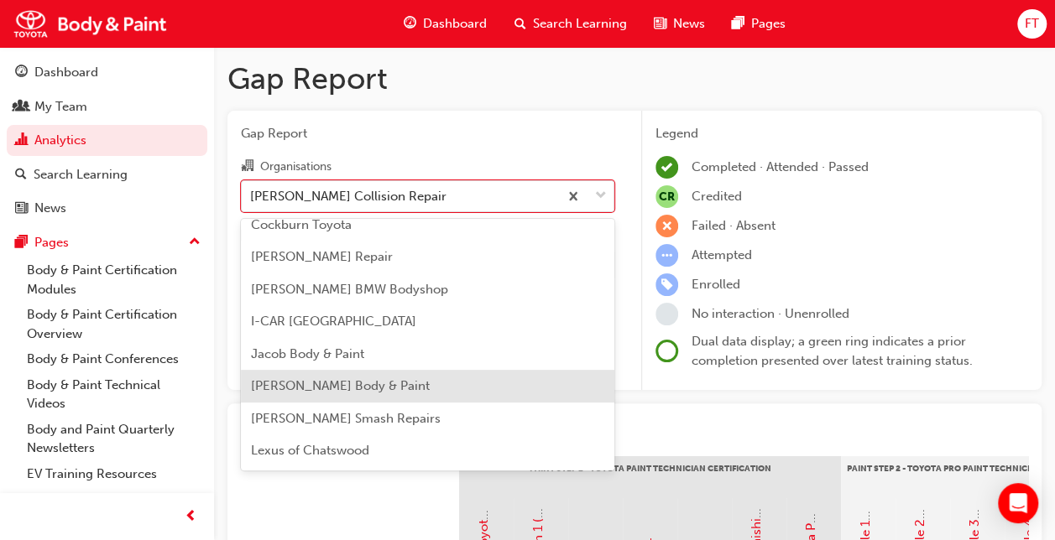
click at [346, 378] on span "[PERSON_NAME] Body & Paint" at bounding box center [340, 385] width 179 height 15
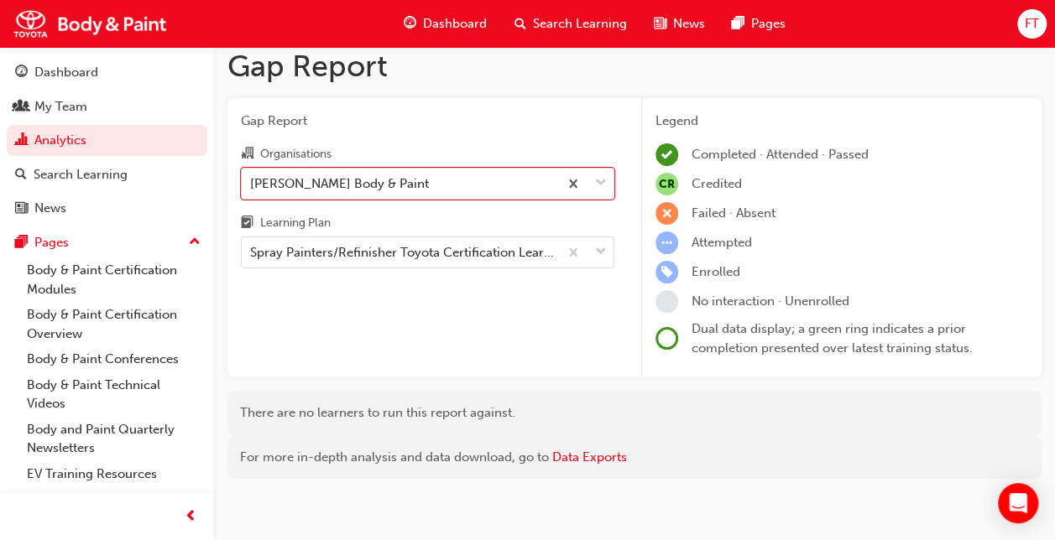
scroll to position [20, 0]
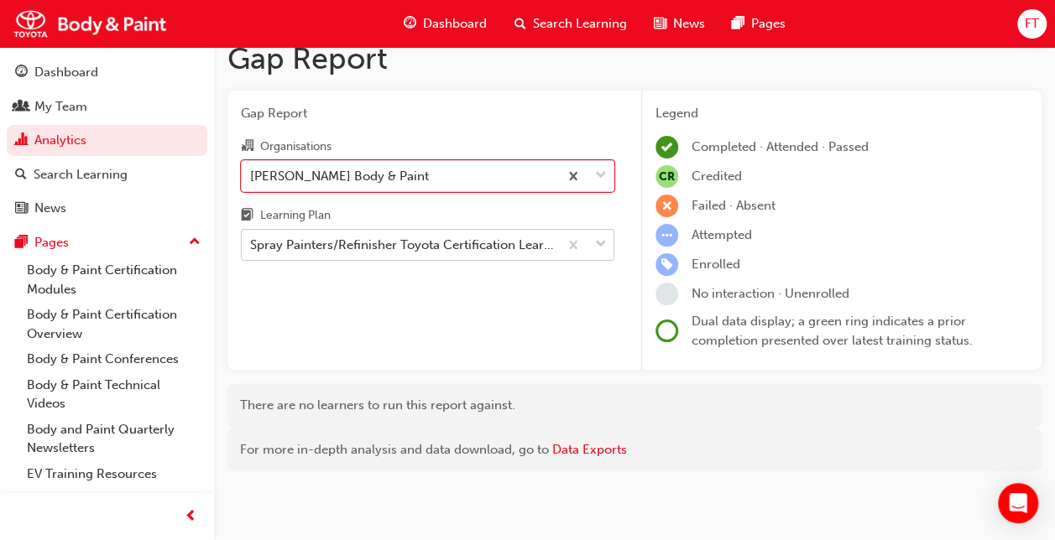
click at [594, 247] on div at bounding box center [585, 245] width 55 height 30
click at [252, 247] on input "Learning Plan Spray Painters/Refinisher Toyota Certification Learning Plan - SP…" at bounding box center [251, 244] width 2 height 14
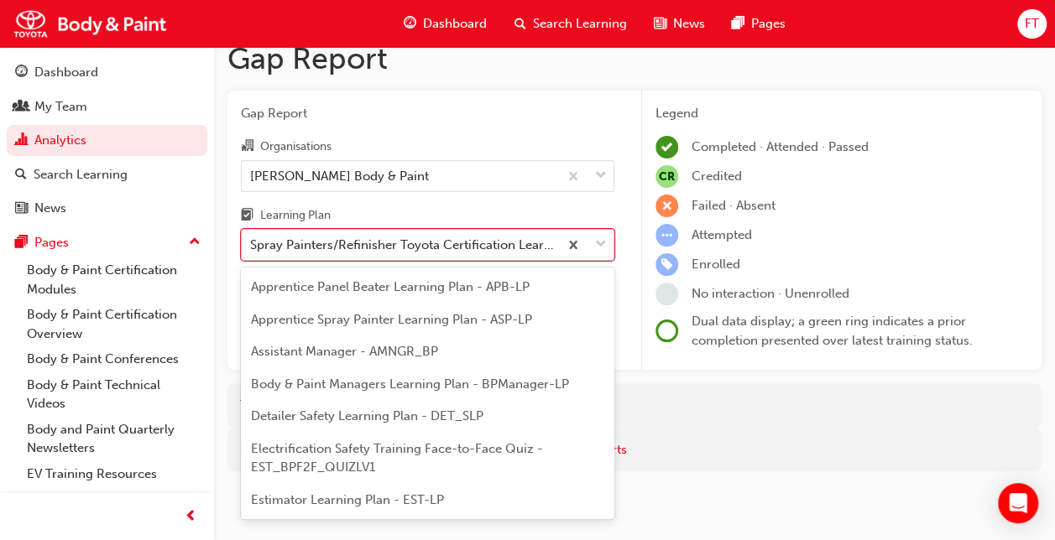
scroll to position [149, 0]
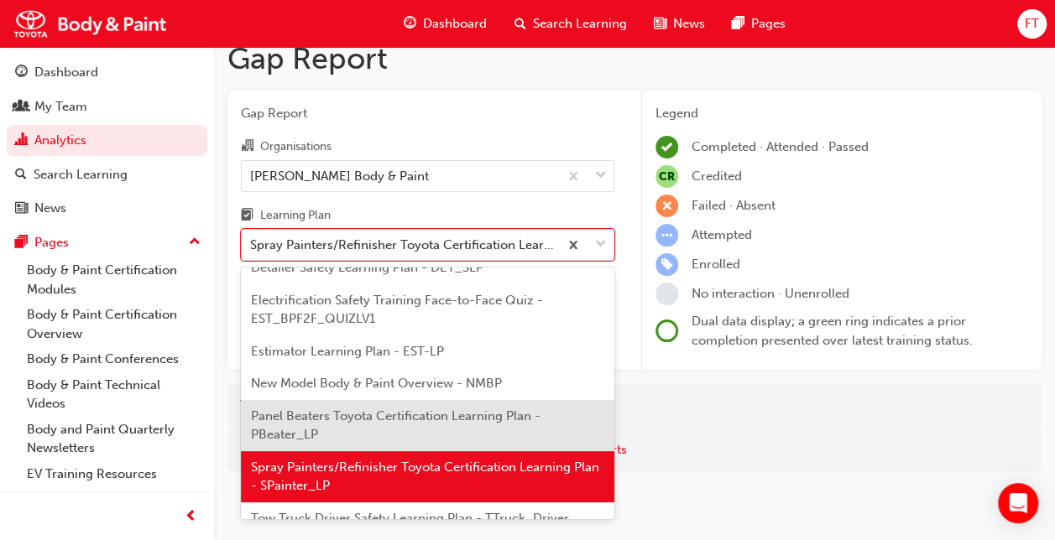
click at [413, 403] on div "Panel Beaters Toyota Certification Learning Plan - PBeater_LP" at bounding box center [427, 425] width 373 height 51
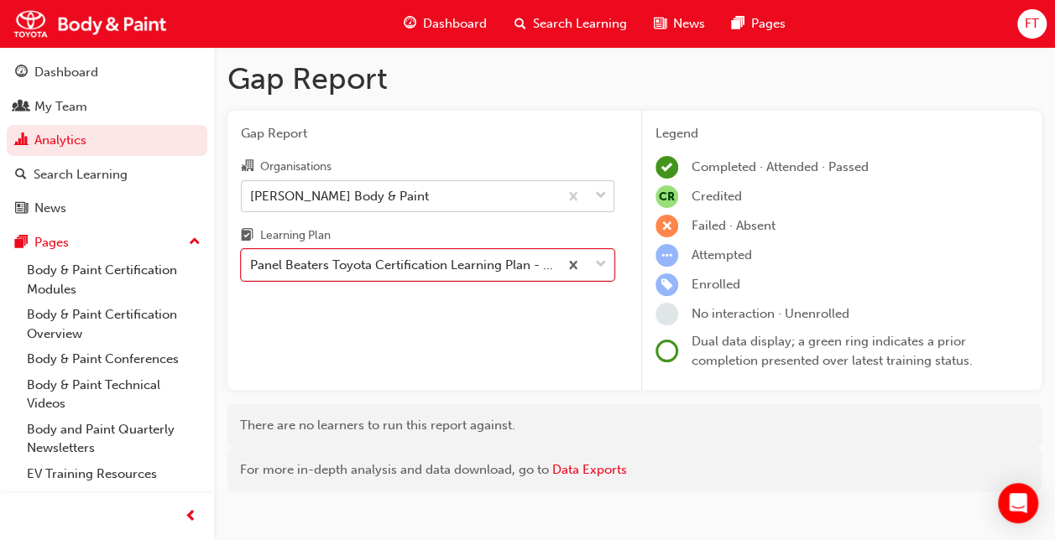
click at [510, 196] on div "[PERSON_NAME] Body & Paint" at bounding box center [400, 195] width 316 height 29
click at [252, 196] on input "Organisations [PERSON_NAME] Body & Paint" at bounding box center [251, 195] width 2 height 14
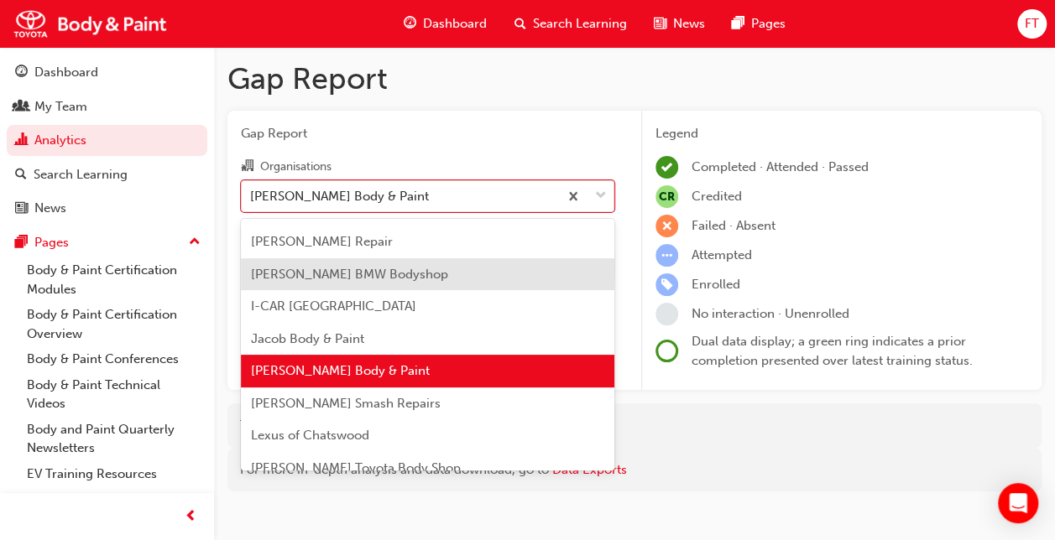
scroll to position [254, 0]
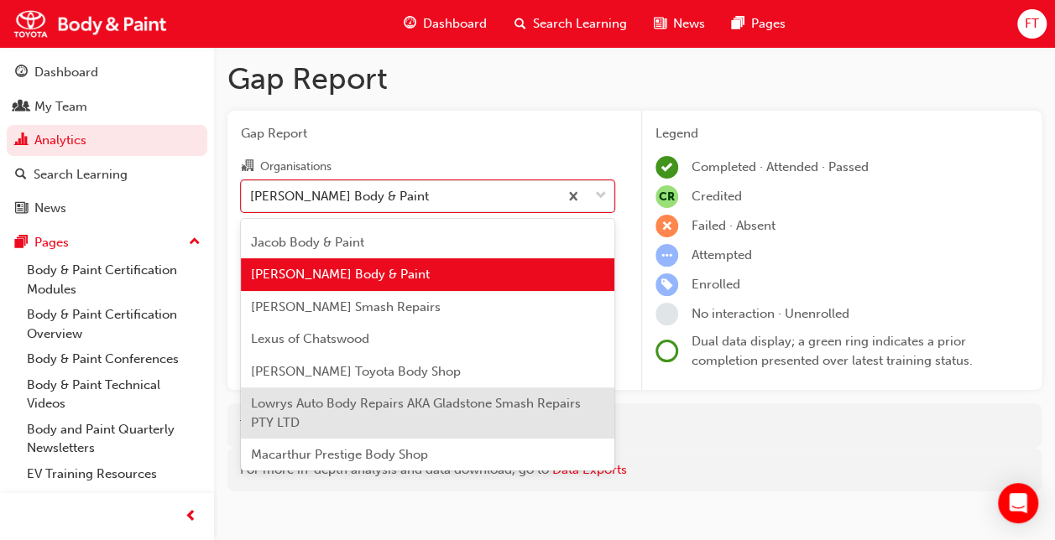
click at [356, 413] on div "Lowrys Auto Body Repairs AKA Gladstone Smash Repairs PTY LTD" at bounding box center [427, 413] width 373 height 51
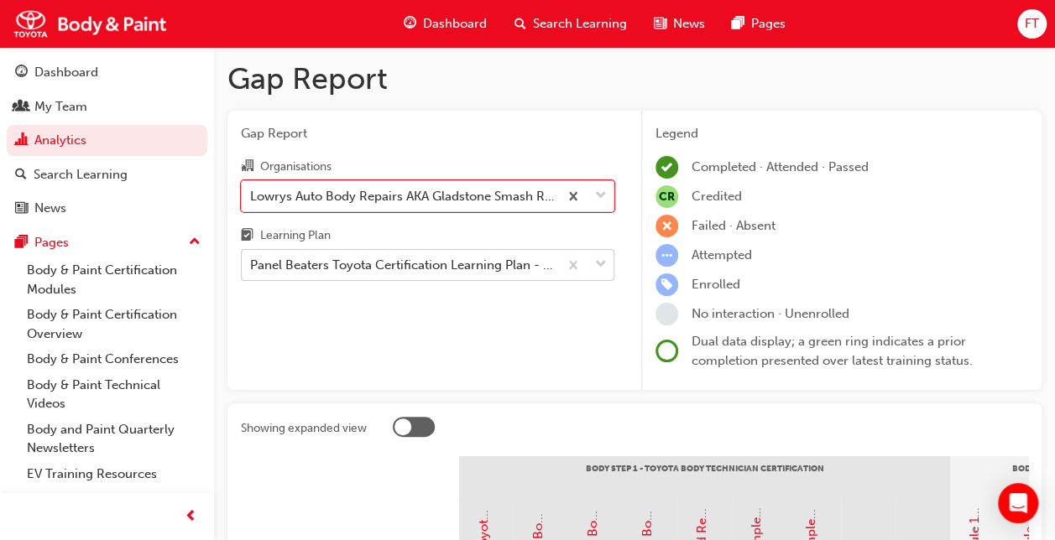
click at [599, 268] on span "down-icon" at bounding box center [601, 265] width 12 height 22
click at [252, 268] on input "Learning Plan Panel Beaters Toyota Certification Learning Plan - PBeater_LP" at bounding box center [251, 265] width 2 height 14
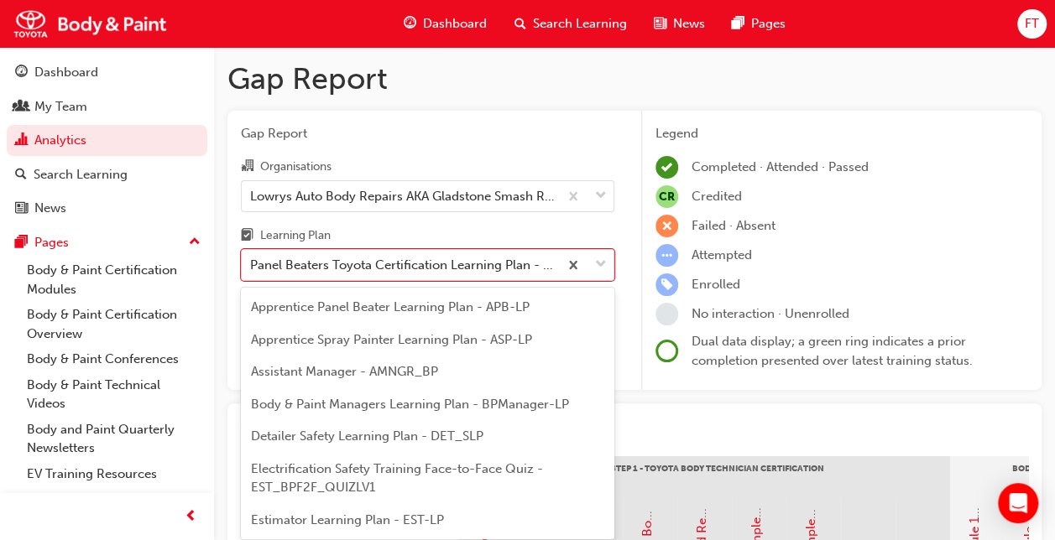
scroll to position [97, 0]
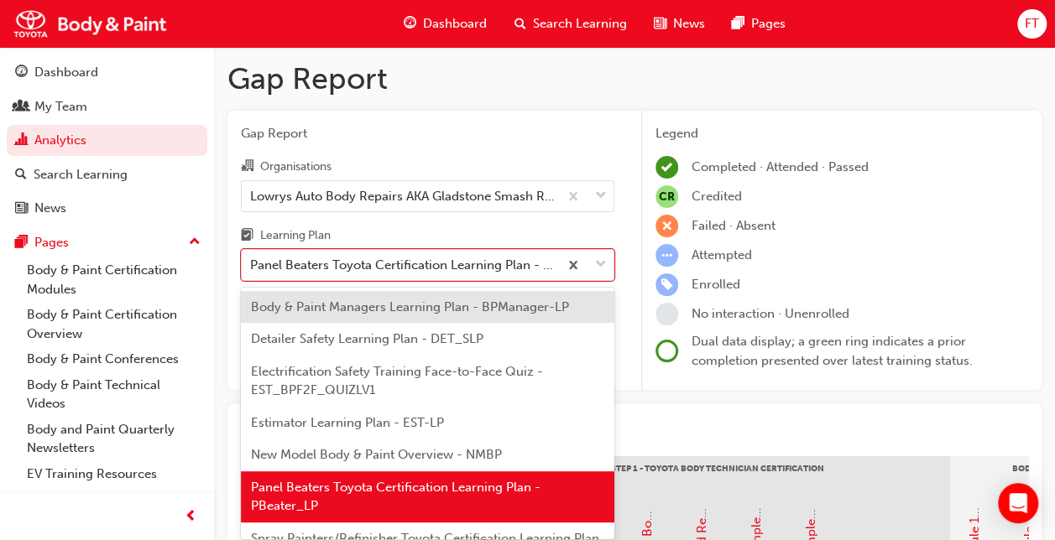
click at [358, 315] on div "Body & Paint Managers Learning Plan - BPManager-LP" at bounding box center [427, 307] width 373 height 33
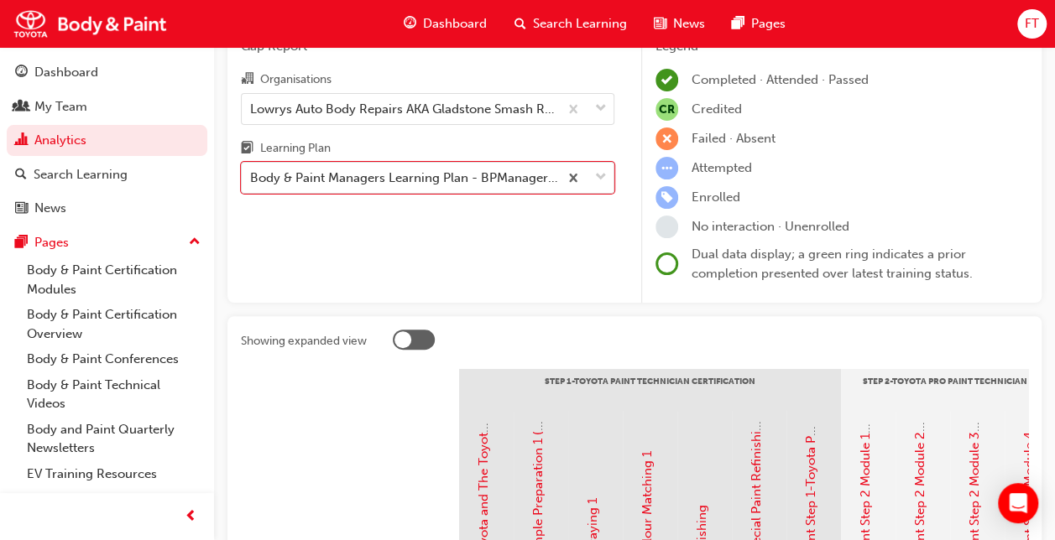
scroll to position [84, 0]
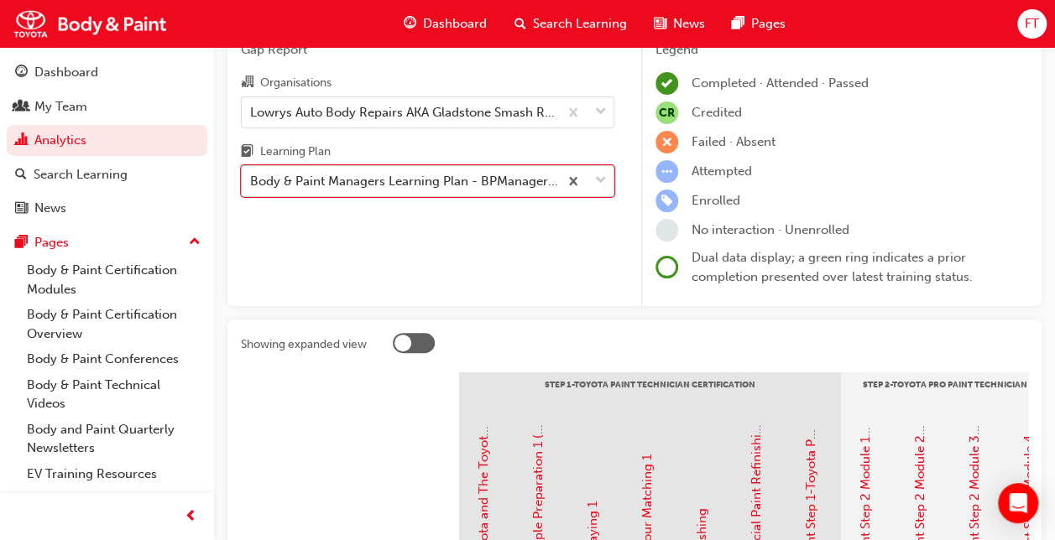
click at [604, 188] on span "down-icon" at bounding box center [601, 181] width 12 height 22
click at [252, 188] on input "Learning Plan option Body & Paint Managers Learning Plan - BPManager-LP, select…" at bounding box center [251, 181] width 2 height 14
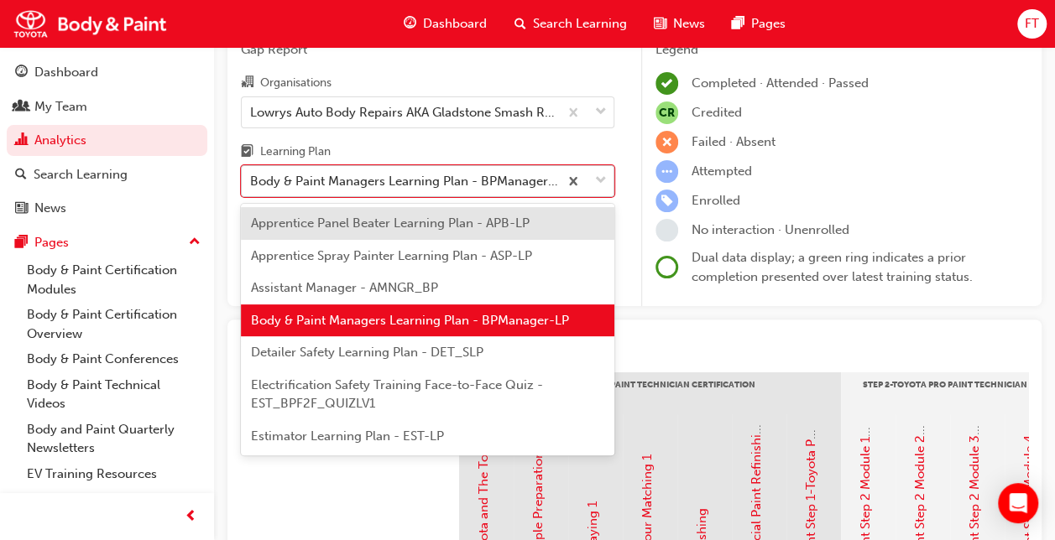
click at [599, 180] on span "down-icon" at bounding box center [601, 181] width 12 height 22
click at [252, 180] on input "Learning Plan option Body & Paint Managers Learning Plan - BPManager-LP, select…" at bounding box center [251, 181] width 2 height 14
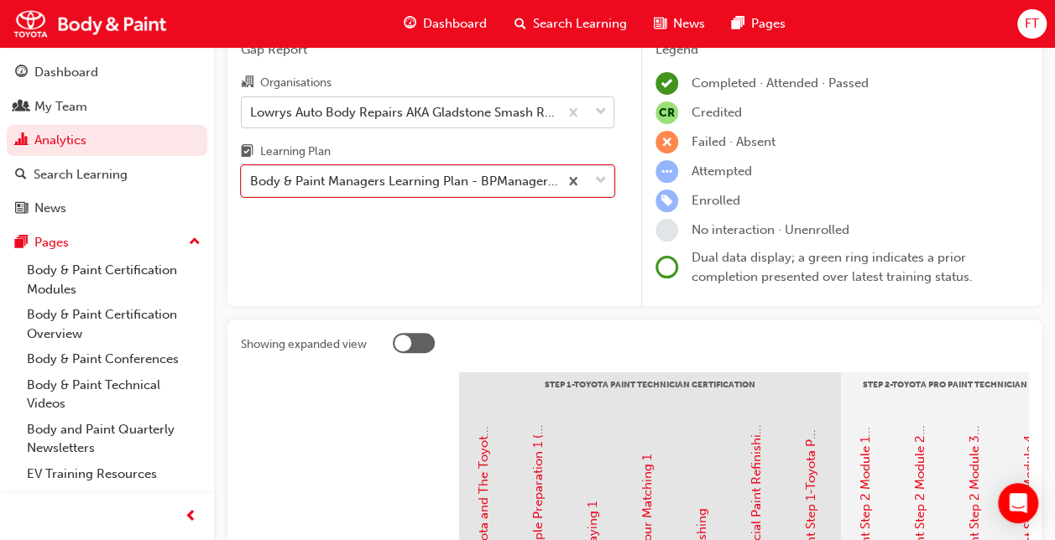
click at [604, 114] on span "down-icon" at bounding box center [601, 113] width 12 height 22
click at [252, 114] on input "Organisations Lowrys Auto Body Repairs AKA Gladstone Smash Repairs PTY LTD" at bounding box center [251, 111] width 2 height 14
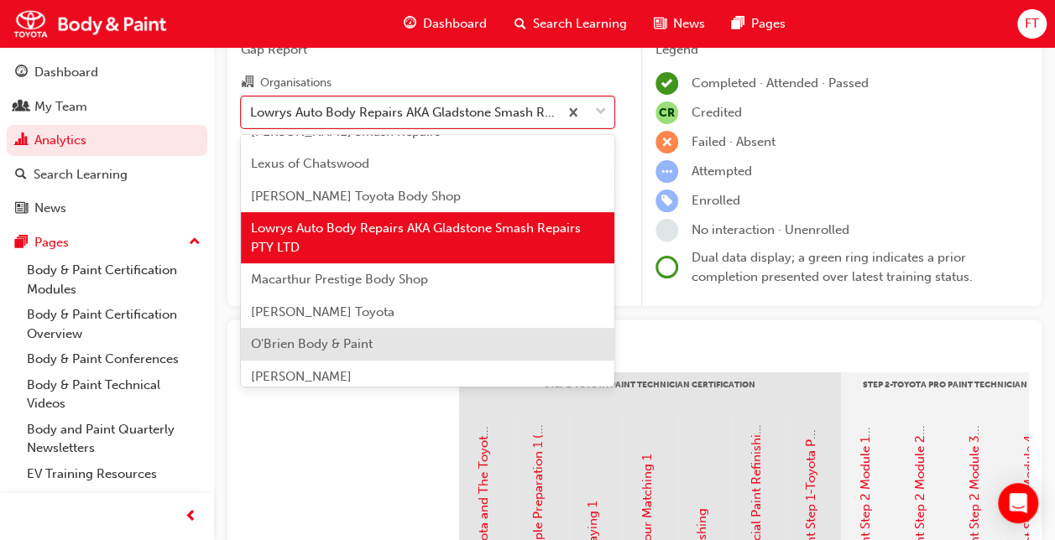
scroll to position [324, 0]
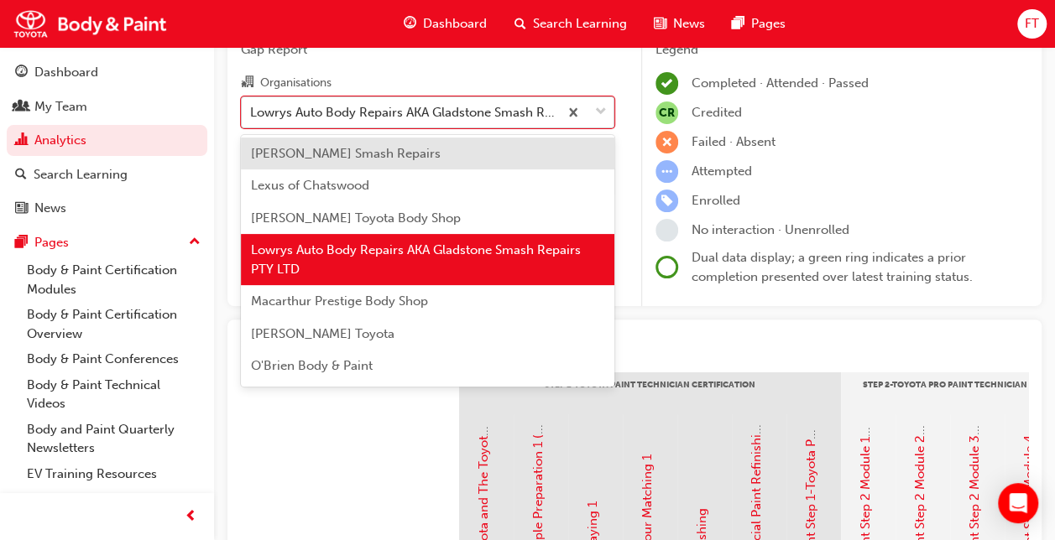
click at [600, 108] on span "down-icon" at bounding box center [601, 113] width 12 height 22
click at [252, 108] on input "Organisations option Lowrys Auto Body Repairs AKA Gladstone Smash Repairs PTY L…" at bounding box center [251, 111] width 2 height 14
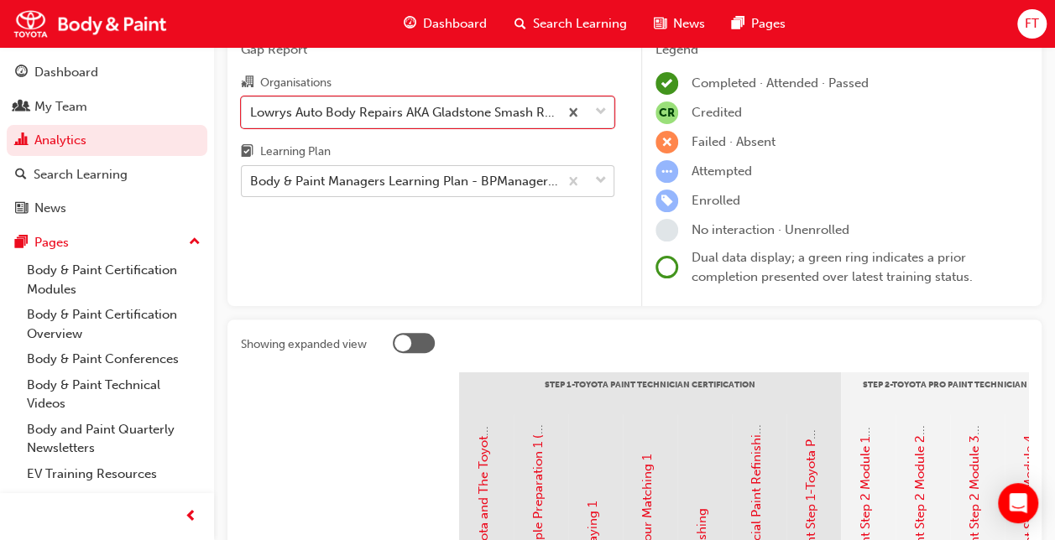
click at [596, 180] on span "down-icon" at bounding box center [601, 181] width 12 height 22
click at [252, 180] on input "Learning Plan Body & Paint Managers Learning Plan - BPManager-LP" at bounding box center [251, 181] width 2 height 14
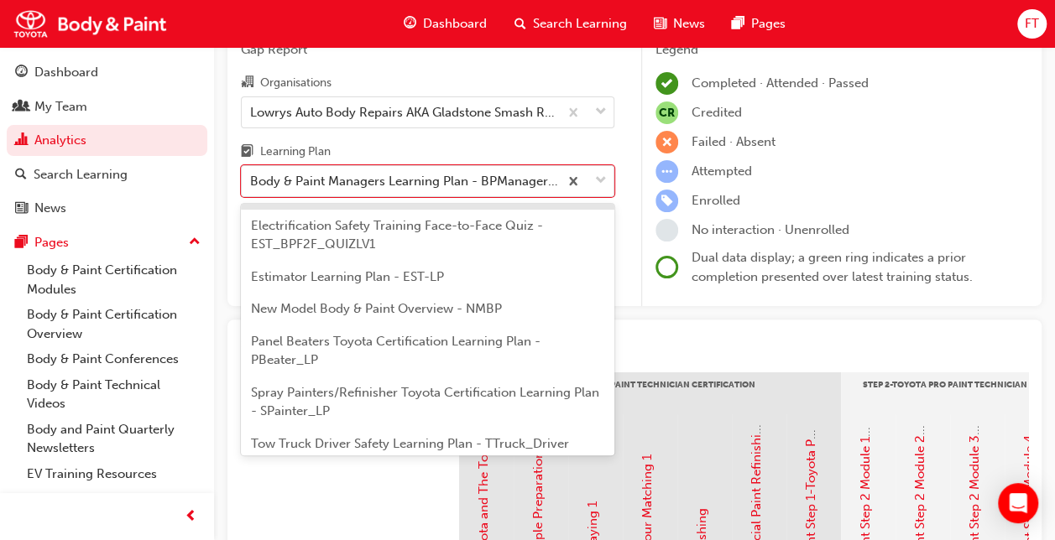
scroll to position [218, 0]
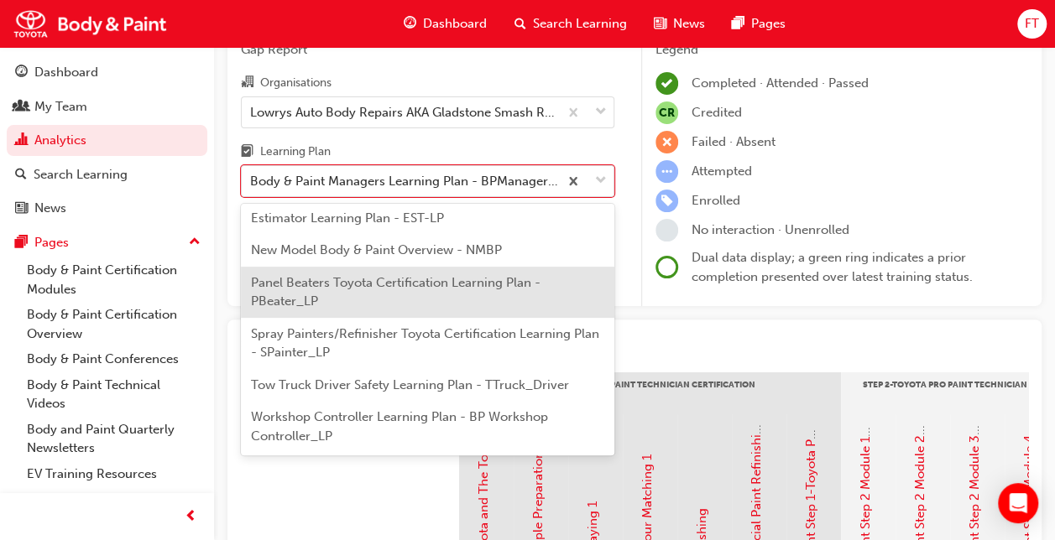
click at [377, 301] on div "Panel Beaters Toyota Certification Learning Plan - PBeater_LP" at bounding box center [427, 292] width 373 height 51
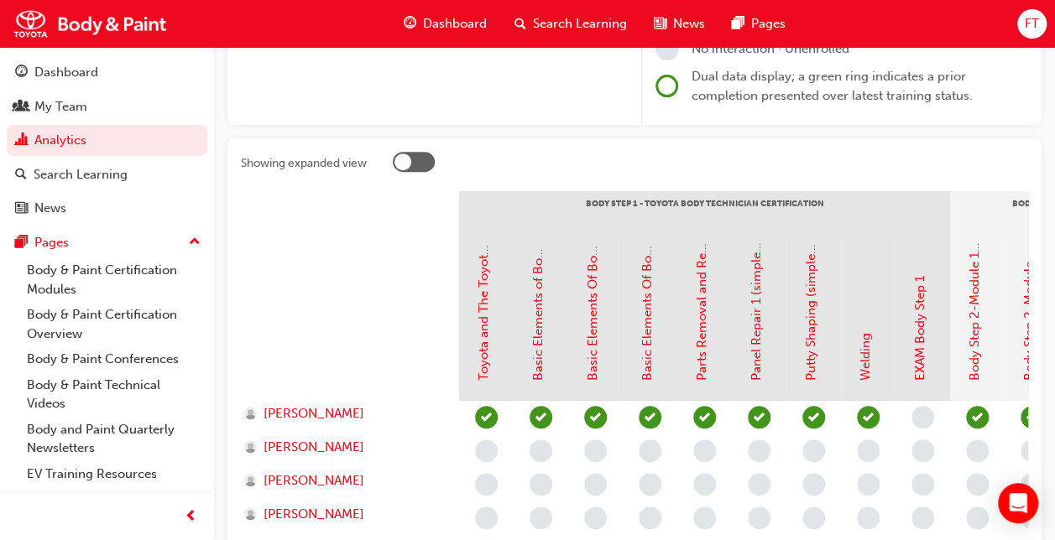
scroll to position [336, 0]
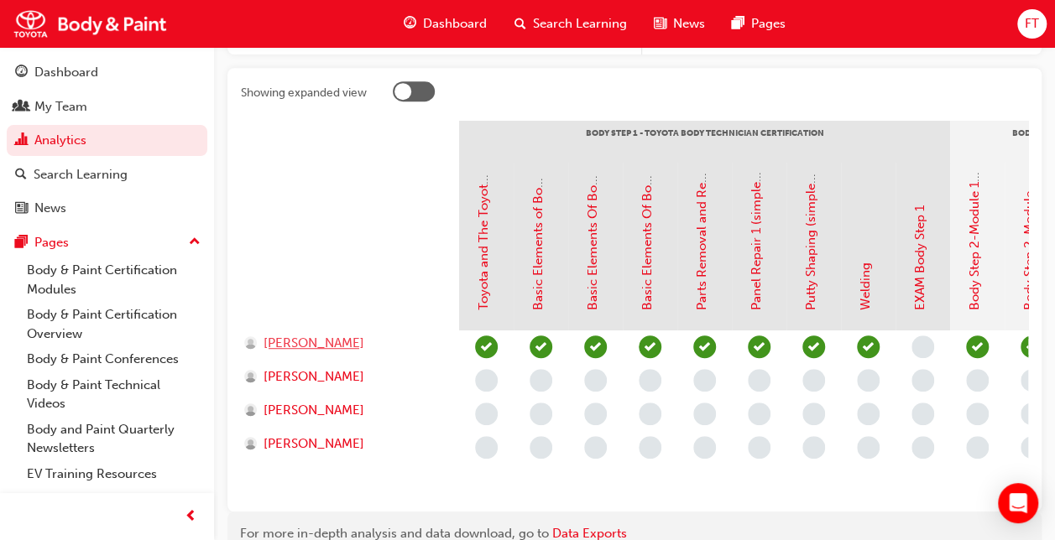
click at [326, 343] on span "[PERSON_NAME]" at bounding box center [313, 343] width 101 height 19
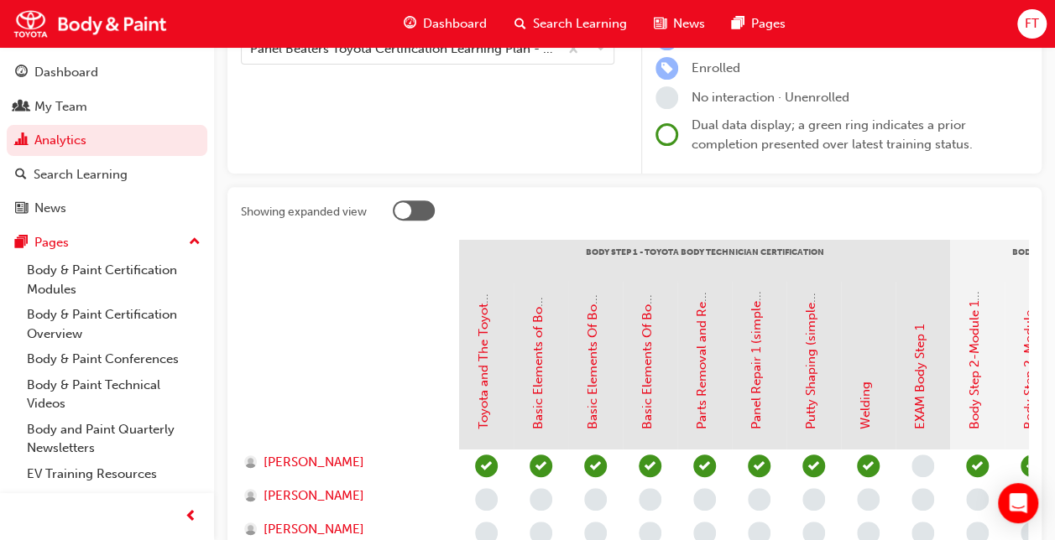
scroll to position [168, 0]
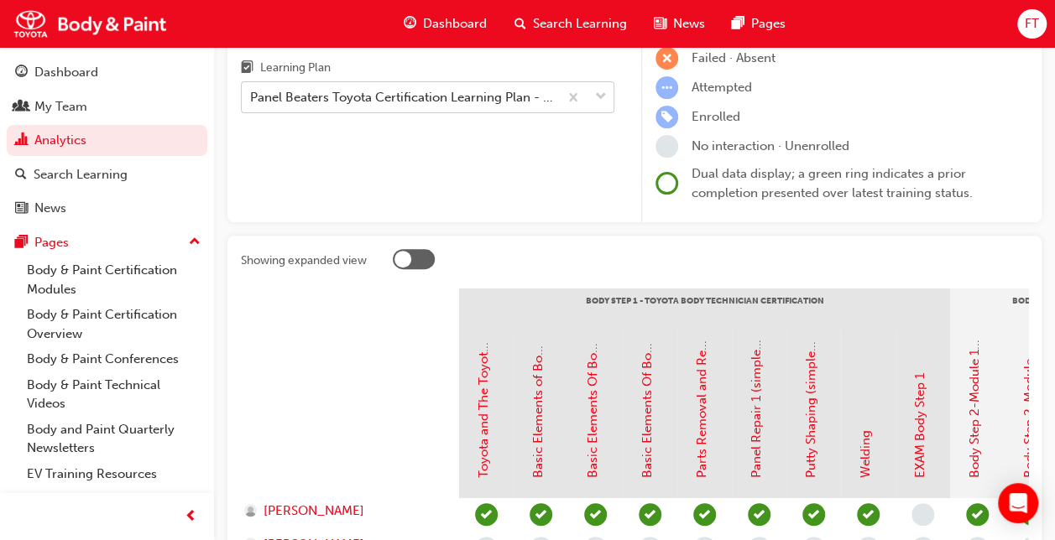
click at [604, 96] on span "down-icon" at bounding box center [601, 97] width 12 height 22
click at [252, 96] on input "Learning Plan Panel Beaters Toyota Certification Learning Plan - PBeater_LP" at bounding box center [251, 97] width 2 height 14
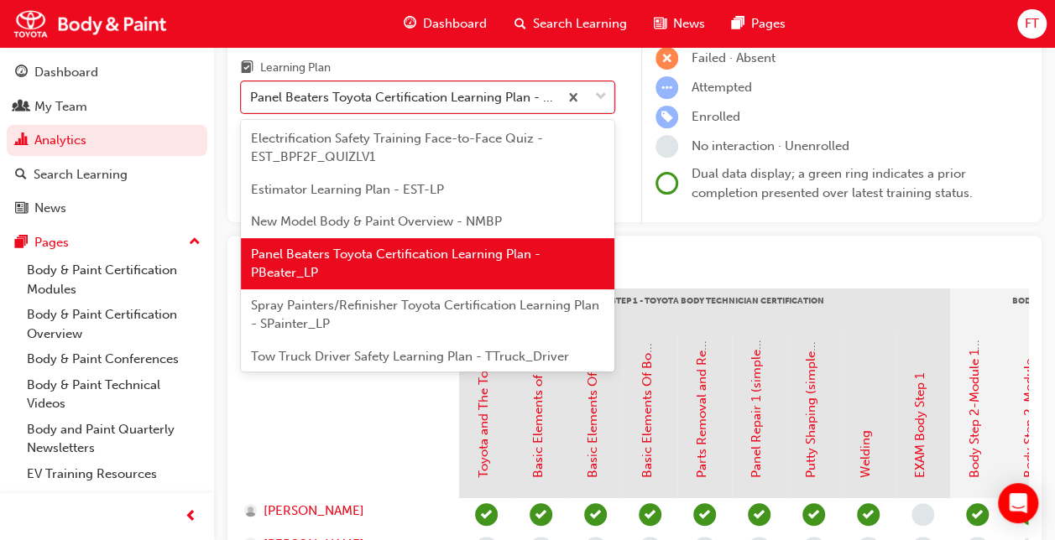
scroll to position [181, 0]
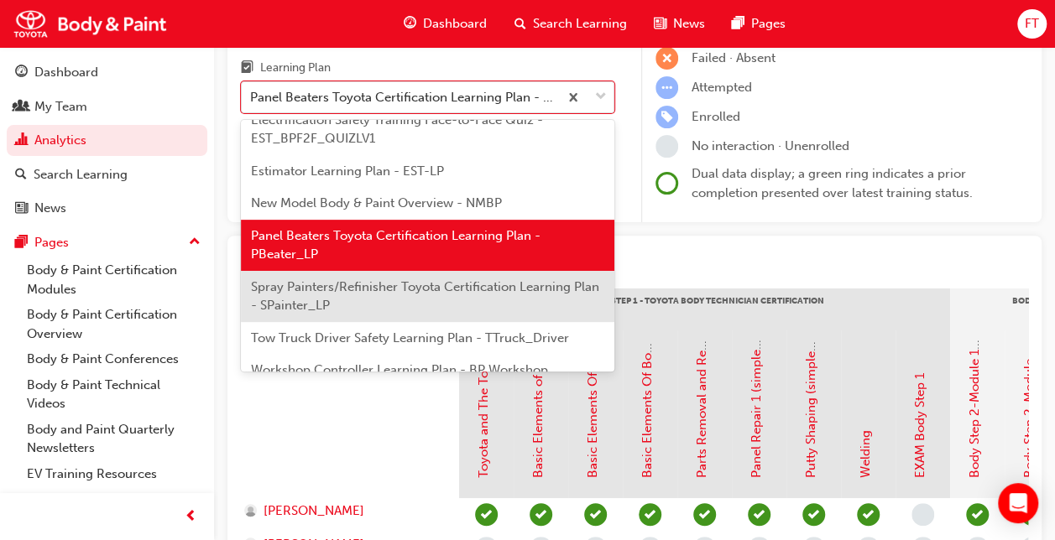
click at [366, 280] on span "Spray Painters/Refinisher Toyota Certification Learning Plan - SPainter_LP" at bounding box center [425, 296] width 348 height 34
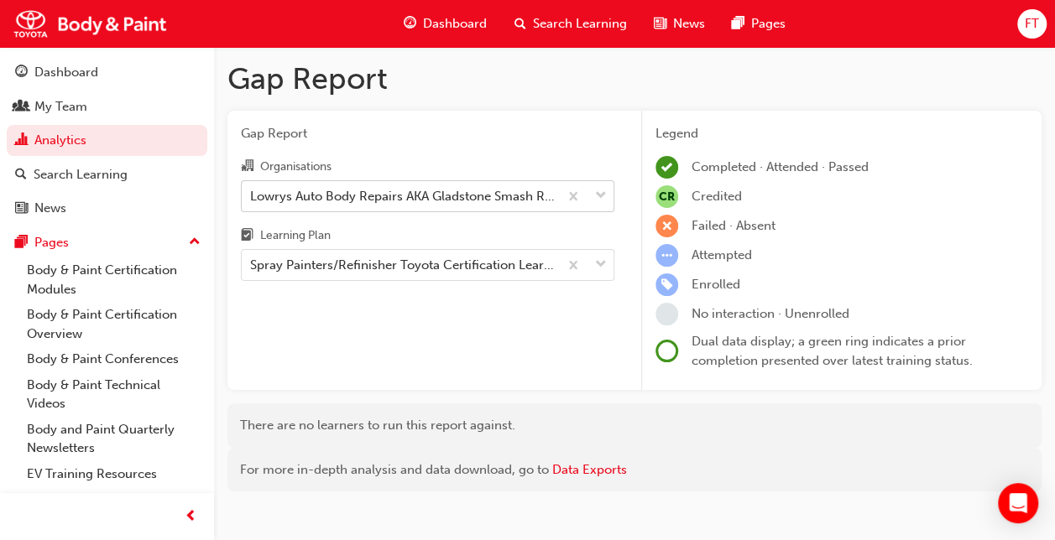
click at [460, 196] on div "Lowrys Auto Body Repairs AKA Gladstone Smash Repairs PTY LTD" at bounding box center [405, 195] width 310 height 19
click at [252, 196] on input "Organisations Lowrys Auto Body Repairs AKA Gladstone Smash Repairs PTY LTD" at bounding box center [251, 195] width 2 height 14
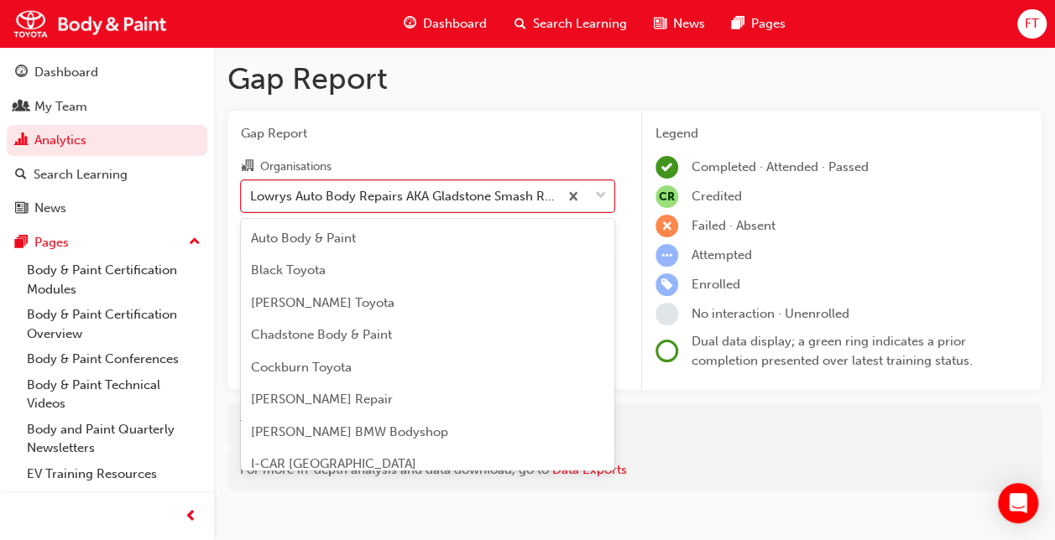
scroll to position [240, 0]
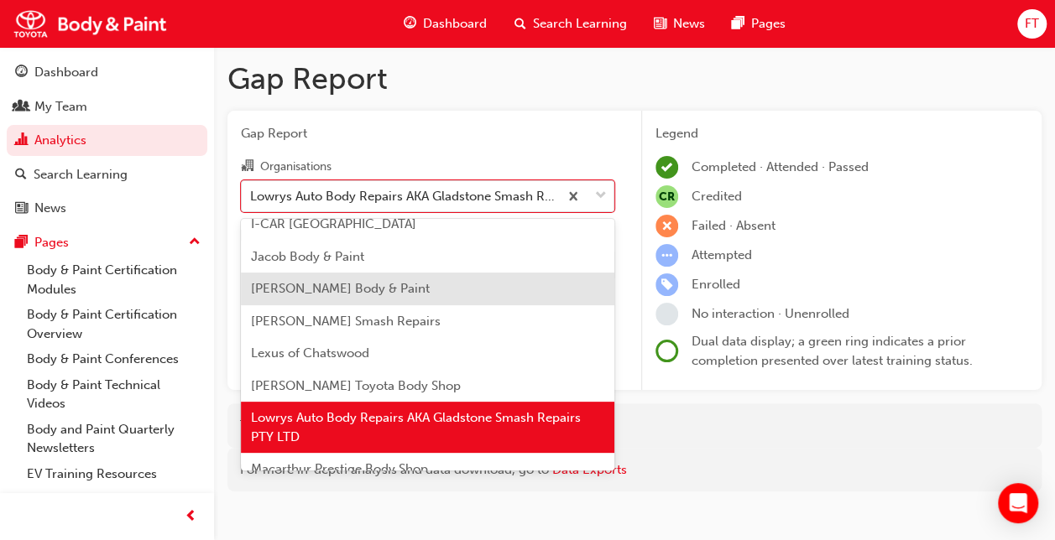
click at [359, 287] on span "[PERSON_NAME] Body & Paint" at bounding box center [340, 288] width 179 height 15
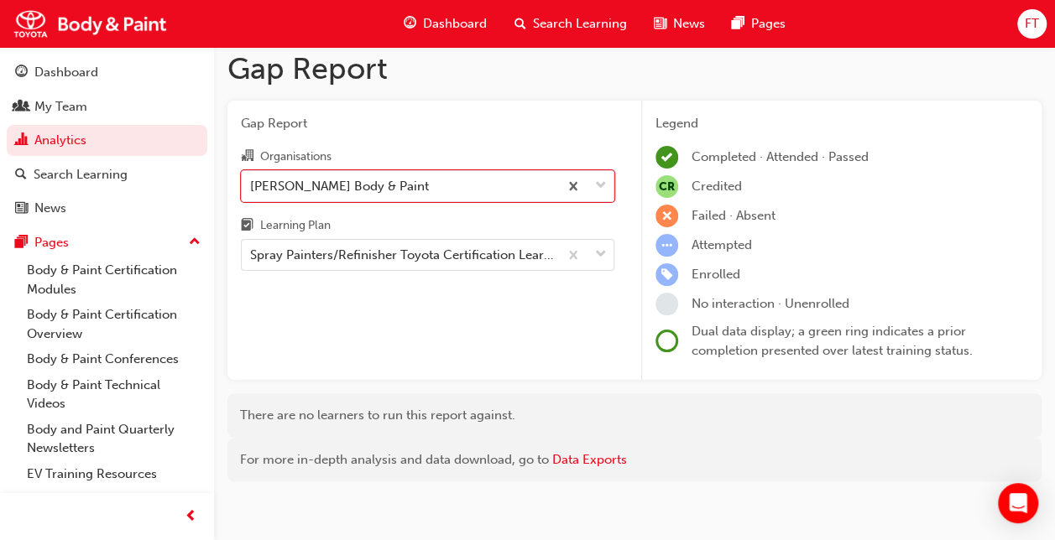
scroll to position [20, 0]
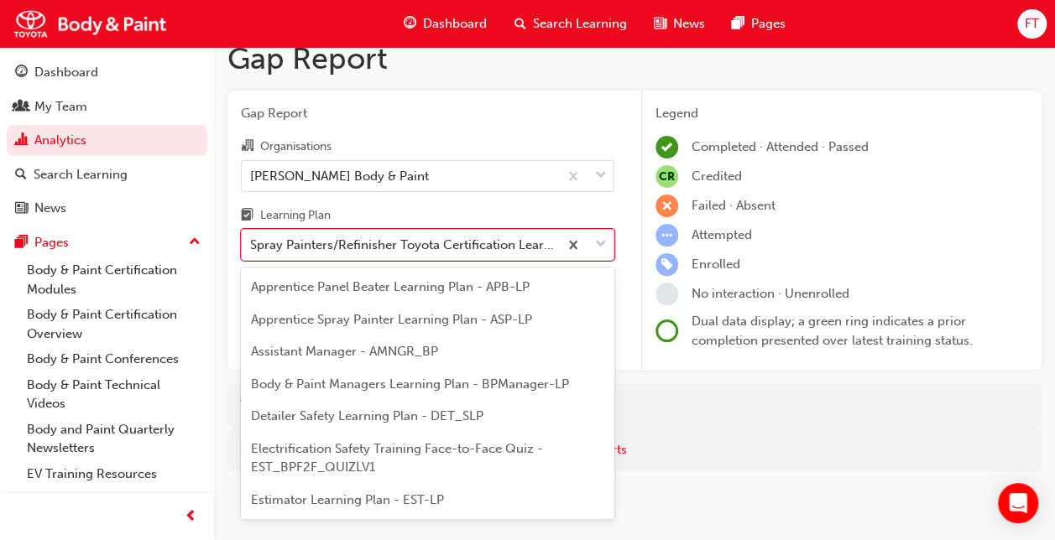
click at [600, 245] on span "down-icon" at bounding box center [601, 245] width 12 height 22
click at [252, 245] on input "Learning Plan option Spray Painters/Refinisher Toyota Certification Learning Pl…" at bounding box center [251, 244] width 2 height 14
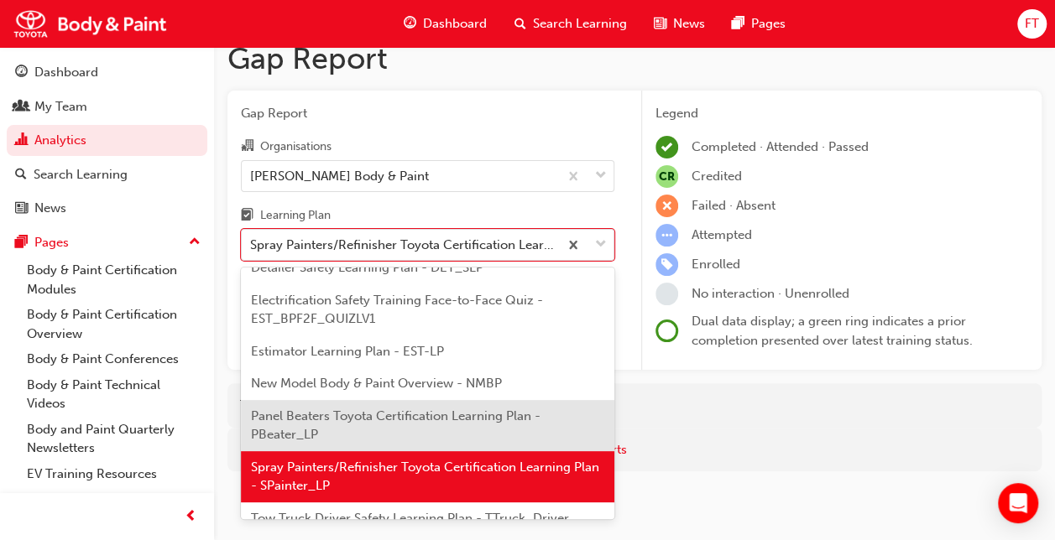
click at [349, 419] on span "Panel Beaters Toyota Certification Learning Plan - PBeater_LP" at bounding box center [395, 426] width 289 height 34
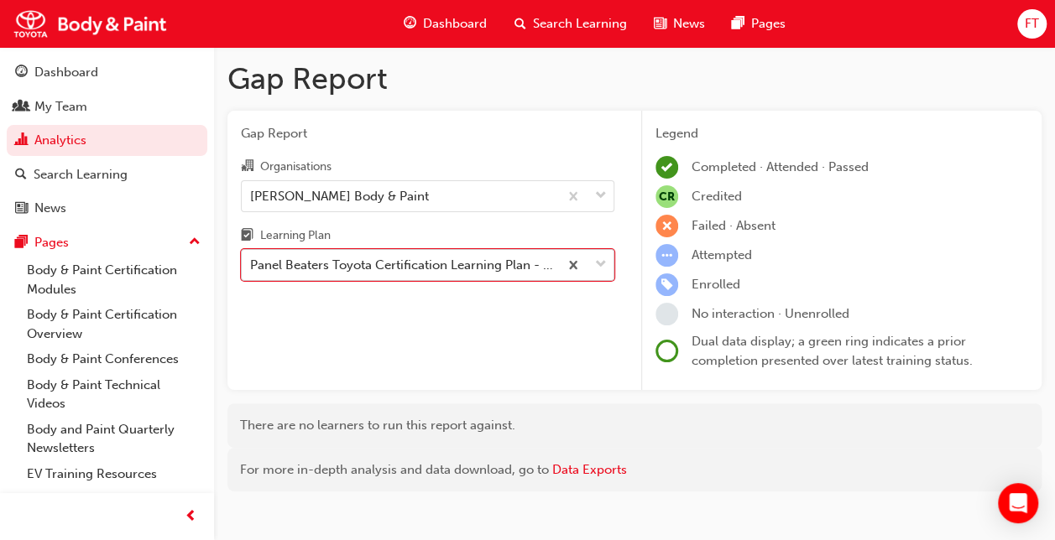
click at [595, 270] on span "down-icon" at bounding box center [601, 265] width 12 height 22
click at [252, 270] on input "Learning Plan option Panel Beaters Toyota Certification Learning Plan - PBeater…" at bounding box center [251, 265] width 2 height 14
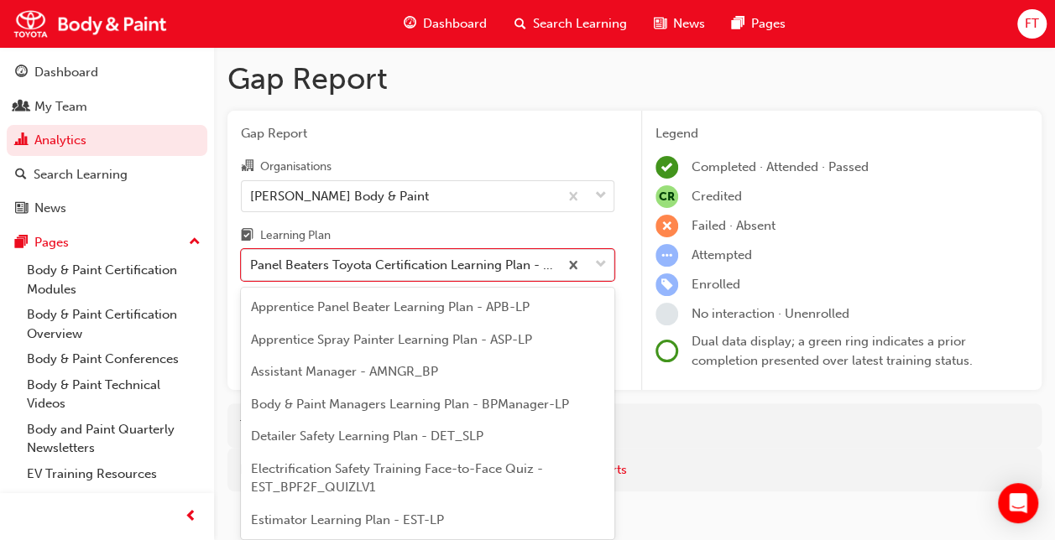
scroll to position [97, 0]
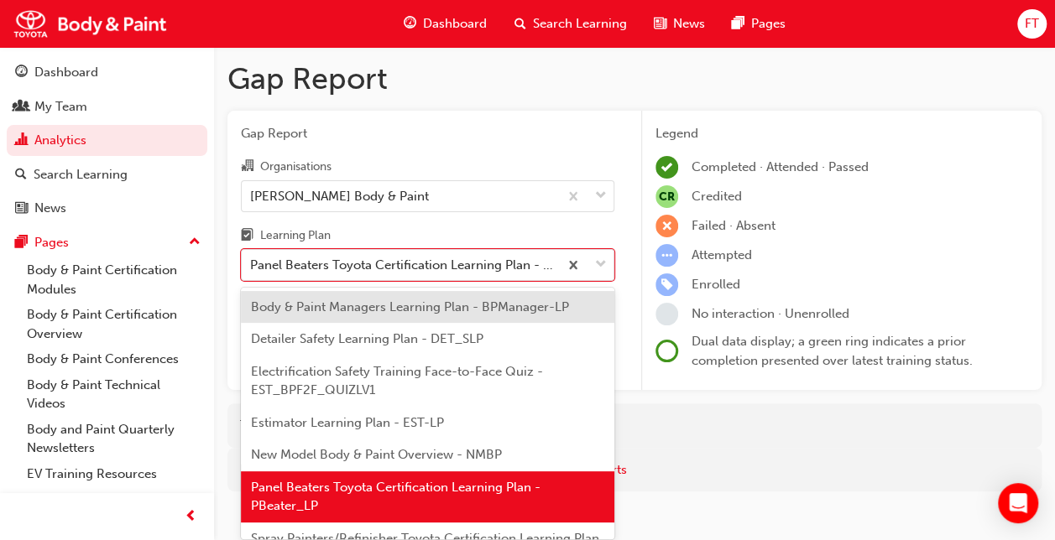
click at [399, 313] on span "Body & Paint Managers Learning Plan - BPManager-LP" at bounding box center [410, 307] width 318 height 15
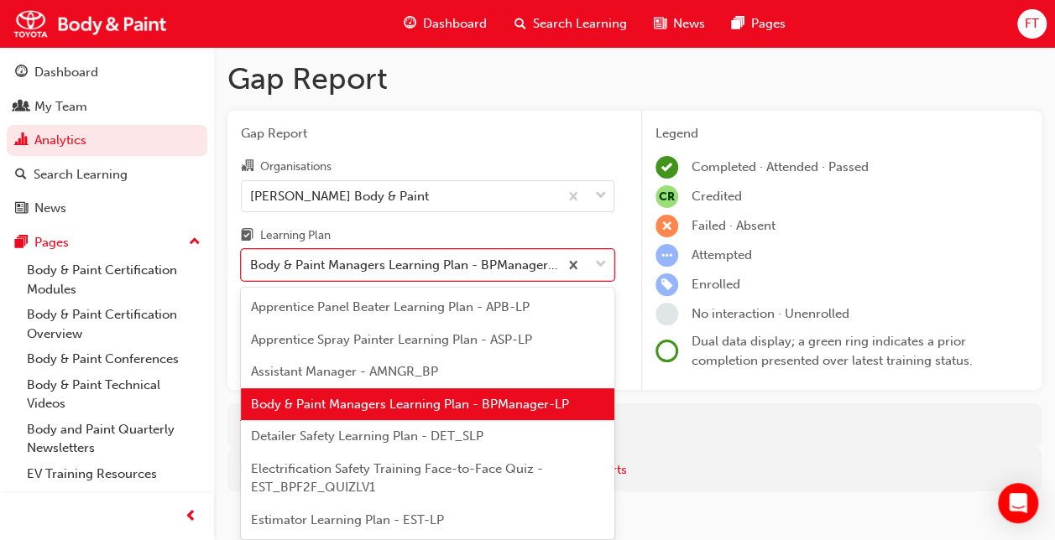
click at [602, 275] on span "down-icon" at bounding box center [601, 265] width 12 height 22
click at [252, 272] on input "Learning Plan option Body & Paint Managers Learning Plan - BPManager-LP, select…" at bounding box center [251, 265] width 2 height 14
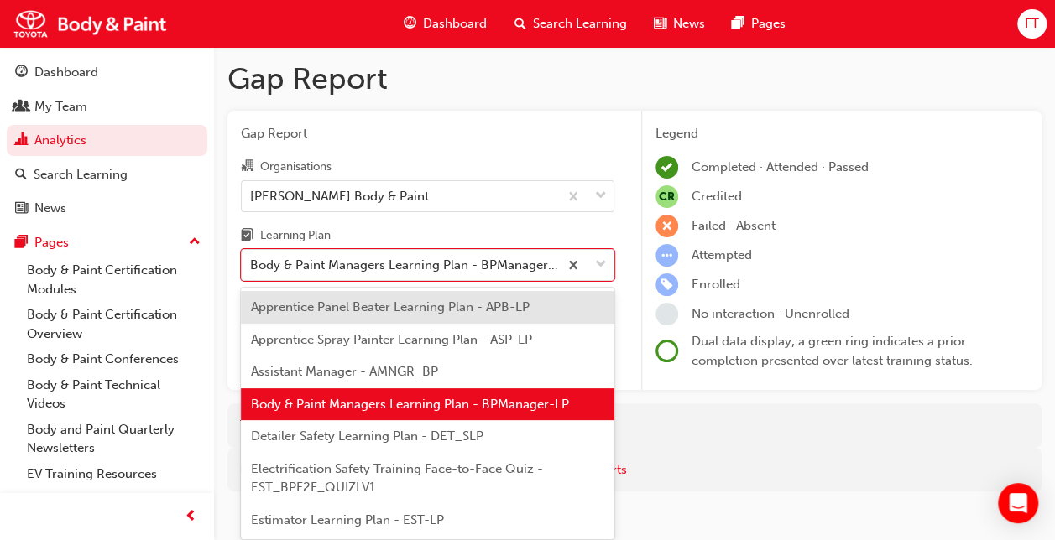
drag, startPoint x: 713, startPoint y: 460, endPoint x: 710, endPoint y: 437, distance: 22.9
click at [713, 457] on div "For more in-depth analysis and data download, go to Data Exports" at bounding box center [634, 470] width 814 height 44
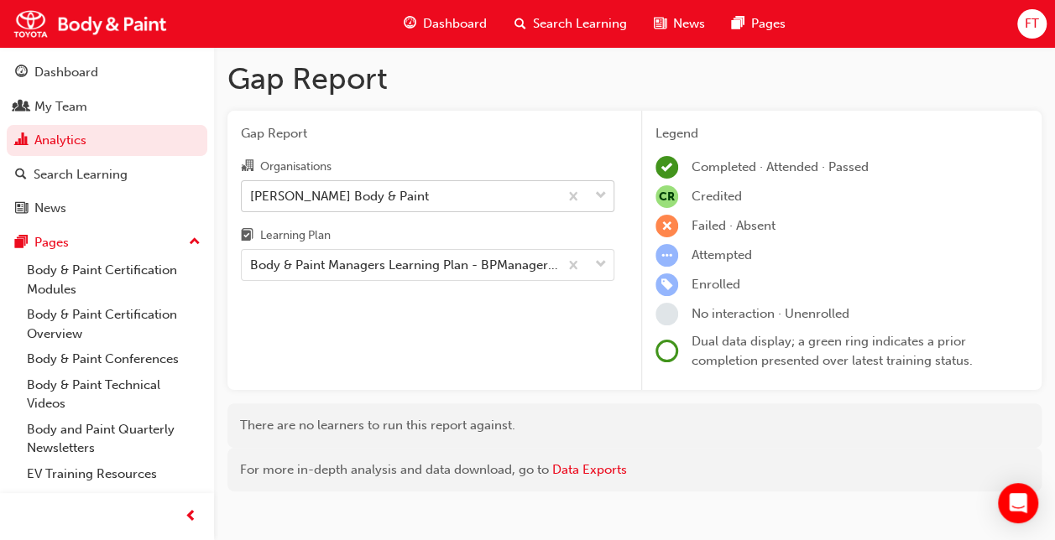
click at [445, 196] on div "[PERSON_NAME] Body & Paint" at bounding box center [400, 195] width 316 height 29
click at [252, 196] on input "Organisations [PERSON_NAME] Body & Paint" at bounding box center [251, 195] width 2 height 14
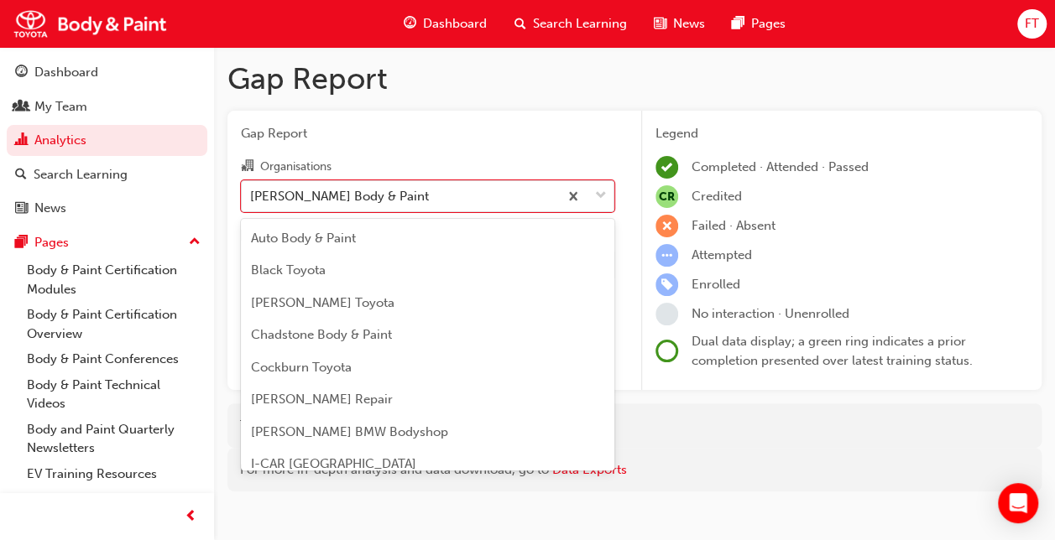
scroll to position [86, 0]
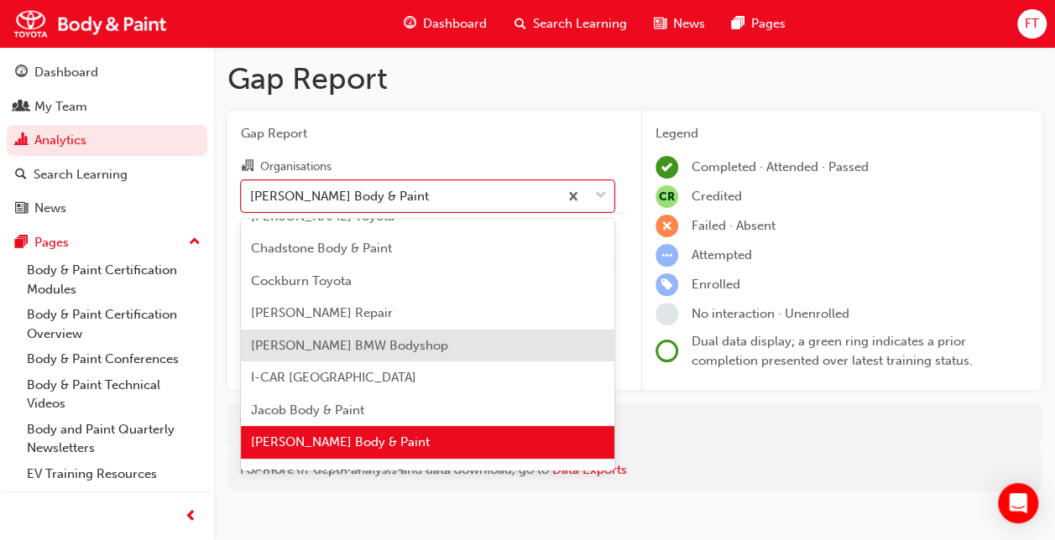
click at [379, 343] on span "[PERSON_NAME] BMW Bodyshop" at bounding box center [349, 345] width 197 height 15
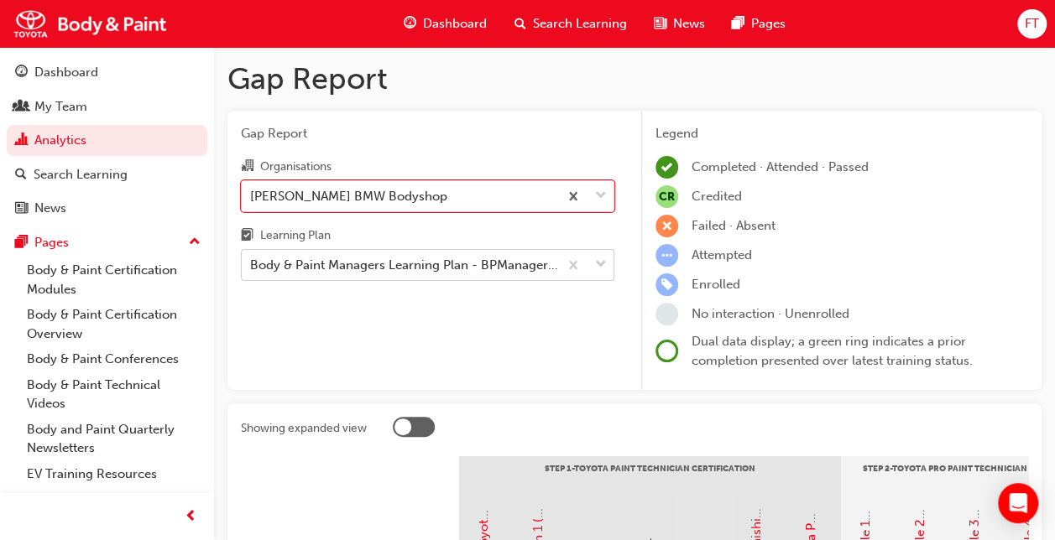
click at [534, 271] on div "Body & Paint Managers Learning Plan - BPManager-LP" at bounding box center [405, 265] width 310 height 19
click at [252, 271] on input "Learning Plan Body & Paint Managers Learning Plan - BPManager-LP" at bounding box center [251, 265] width 2 height 14
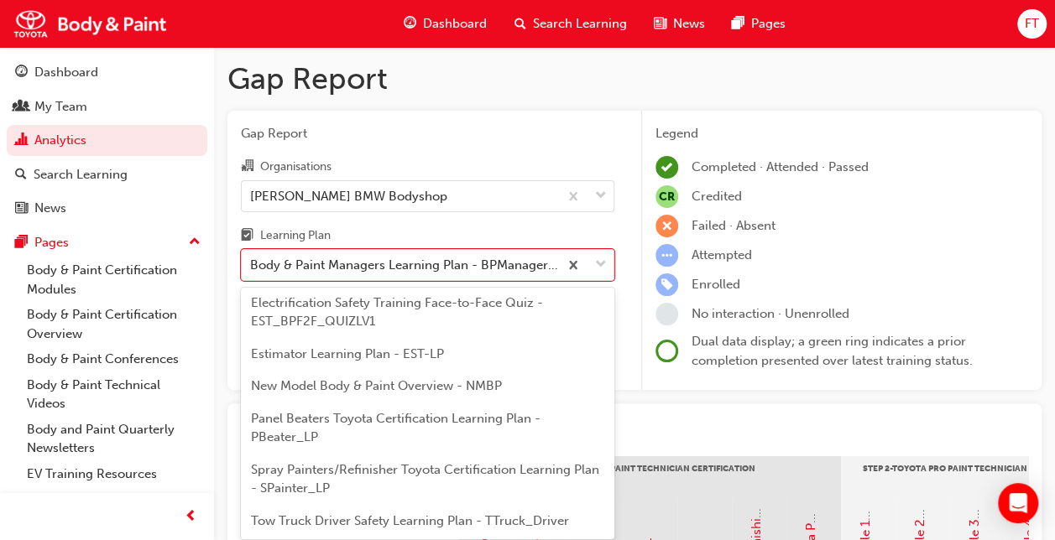
scroll to position [168, 0]
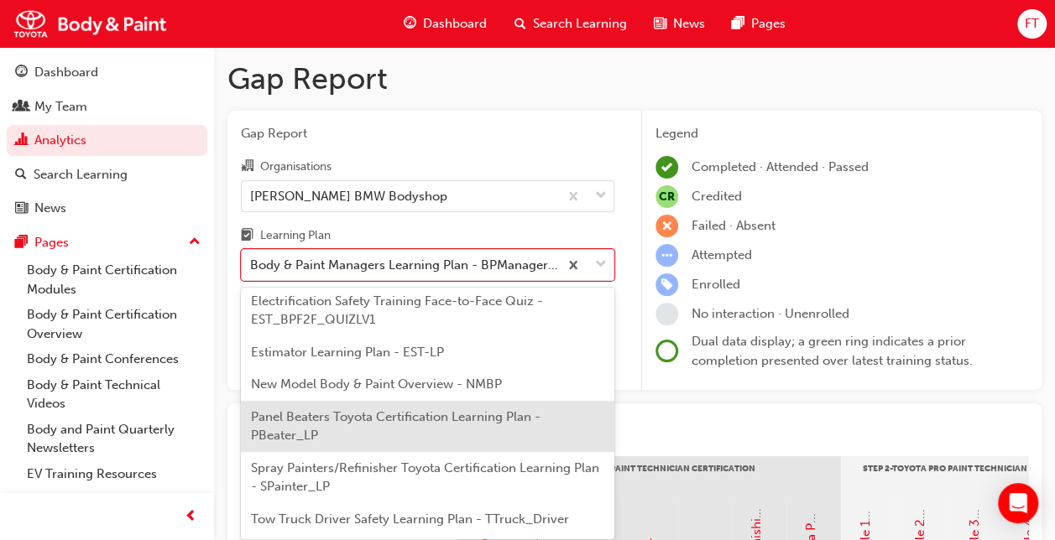
click at [424, 409] on span "Panel Beaters Toyota Certification Learning Plan - PBeater_LP" at bounding box center [395, 426] width 289 height 34
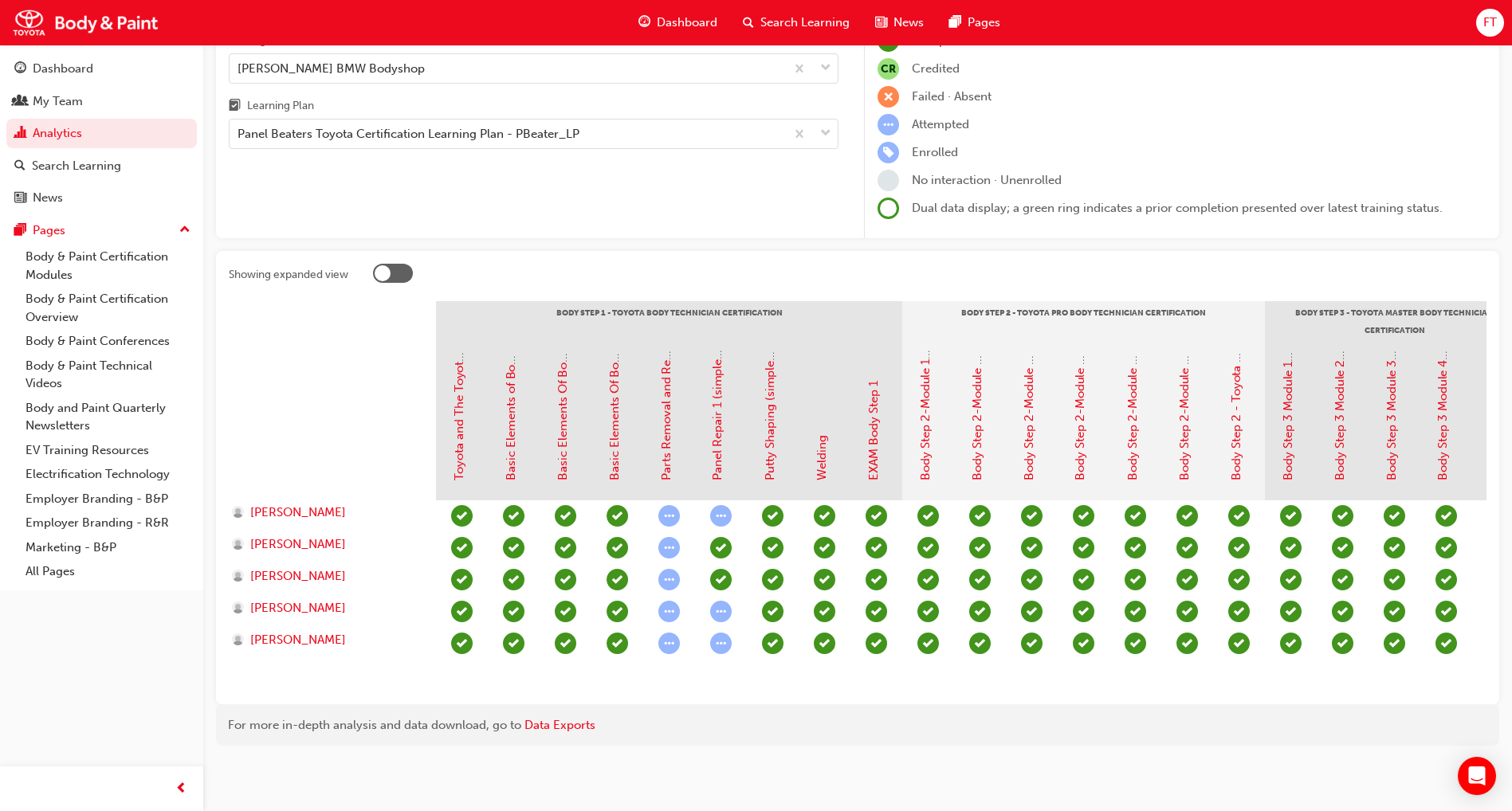
scroll to position [130, 0]
